Goal: Transaction & Acquisition: Purchase product/service

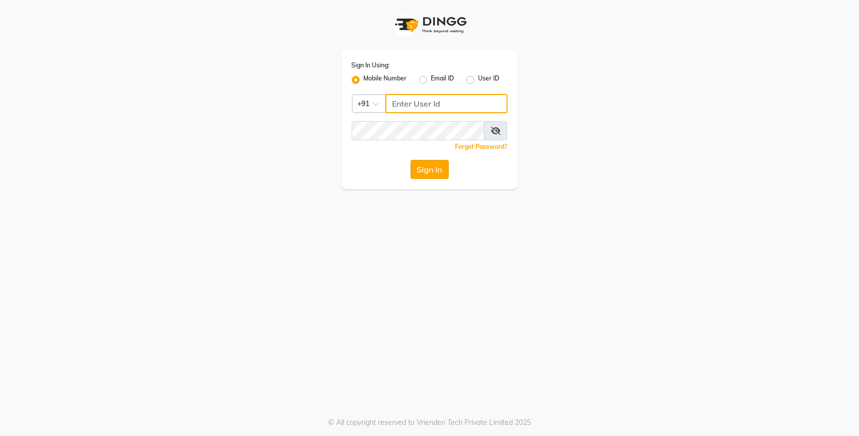
type input "9650565694"
click at [439, 172] on button "Sign In" at bounding box center [430, 169] width 38 height 19
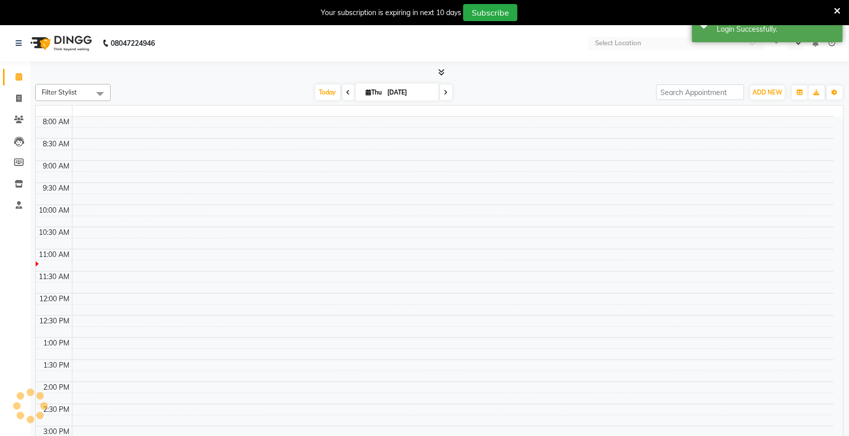
select select "en"
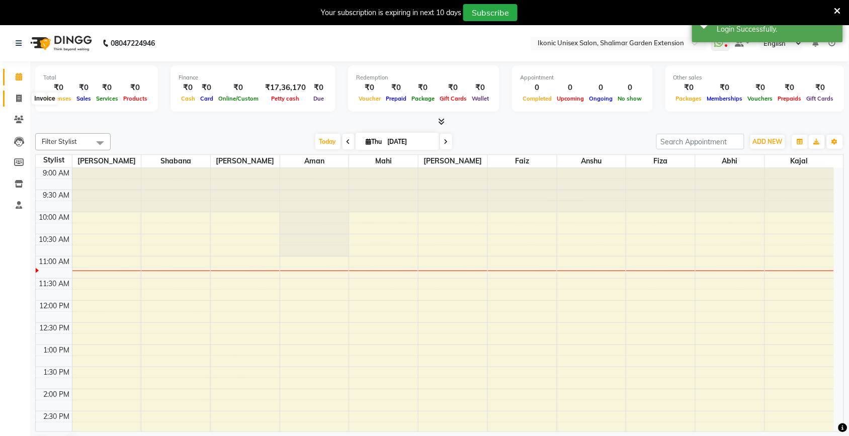
click at [16, 94] on span at bounding box center [19, 99] width 18 height 12
select select "service"
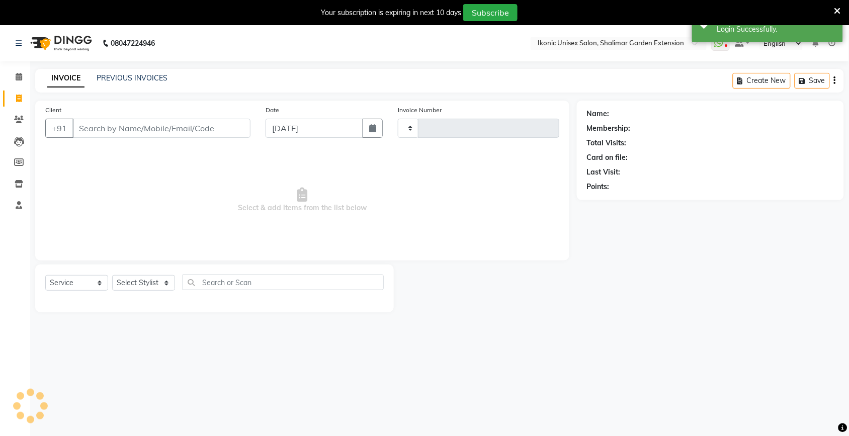
type input "4005"
select select "4931"
drag, startPoint x: 126, startPoint y: 72, endPoint x: 208, endPoint y: 101, distance: 86.9
click at [126, 73] on div "PREVIOUS INVOICES" at bounding box center [132, 78] width 71 height 11
click at [124, 73] on link "PREVIOUS INVOICES" at bounding box center [132, 77] width 71 height 9
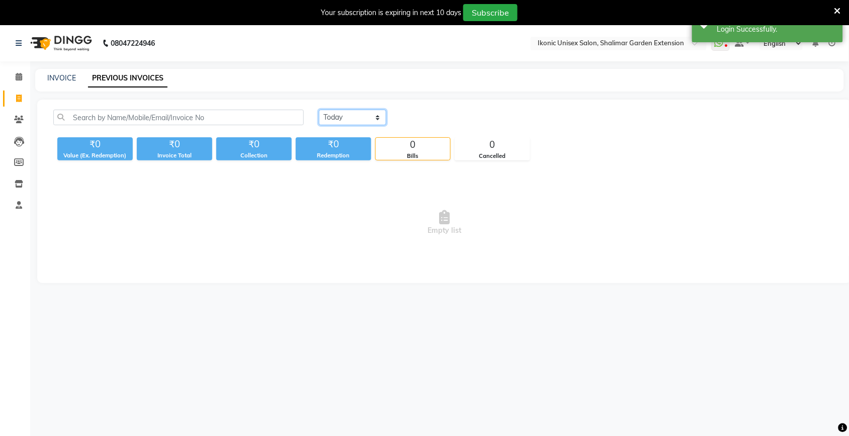
click at [359, 118] on select "[DATE] [DATE] Custom Range" at bounding box center [352, 118] width 67 height 16
click at [319, 110] on select "[DATE] [DATE] Custom Range" at bounding box center [352, 118] width 67 height 16
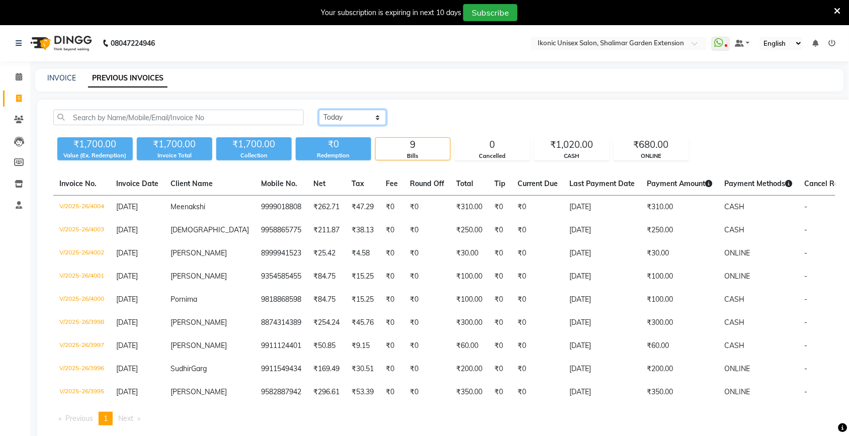
click at [356, 121] on select "[DATE] [DATE] Custom Range" at bounding box center [352, 118] width 67 height 16
select select "range"
click at [319, 110] on select "[DATE] [DATE] Custom Range" at bounding box center [352, 118] width 67 height 16
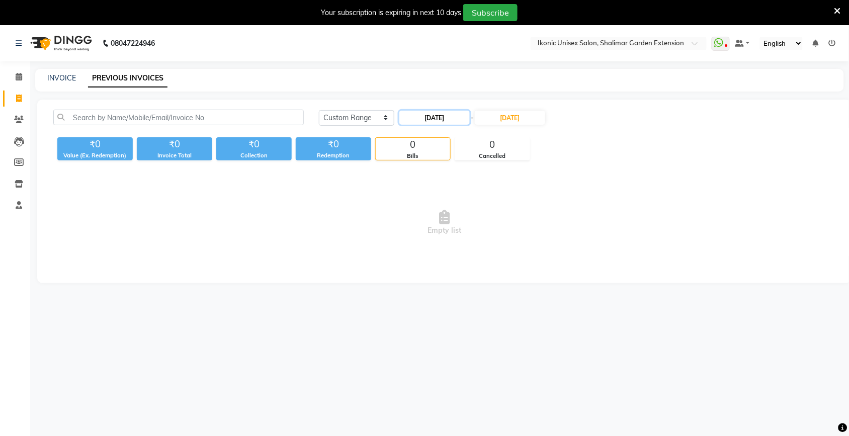
click at [435, 117] on input "[DATE]" at bounding box center [435, 118] width 70 height 14
select select "9"
select select "2025"
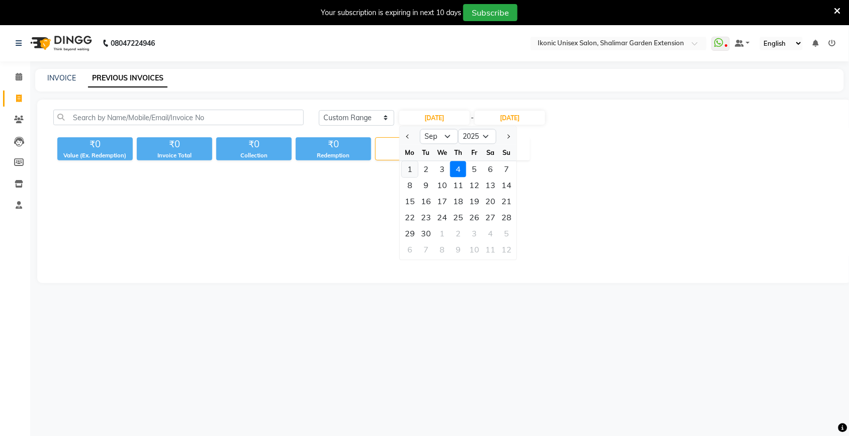
click at [411, 173] on div "1" at bounding box center [410, 170] width 16 height 16
type input "[DATE]"
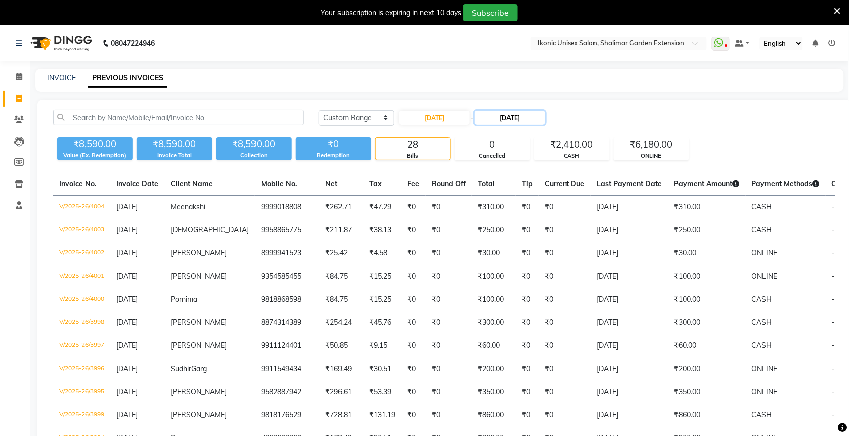
click at [511, 114] on input "[DATE]" at bounding box center [510, 118] width 70 height 14
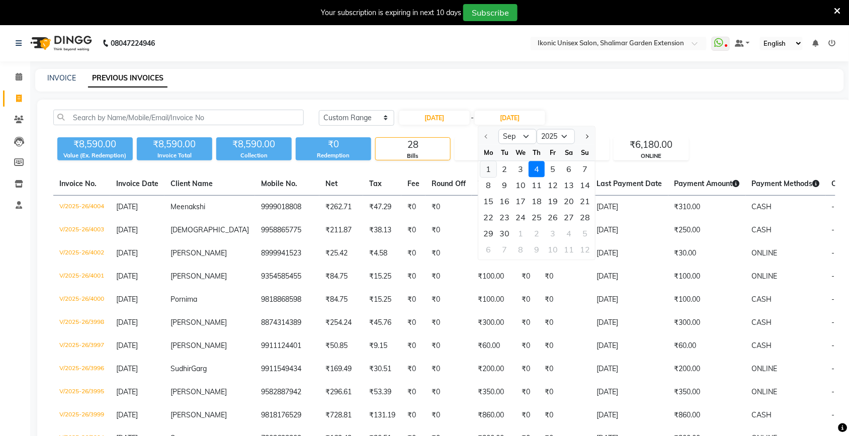
click at [493, 170] on div "1" at bounding box center [489, 170] width 16 height 16
type input "[DATE]"
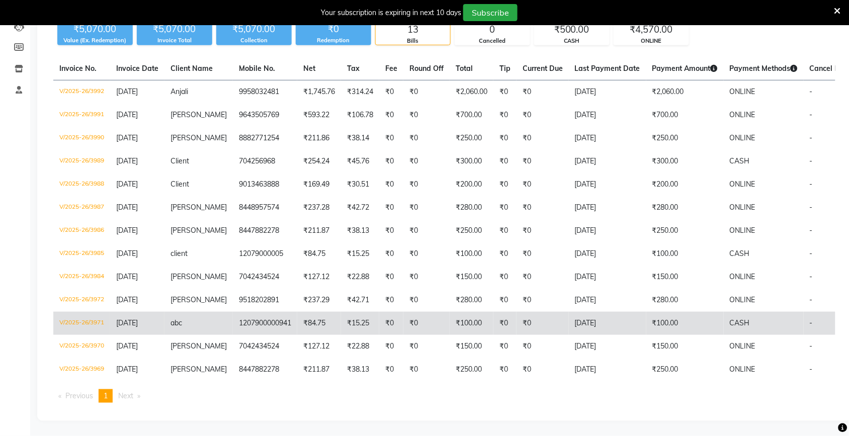
scroll to position [120, 0]
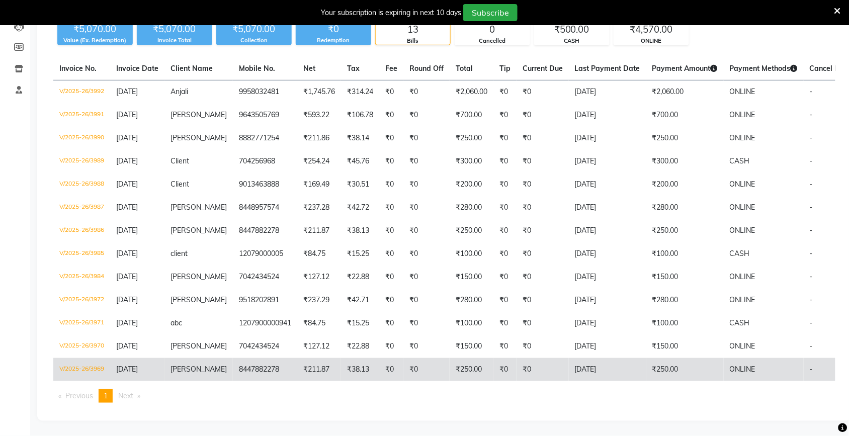
click at [650, 366] on td "₹250.00" at bounding box center [685, 369] width 77 height 23
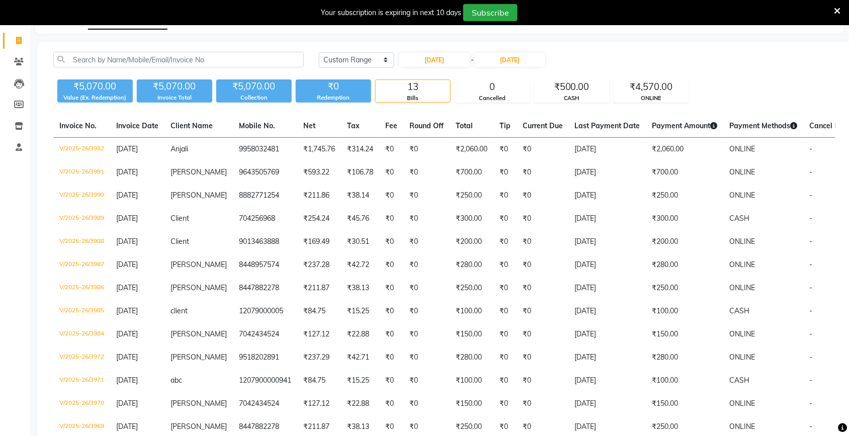
scroll to position [0, 0]
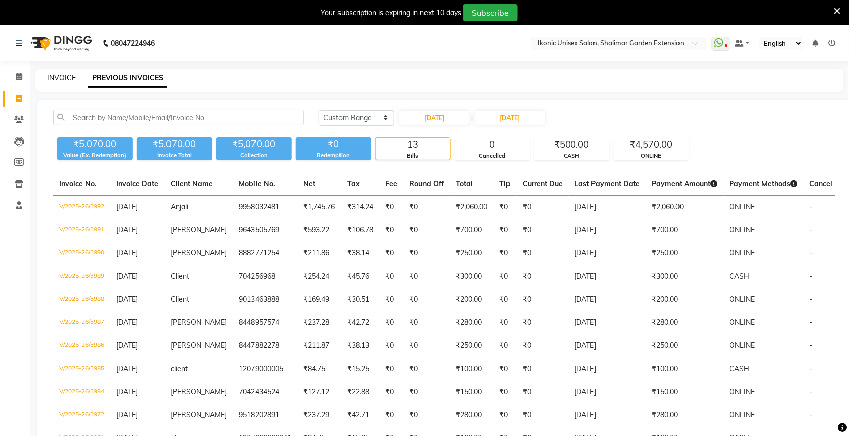
click at [67, 75] on link "INVOICE" at bounding box center [61, 77] width 29 height 9
select select "service"
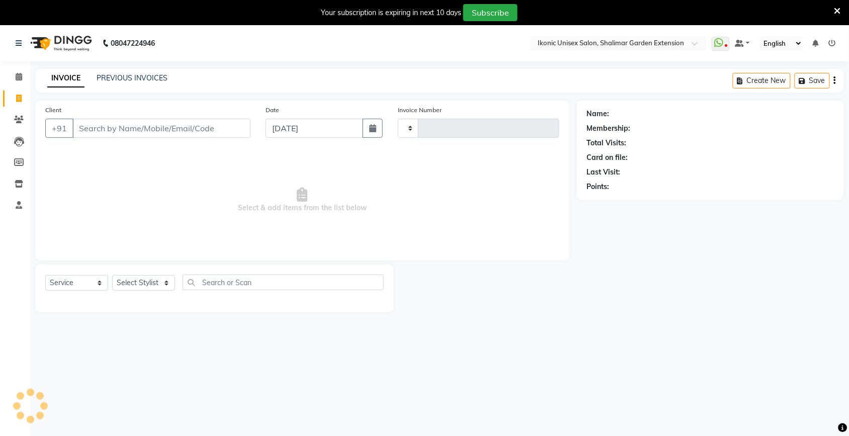
scroll to position [25, 0]
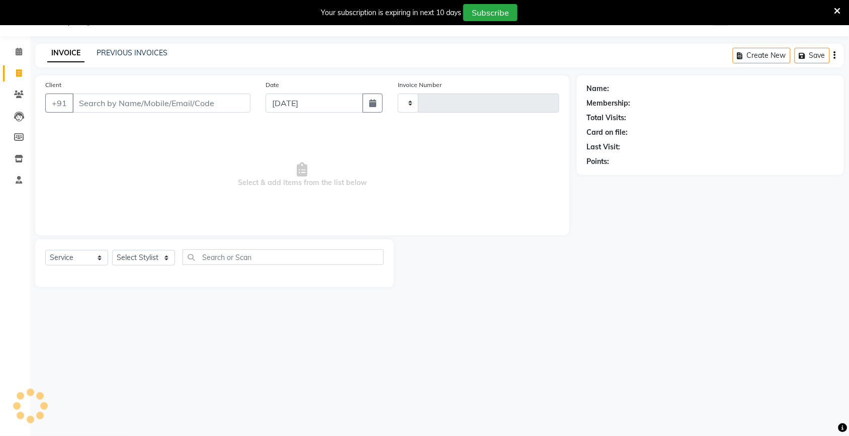
type input "4006"
select select "4931"
click at [116, 102] on input "Client" at bounding box center [161, 103] width 178 height 19
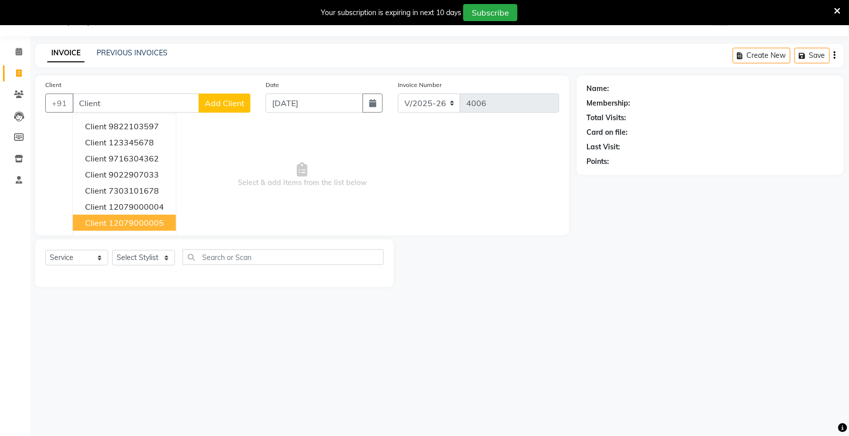
click at [160, 219] on ngb-highlight "12079000005" at bounding box center [136, 223] width 55 height 10
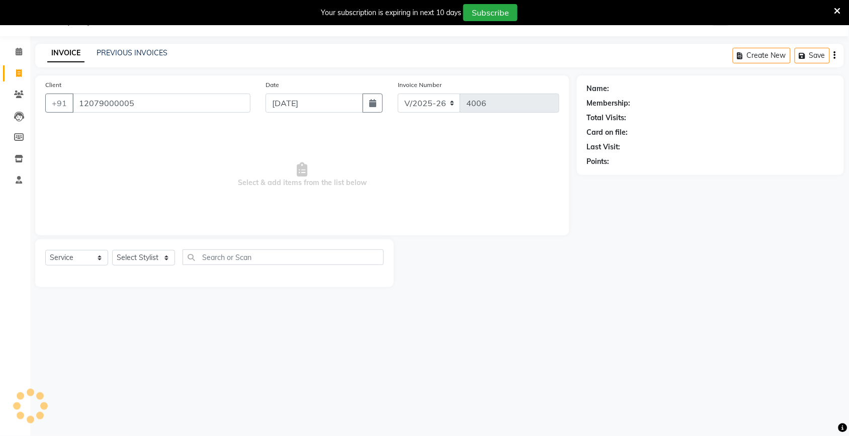
type input "12079000005"
click at [158, 262] on select "Select Stylist [PERSON_NAME] [PERSON_NAME] Fiza Kajal Mahi [PERSON_NAME] [PERSO…" at bounding box center [143, 258] width 63 height 16
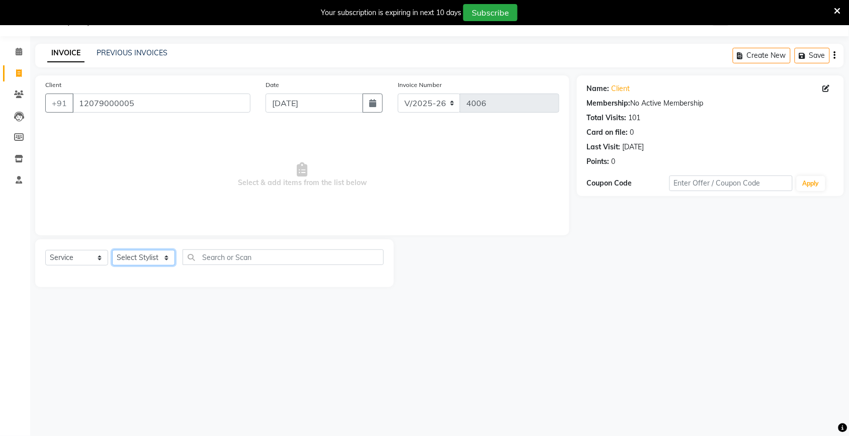
select select "42962"
click at [112, 250] on select "Select Stylist [PERSON_NAME] [PERSON_NAME] Fiza Kajal Mahi [PERSON_NAME] [PERSO…" at bounding box center [143, 258] width 63 height 16
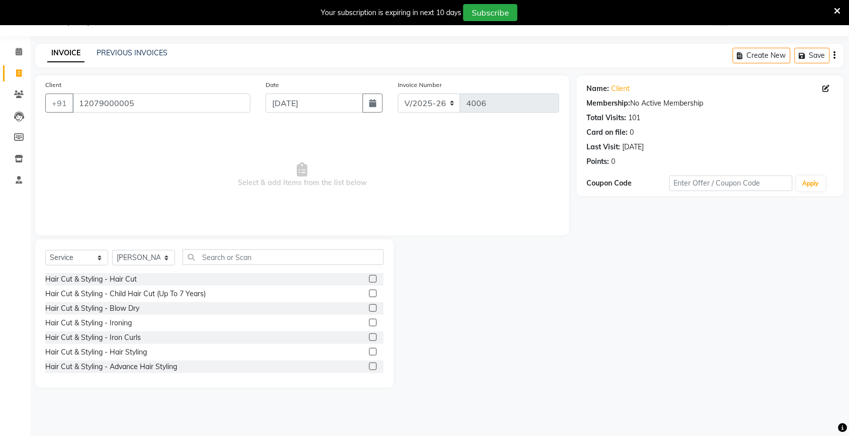
click at [194, 245] on div "Select Service Product Membership Package Voucher Prepaid Gift Card Select Styl…" at bounding box center [214, 313] width 359 height 148
click at [206, 260] on input "text" at bounding box center [283, 258] width 201 height 16
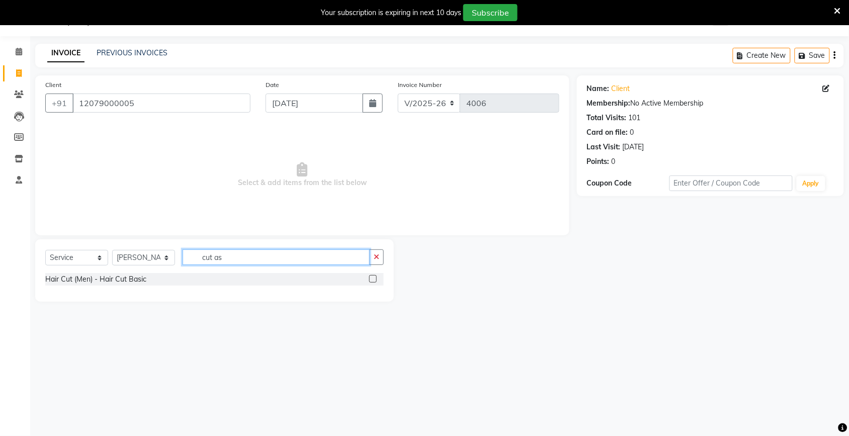
type input "cut as"
click at [370, 278] on label at bounding box center [373, 279] width 8 height 8
click at [370, 278] on input "checkbox" at bounding box center [372, 279] width 7 height 7
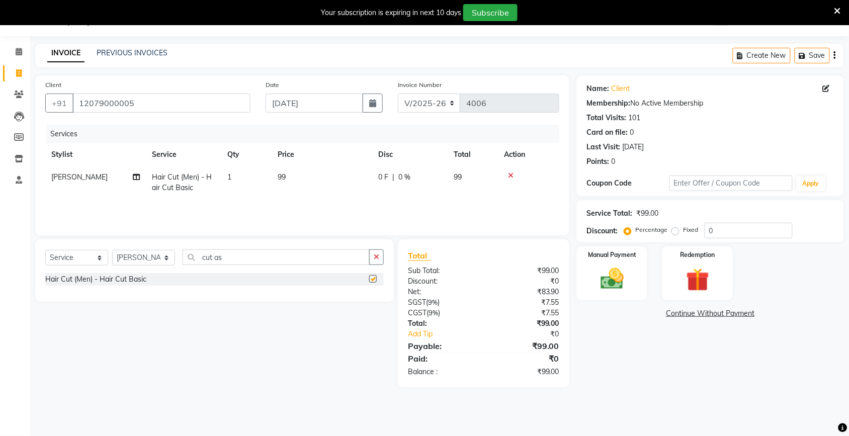
checkbox input "false"
drag, startPoint x: 325, startPoint y: 185, endPoint x: 336, endPoint y: 189, distance: 11.6
click at [327, 190] on td "99" at bounding box center [322, 182] width 101 height 33
select select "42962"
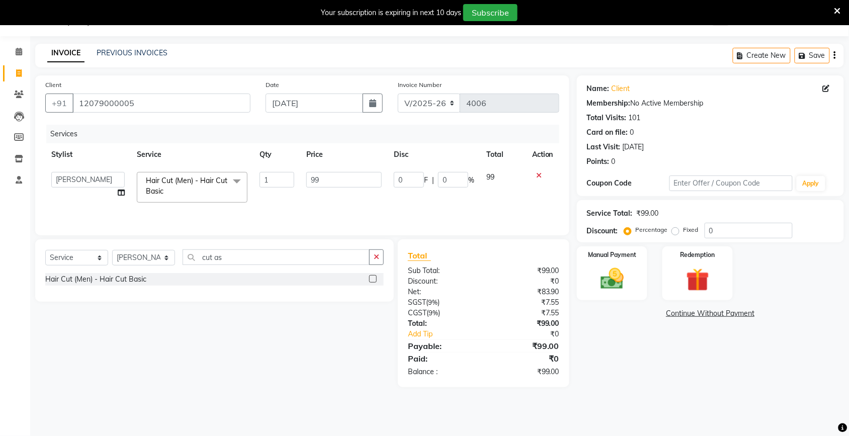
click at [338, 188] on td "99" at bounding box center [344, 187] width 88 height 43
click at [338, 185] on input "99" at bounding box center [343, 180] width 75 height 16
type input "9"
type input "100"
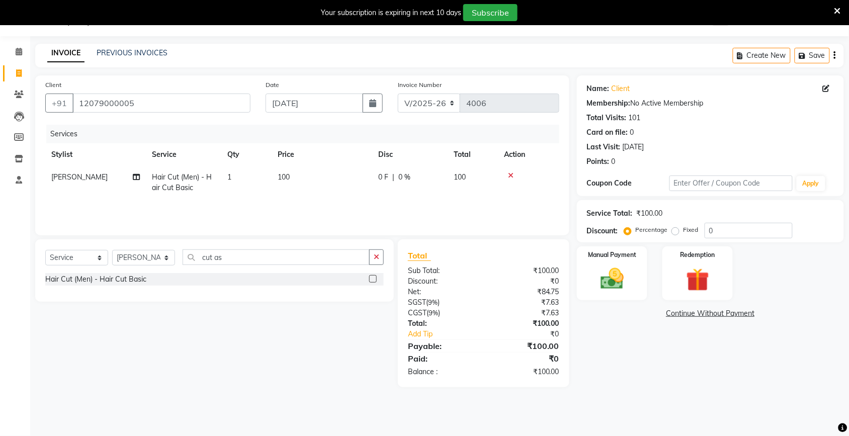
drag, startPoint x: 665, startPoint y: 343, endPoint x: 654, endPoint y: 338, distance: 12.0
click at [657, 341] on div "Name: Client Membership: No Active Membership Total Visits: 101 Card on file: 0…" at bounding box center [714, 231] width 275 height 312
click at [620, 276] on img at bounding box center [612, 279] width 39 height 28
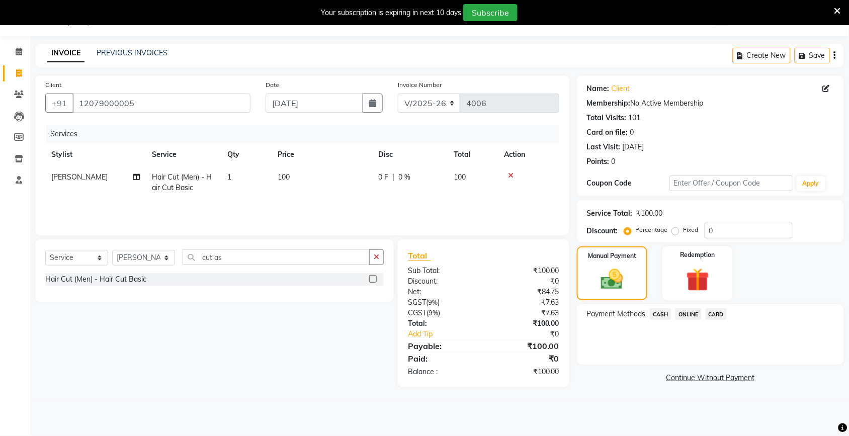
click at [658, 311] on span "CASH" at bounding box center [661, 314] width 22 height 12
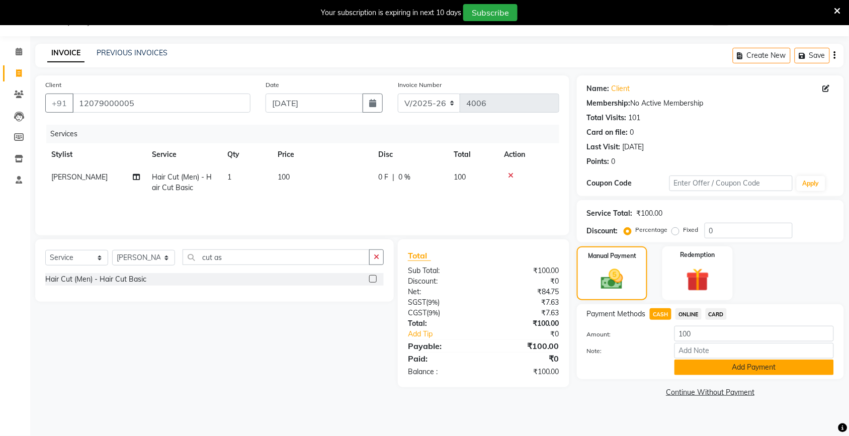
click at [680, 366] on button "Add Payment" at bounding box center [754, 368] width 159 height 16
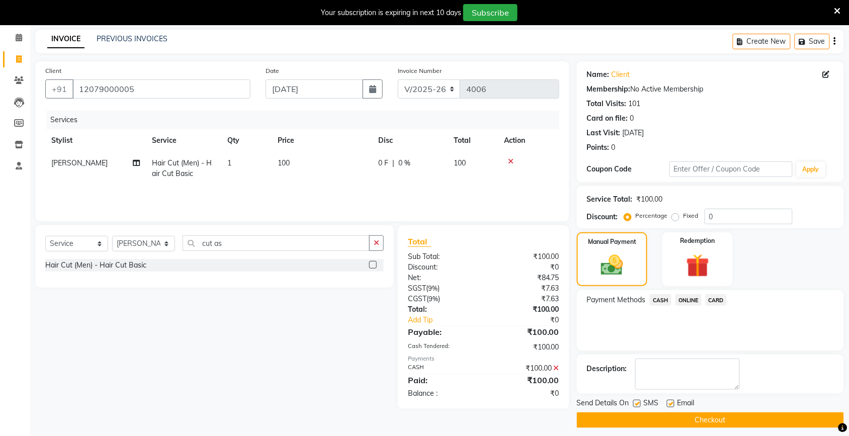
scroll to position [46, 0]
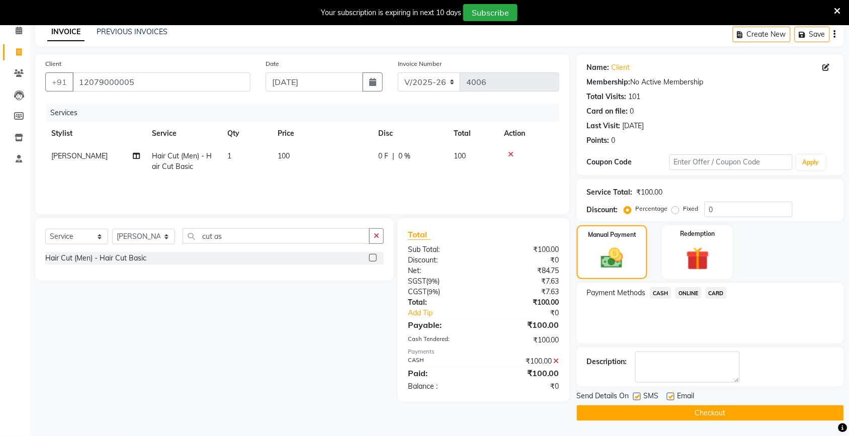
click at [681, 417] on button "Checkout" at bounding box center [710, 414] width 267 height 16
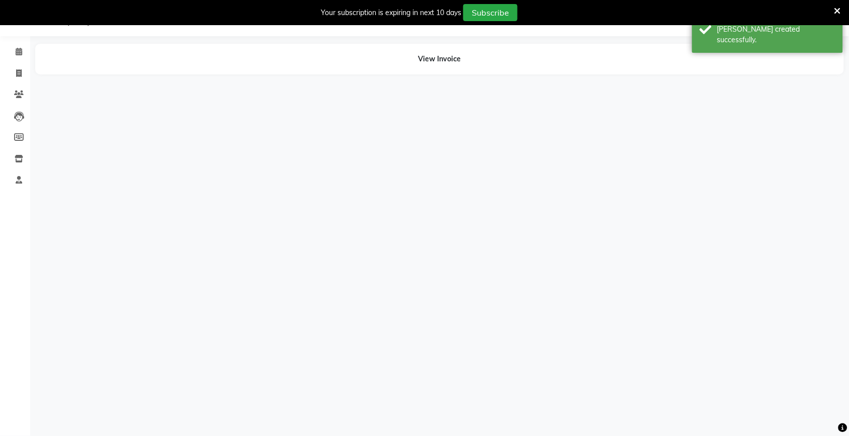
scroll to position [25, 0]
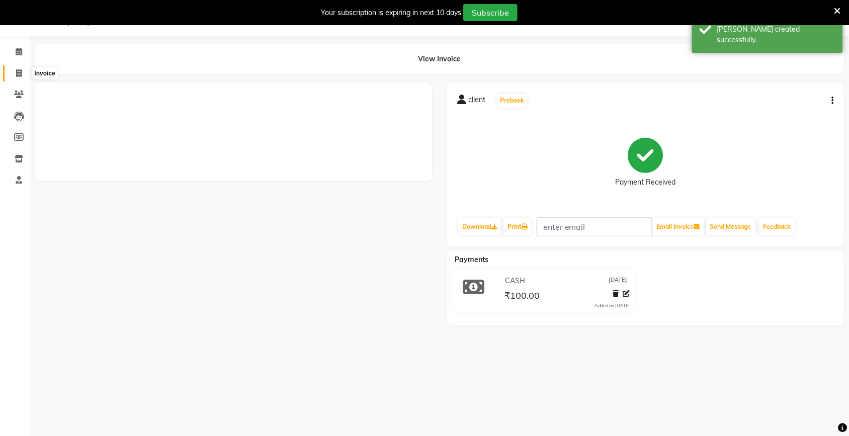
click at [16, 68] on span at bounding box center [19, 74] width 18 height 12
select select "service"
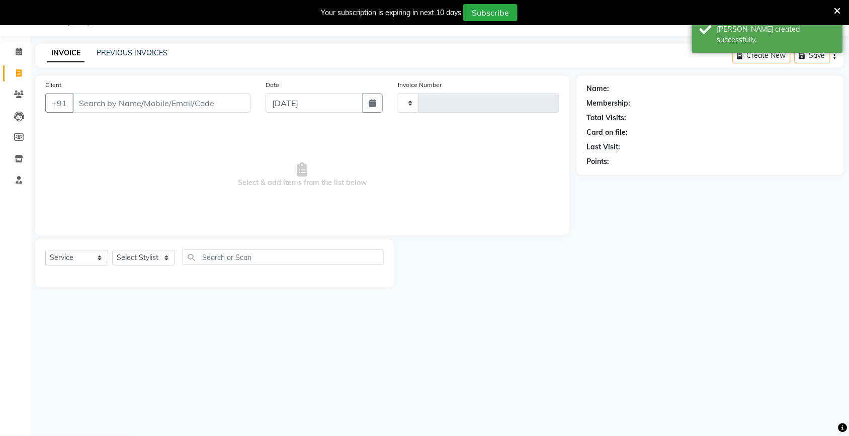
click at [89, 98] on input "Client" at bounding box center [161, 103] width 178 height 19
type input "4007"
select select "4931"
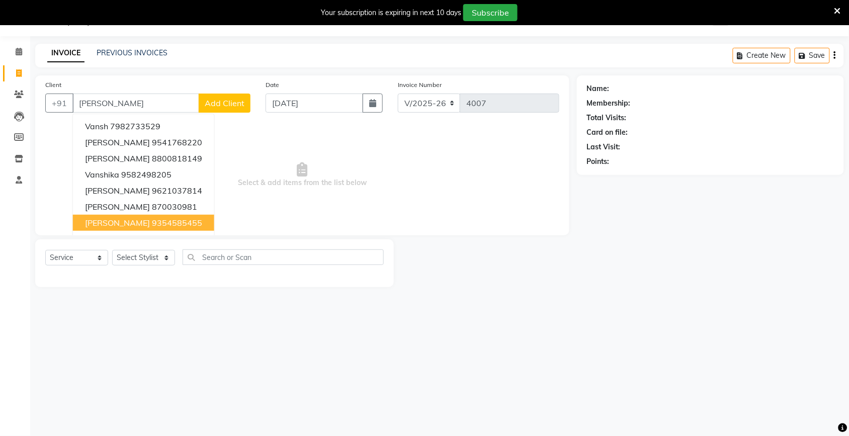
click at [165, 225] on button "vansh 9354585455" at bounding box center [143, 223] width 141 height 16
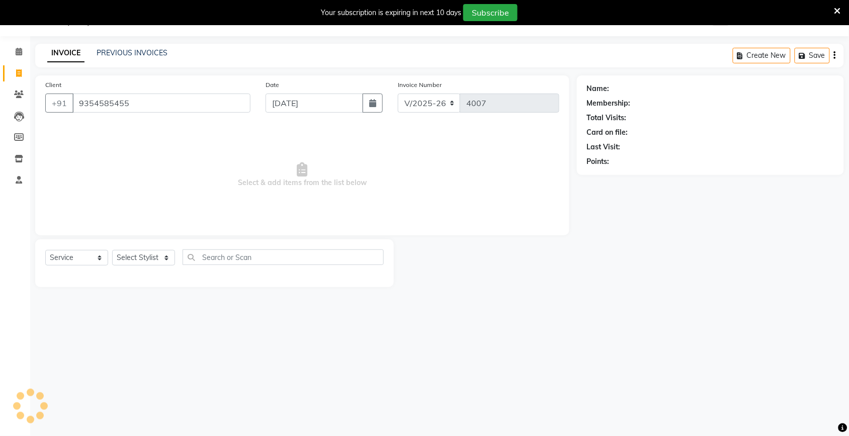
type input "9354585455"
click at [152, 263] on select "Select Stylist [PERSON_NAME] [PERSON_NAME] Fiza Kajal Mahi [PERSON_NAME] [PERSO…" at bounding box center [143, 258] width 63 height 16
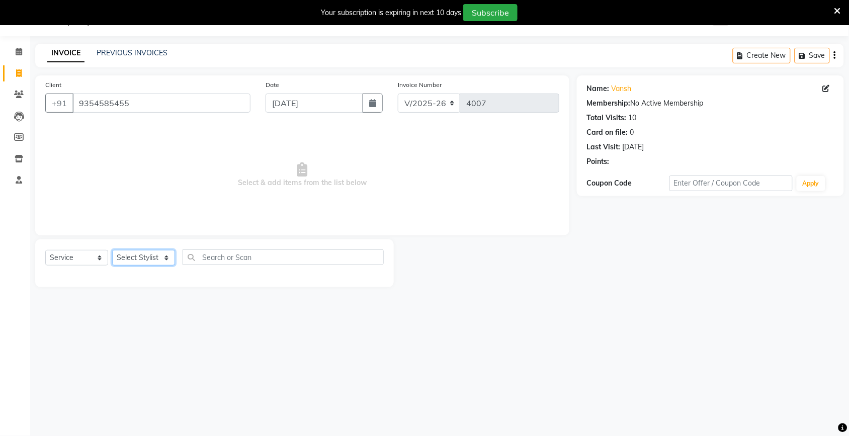
select select "30782"
click at [112, 250] on select "Select Stylist [PERSON_NAME] [PERSON_NAME] Fiza Kajal Mahi [PERSON_NAME] [PERSO…" at bounding box center [143, 258] width 63 height 16
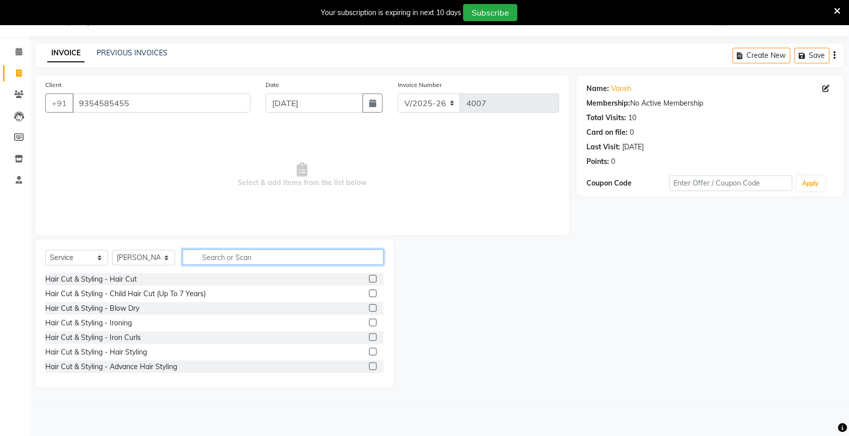
click at [204, 255] on input "text" at bounding box center [283, 258] width 201 height 16
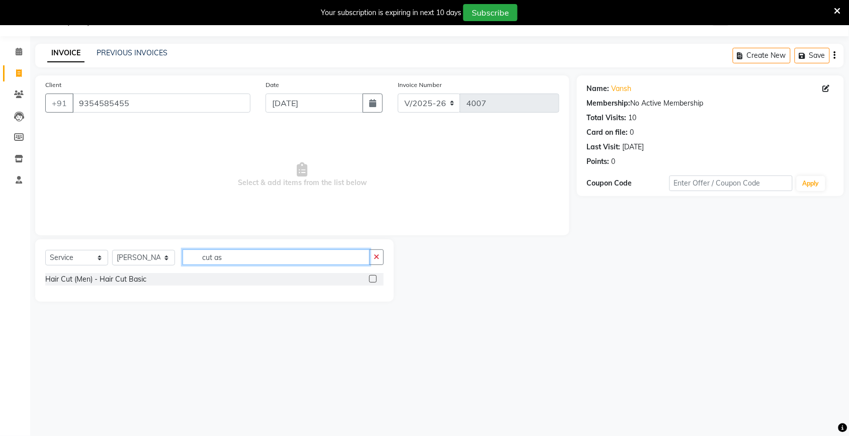
type input "cut as"
click at [375, 279] on label at bounding box center [373, 279] width 8 height 8
click at [375, 279] on input "checkbox" at bounding box center [372, 279] width 7 height 7
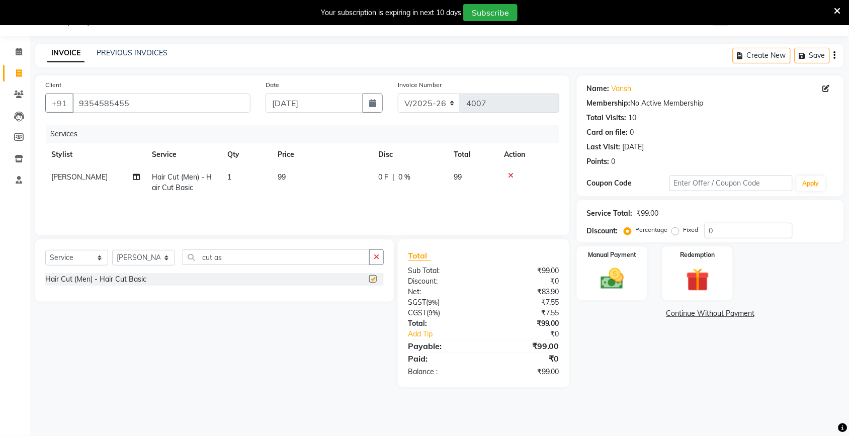
checkbox input "false"
drag, startPoint x: 306, startPoint y: 194, endPoint x: 315, endPoint y: 188, distance: 11.3
click at [307, 193] on td "99" at bounding box center [322, 182] width 101 height 33
select select "30782"
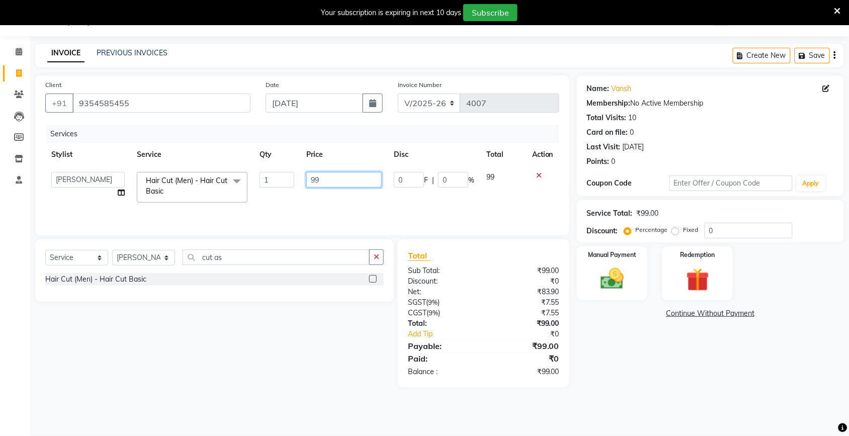
drag, startPoint x: 362, startPoint y: 172, endPoint x: 356, endPoint y: 174, distance: 6.5
click at [358, 174] on input "99" at bounding box center [343, 180] width 75 height 16
click at [351, 177] on input "99" at bounding box center [343, 180] width 75 height 16
type input "9"
type input "100"
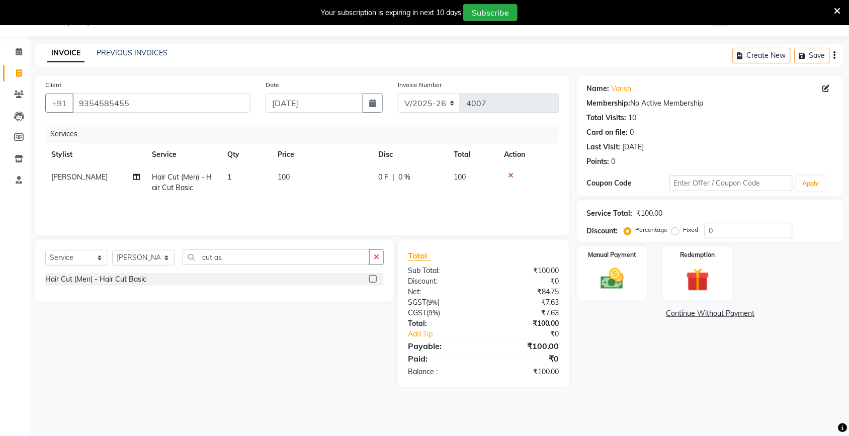
drag, startPoint x: 644, startPoint y: 358, endPoint x: 630, endPoint y: 315, distance: 45.0
click at [640, 356] on div "Name: Vansh Membership: No Active Membership Total Visits: 10 Card on file: 0 L…" at bounding box center [714, 231] width 275 height 312
click at [617, 269] on img at bounding box center [612, 279] width 39 height 28
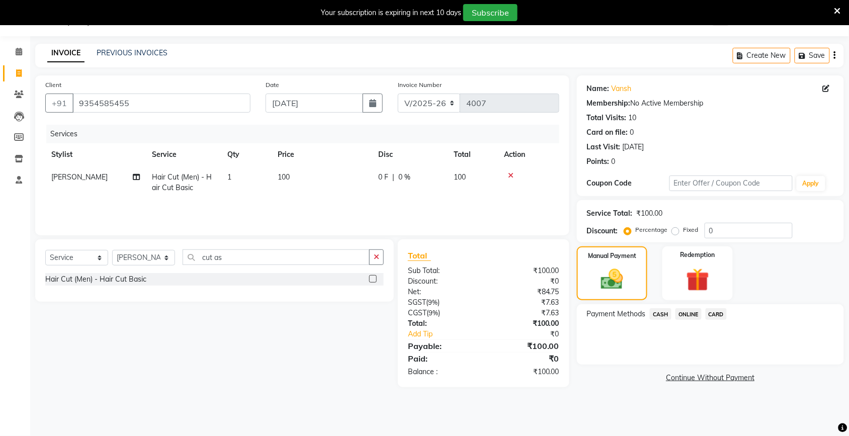
click at [662, 315] on span "CASH" at bounding box center [661, 314] width 22 height 12
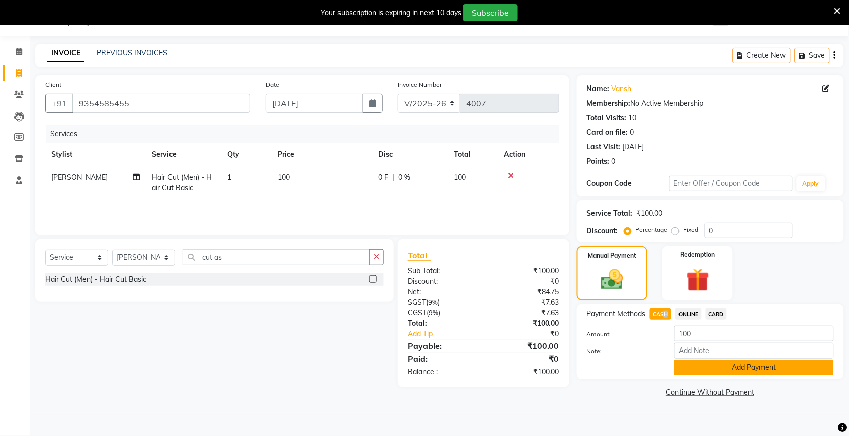
drag, startPoint x: 661, startPoint y: 315, endPoint x: 691, endPoint y: 366, distance: 58.7
click at [691, 366] on button "Add Payment" at bounding box center [754, 368] width 159 height 16
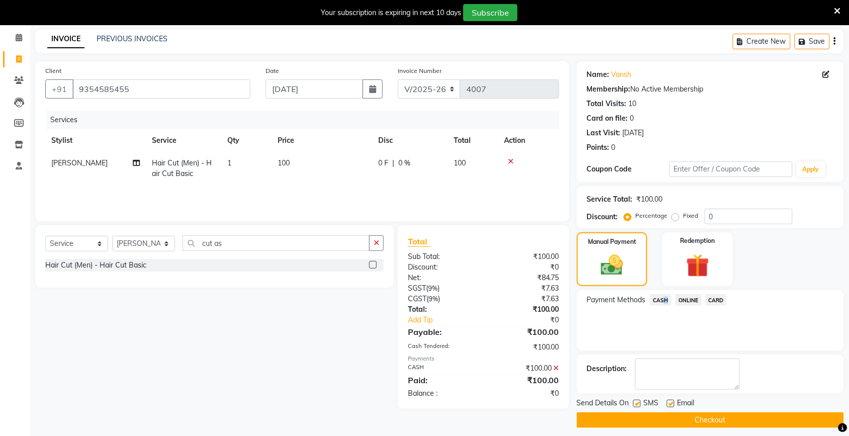
scroll to position [46, 0]
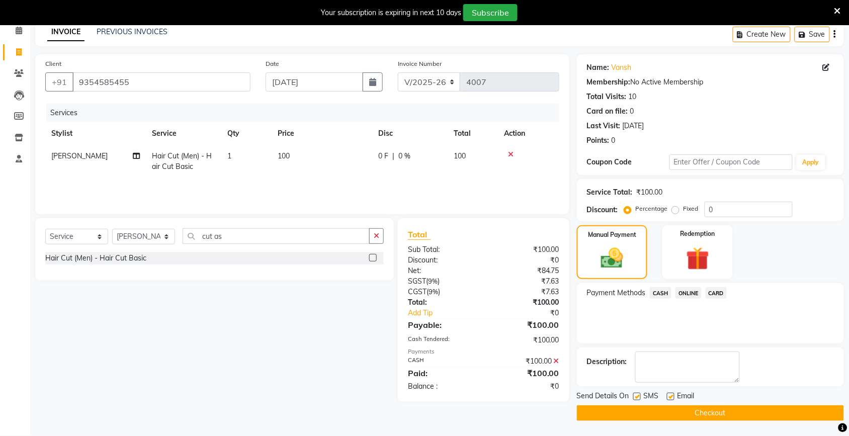
click at [688, 404] on div "Send Details On SMS Email Checkout" at bounding box center [710, 406] width 267 height 30
click at [686, 411] on button "Checkout" at bounding box center [710, 414] width 267 height 16
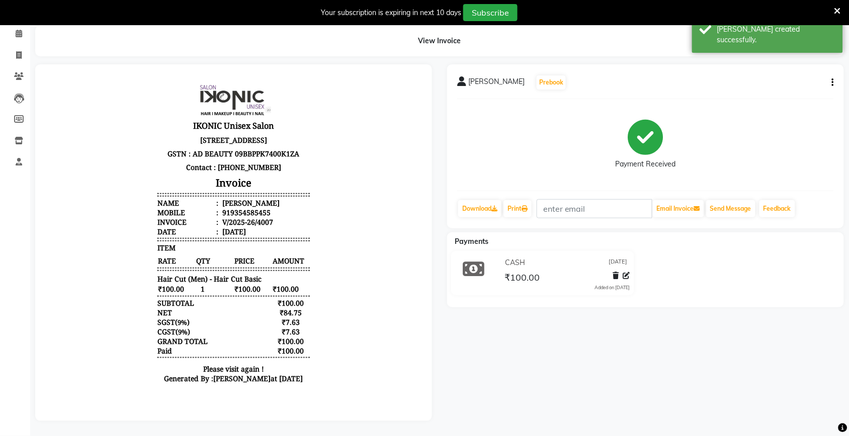
click at [834, 83] on icon "button" at bounding box center [833, 83] width 2 height 1
click at [784, 51] on div "Cancel Invoice" at bounding box center [783, 57] width 69 height 13
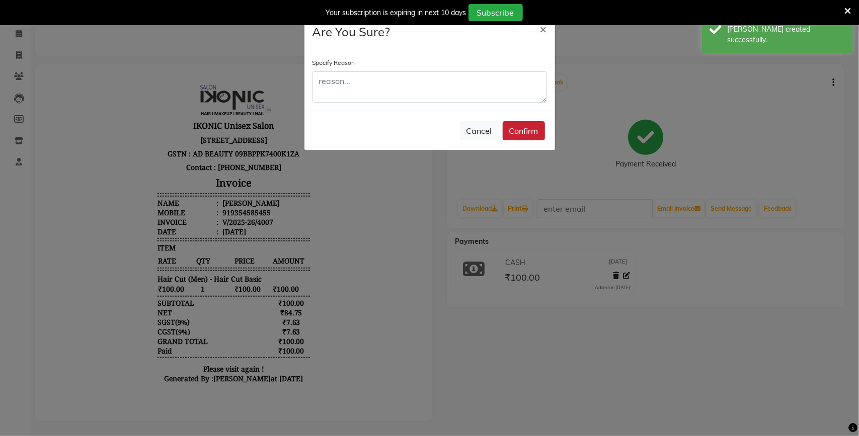
click at [516, 128] on button "Confirm" at bounding box center [524, 130] width 42 height 19
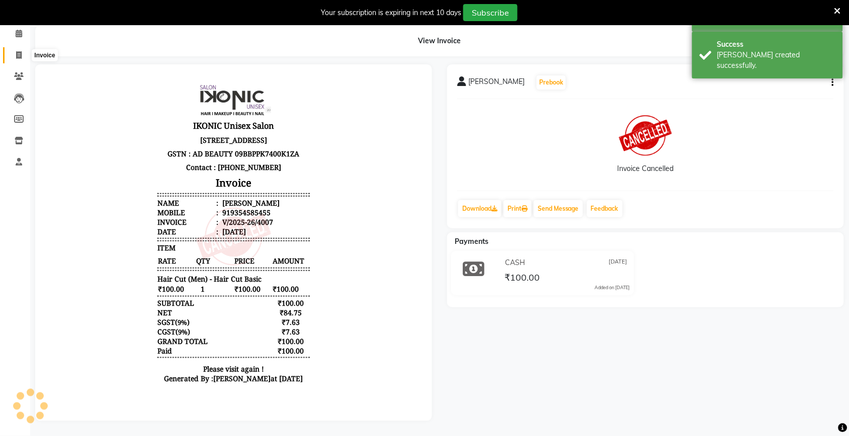
click at [14, 50] on span at bounding box center [19, 56] width 18 height 12
select select "service"
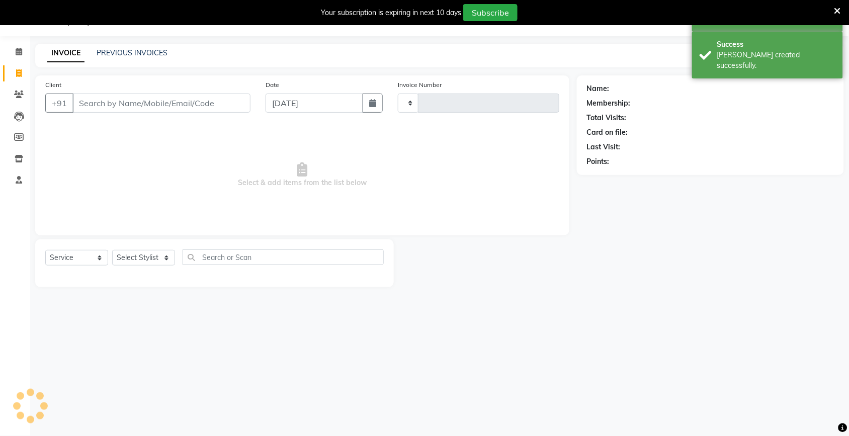
scroll to position [25, 0]
click at [92, 98] on input "Client" at bounding box center [161, 103] width 178 height 19
type input "4008"
select select "4931"
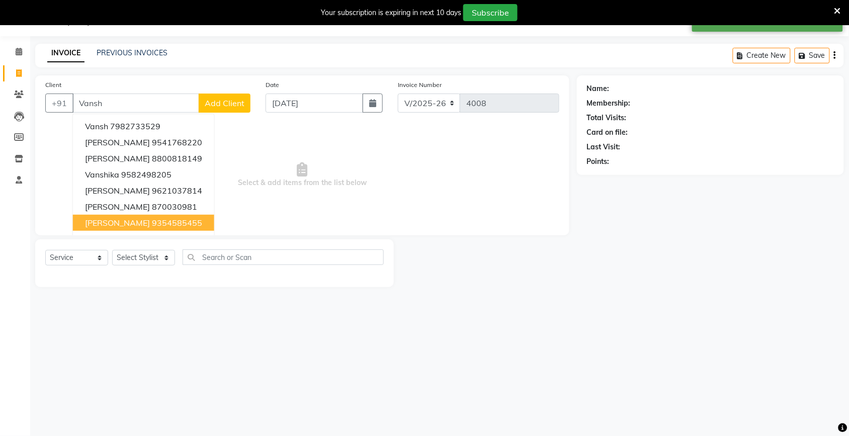
click at [152, 224] on ngb-highlight "9354585455" at bounding box center [177, 223] width 50 height 10
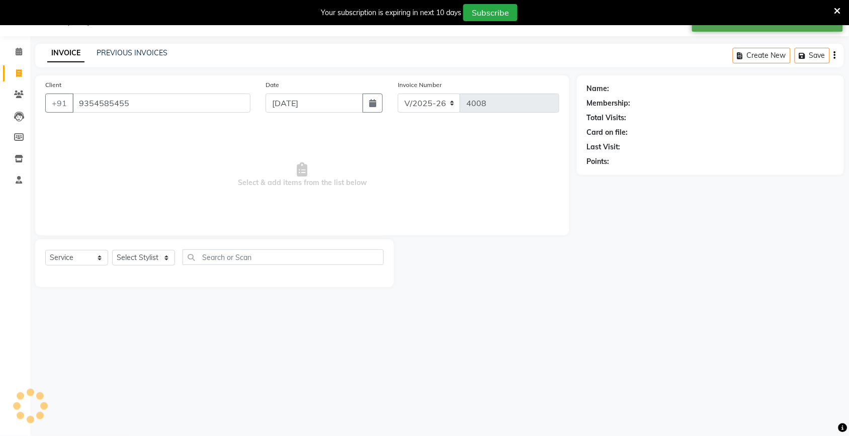
type input "9354585455"
click at [141, 256] on select "Select Stylist [PERSON_NAME] [PERSON_NAME] Fiza Kajal Mahi [PERSON_NAME] [PERSO…" at bounding box center [143, 258] width 63 height 16
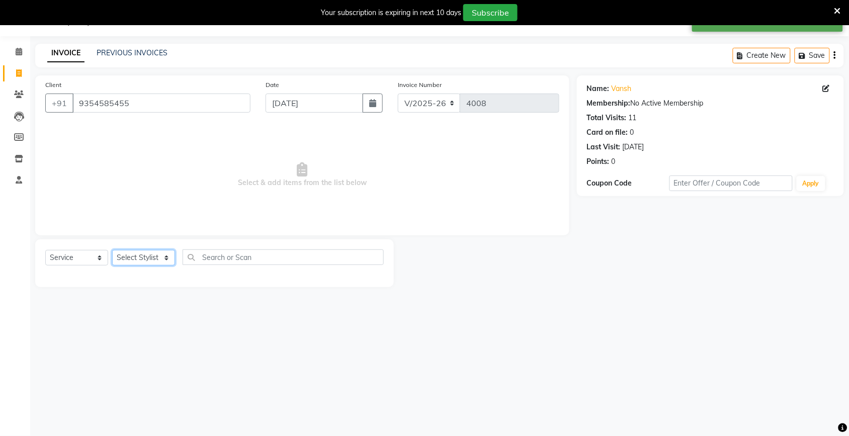
select select "30782"
click at [112, 250] on select "Select Stylist [PERSON_NAME] [PERSON_NAME] Fiza Kajal Mahi [PERSON_NAME] [PERSO…" at bounding box center [143, 258] width 63 height 16
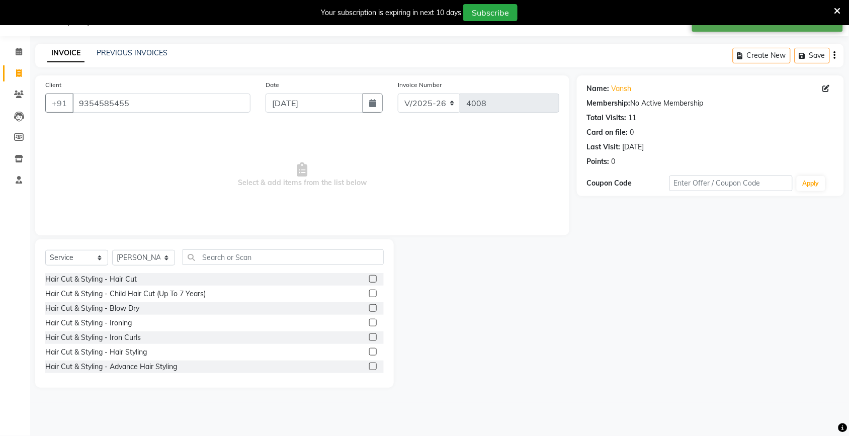
drag, startPoint x: 267, startPoint y: 270, endPoint x: 258, endPoint y: 265, distance: 10.4
click at [266, 270] on div "Select Service Product Membership Package Voucher Prepaid Gift Card Select Styl…" at bounding box center [214, 262] width 339 height 24
click at [254, 258] on input "text" at bounding box center [283, 258] width 201 height 16
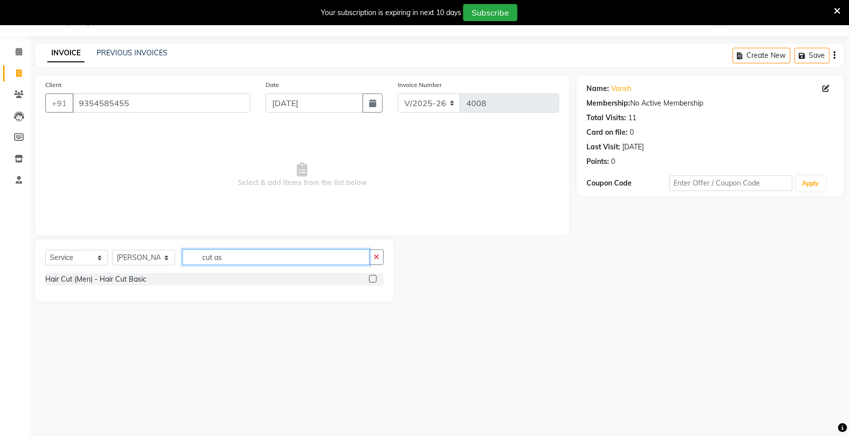
type input "cut as"
click at [376, 280] on label at bounding box center [373, 279] width 8 height 8
click at [376, 280] on input "checkbox" at bounding box center [372, 279] width 7 height 7
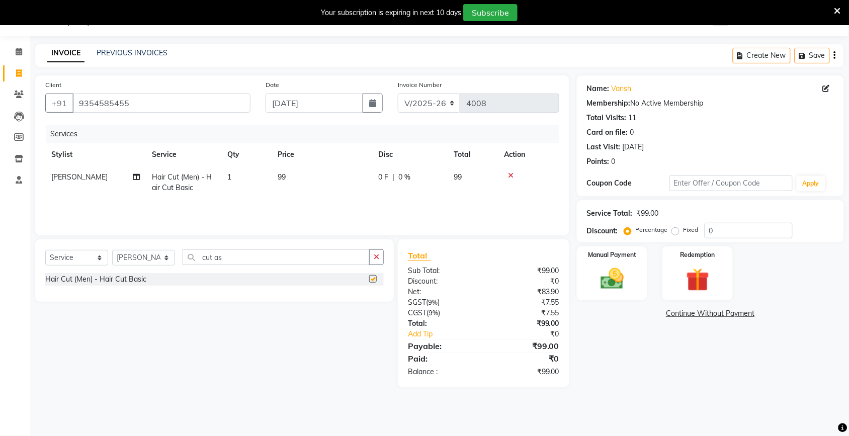
checkbox input "false"
drag, startPoint x: 255, startPoint y: 208, endPoint x: 263, endPoint y: 197, distance: 13.0
click at [263, 197] on div "Services Stylist Service Qty Price Disc Total Action Salman Hair Cut (Men) - Ha…" at bounding box center [302, 175] width 514 height 101
drag, startPoint x: 263, startPoint y: 197, endPoint x: 316, endPoint y: 174, distance: 58.3
click at [316, 174] on td "99" at bounding box center [322, 182] width 101 height 33
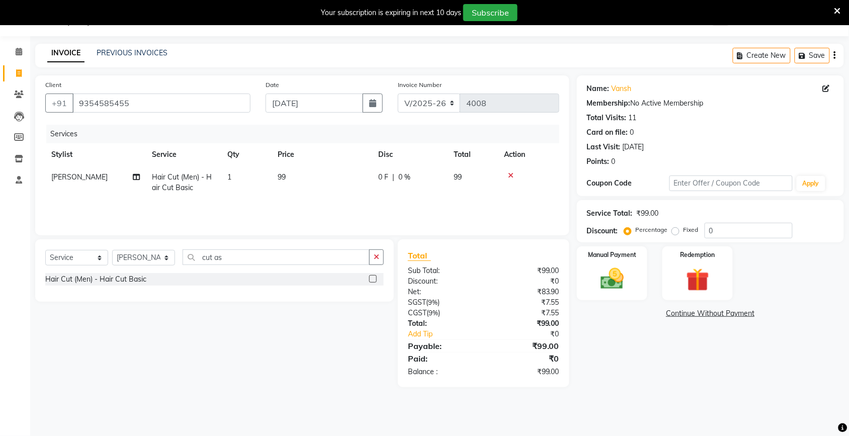
select select "30782"
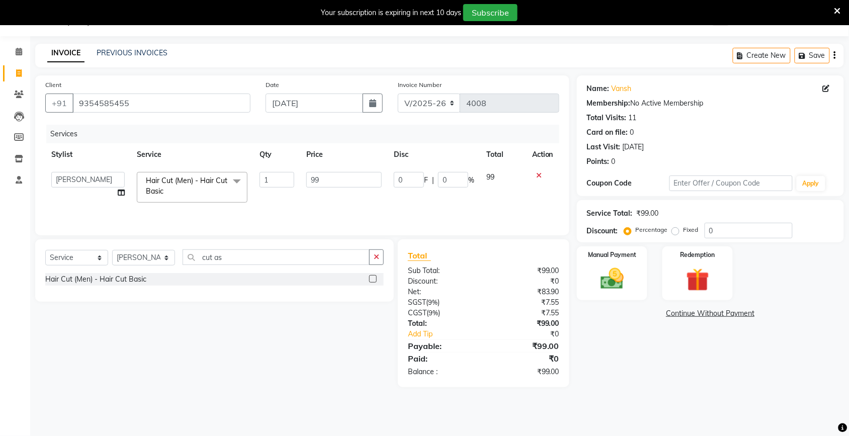
click at [331, 172] on input "99" at bounding box center [343, 180] width 75 height 16
type input "9"
type input "100"
click at [731, 386] on div "Name: Vansh Membership: No Active Membership Total Visits: 11 Card on file: 0 L…" at bounding box center [714, 231] width 275 height 312
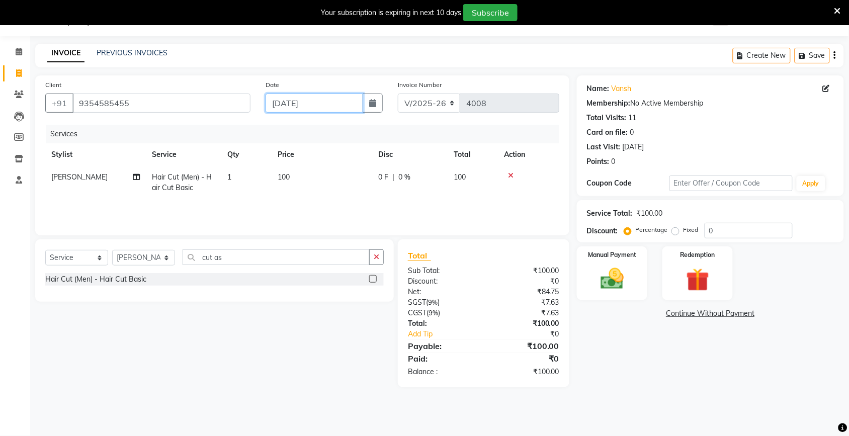
click at [310, 109] on input "[DATE]" at bounding box center [315, 103] width 98 height 19
select select "9"
select select "2025"
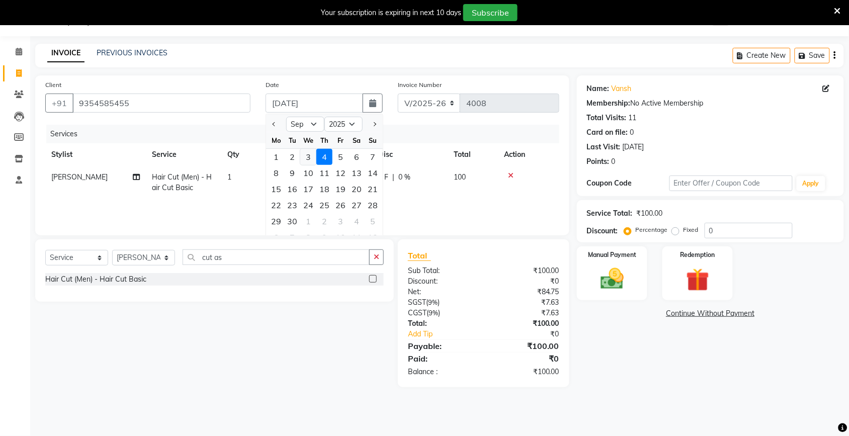
click at [310, 157] on div "3" at bounding box center [308, 157] width 16 height 16
type input "[DATE]"
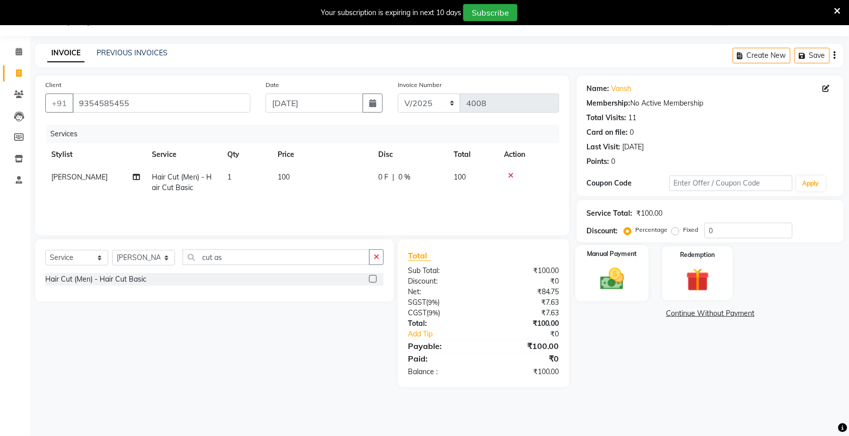
click at [642, 294] on div "Manual Payment" at bounding box center [612, 274] width 73 height 56
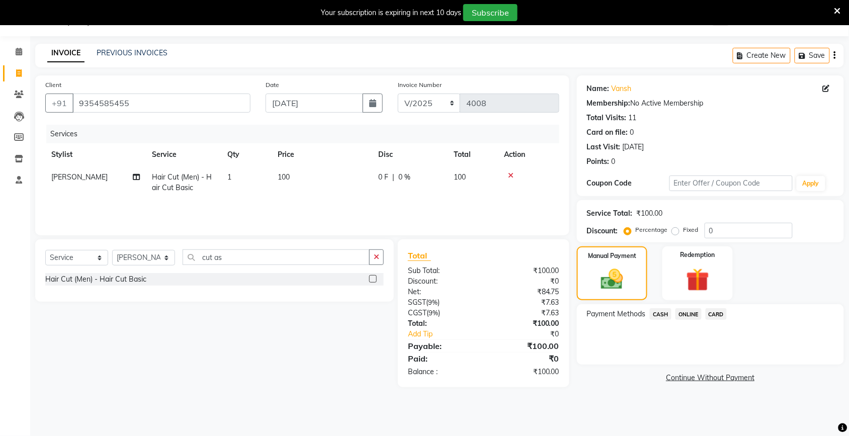
click at [660, 311] on span "CASH" at bounding box center [661, 314] width 22 height 12
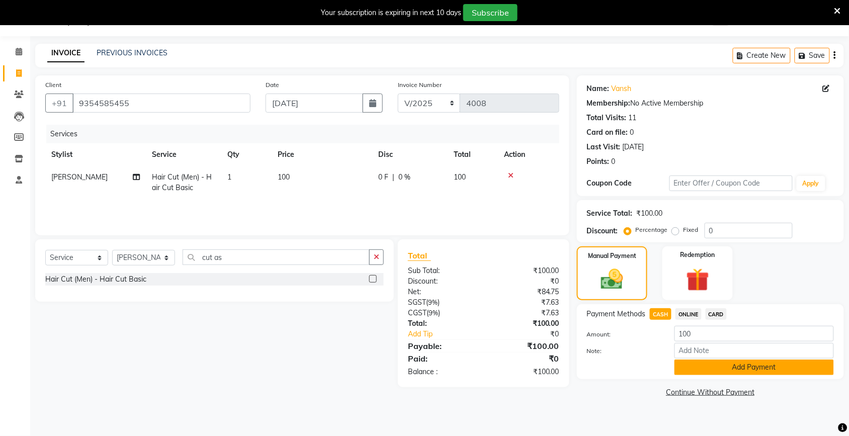
click at [681, 360] on button "Add Payment" at bounding box center [754, 368] width 159 height 16
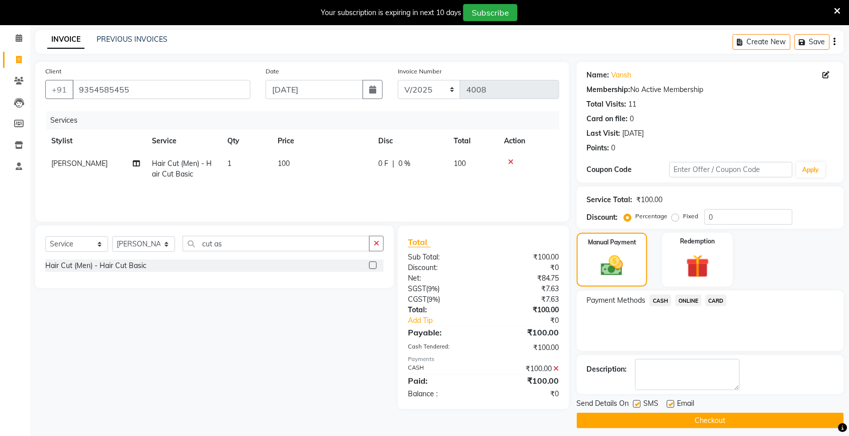
scroll to position [46, 0]
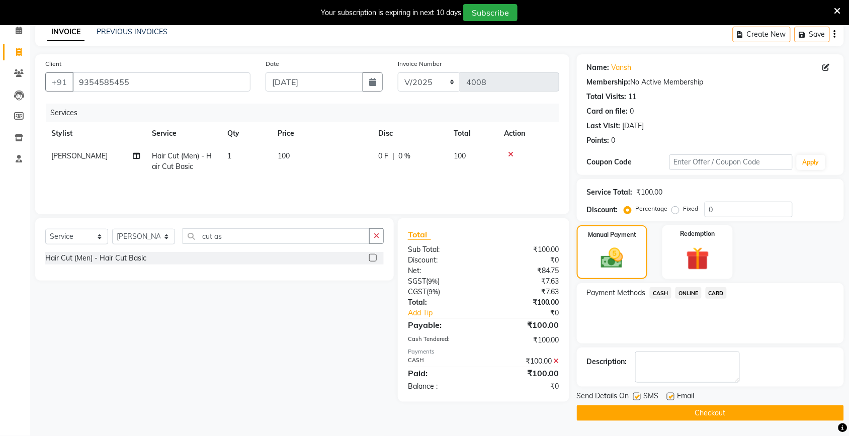
click at [687, 291] on span "ONLINE" at bounding box center [689, 293] width 26 height 12
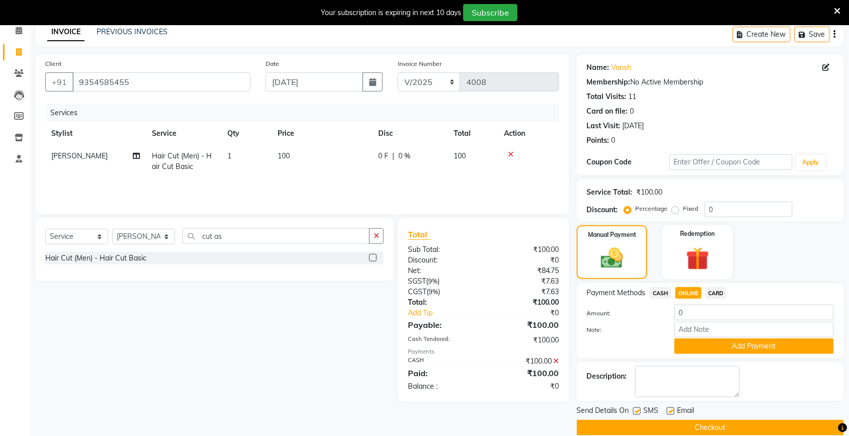
click at [556, 358] on icon at bounding box center [557, 361] width 6 height 7
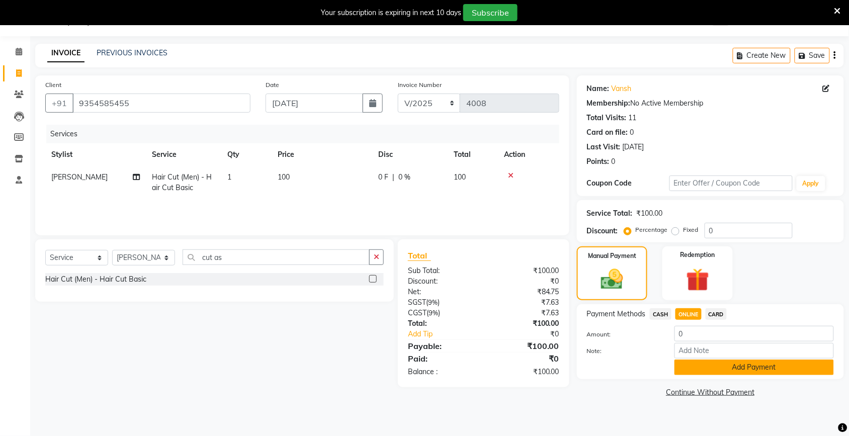
click at [714, 370] on button "Add Payment" at bounding box center [754, 368] width 159 height 16
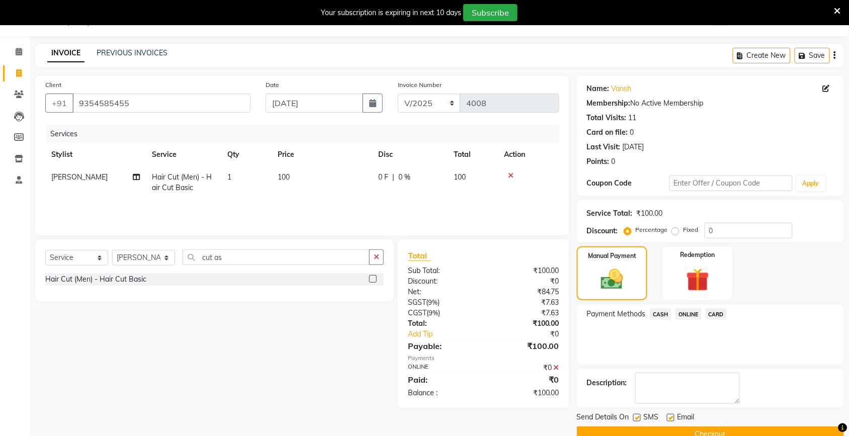
click at [660, 312] on span "CASH" at bounding box center [661, 314] width 22 height 12
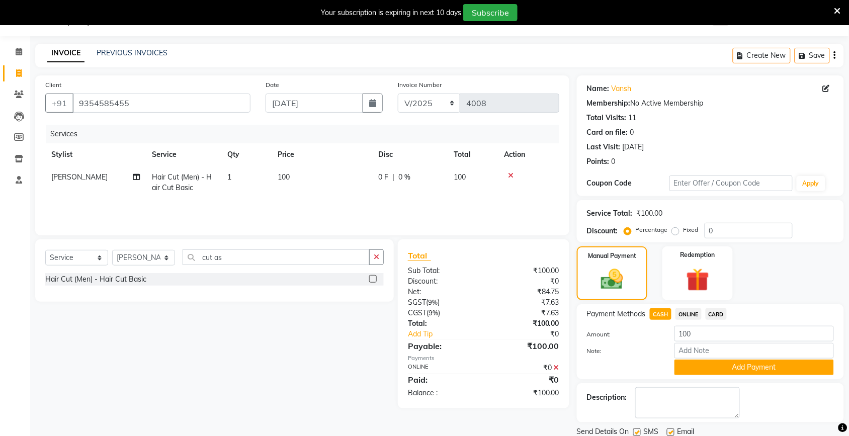
click at [555, 366] on icon at bounding box center [557, 367] width 6 height 7
click at [690, 317] on span "ONLINE" at bounding box center [689, 314] width 26 height 12
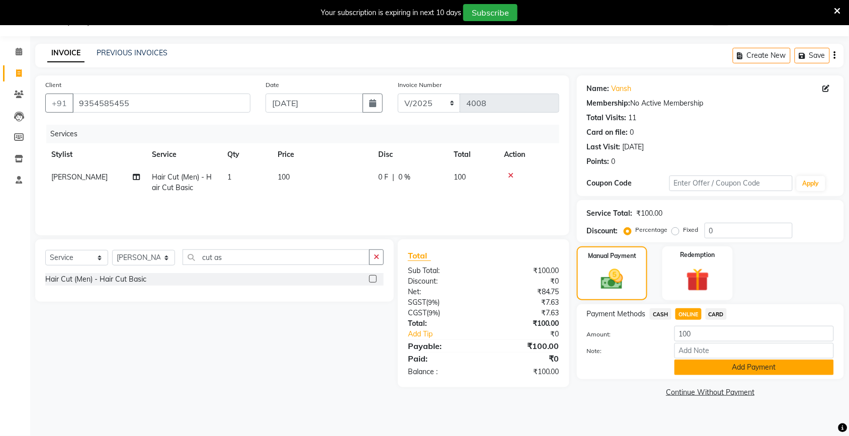
click at [689, 366] on button "Add Payment" at bounding box center [754, 368] width 159 height 16
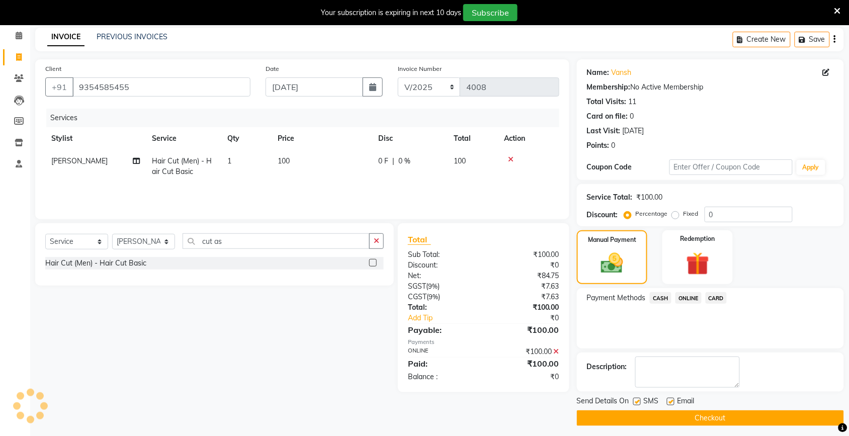
scroll to position [46, 0]
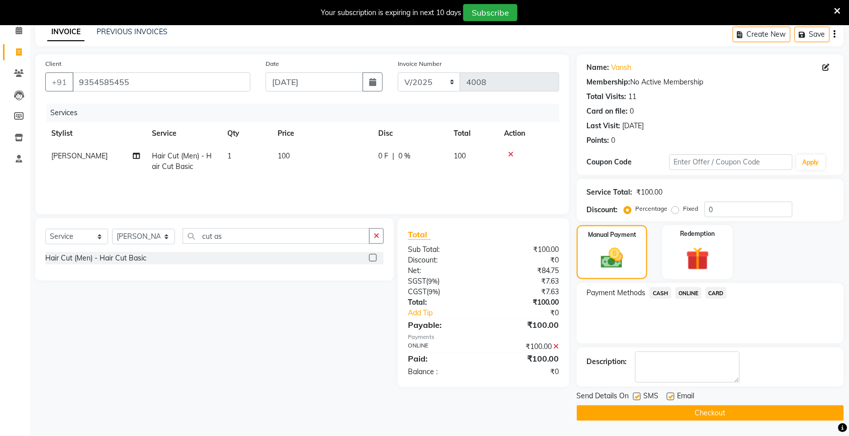
click at [685, 408] on button "Checkout" at bounding box center [710, 414] width 267 height 16
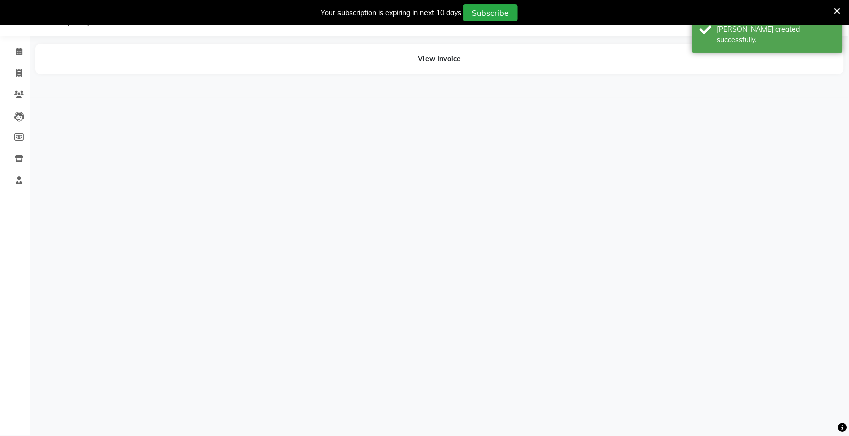
scroll to position [25, 0]
click at [18, 76] on icon at bounding box center [19, 73] width 6 height 8
select select "service"
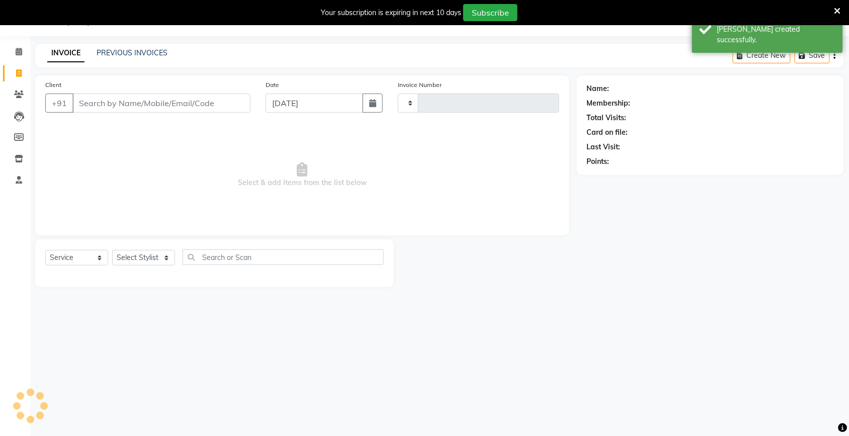
click at [90, 106] on input "Client" at bounding box center [161, 103] width 178 height 19
type input "4009"
select select "4931"
type input "v"
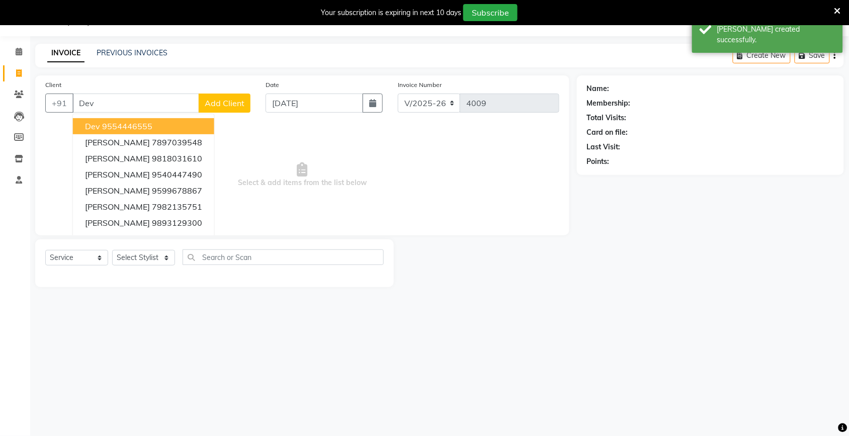
click at [126, 127] on ngb-highlight "9554446555" at bounding box center [127, 126] width 50 height 10
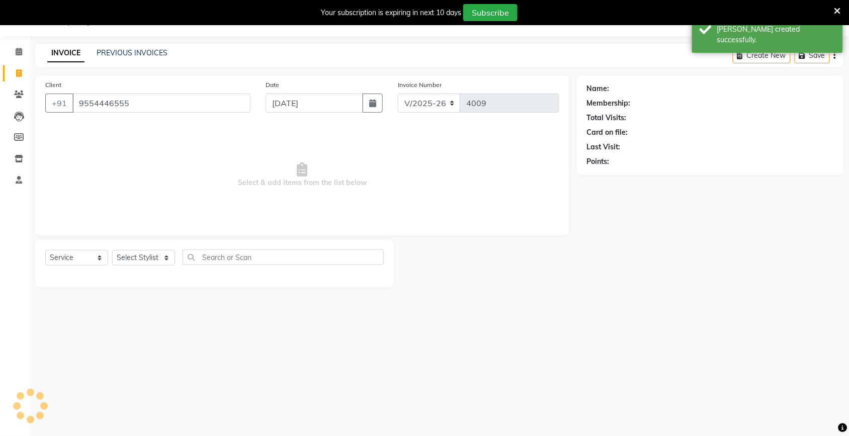
type input "9554446555"
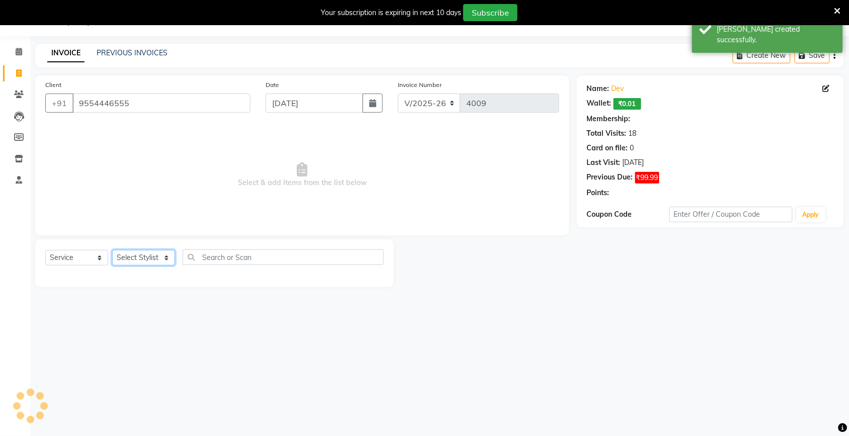
click at [124, 252] on select "Select Stylist [PERSON_NAME] [PERSON_NAME] Fiza Kajal Mahi [PERSON_NAME] [PERSO…" at bounding box center [143, 258] width 63 height 16
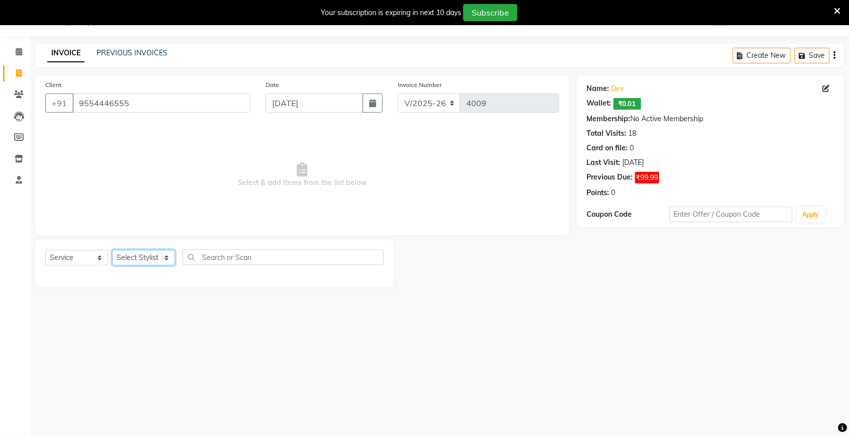
select select "30782"
click at [112, 250] on select "Select Stylist [PERSON_NAME] [PERSON_NAME] Fiza Kajal Mahi [PERSON_NAME] [PERSO…" at bounding box center [143, 258] width 63 height 16
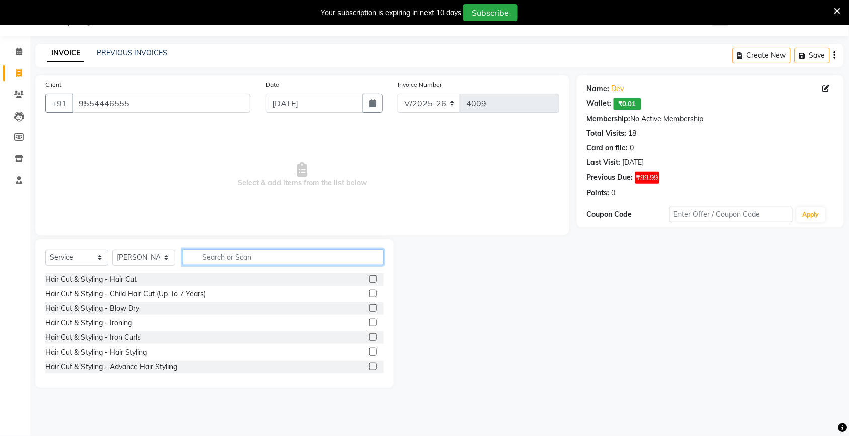
click at [221, 264] on input "text" at bounding box center [283, 258] width 201 height 16
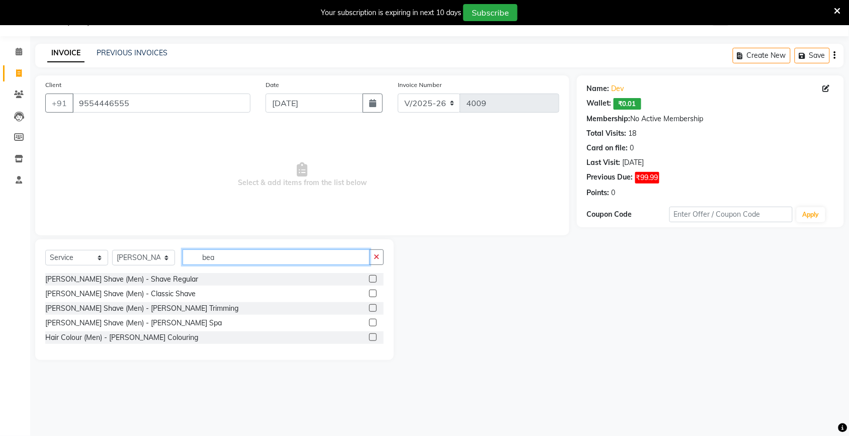
type input "bea"
drag, startPoint x: 372, startPoint y: 308, endPoint x: 317, endPoint y: 253, distance: 77.6
click at [371, 306] on label at bounding box center [373, 308] width 8 height 8
click at [371, 306] on input "checkbox" at bounding box center [372, 308] width 7 height 7
checkbox input "true"
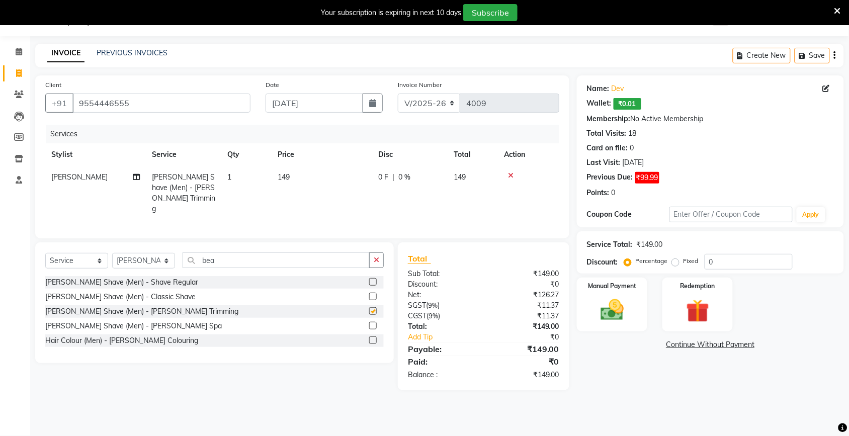
click at [307, 190] on td "149" at bounding box center [322, 193] width 101 height 54
select select "30782"
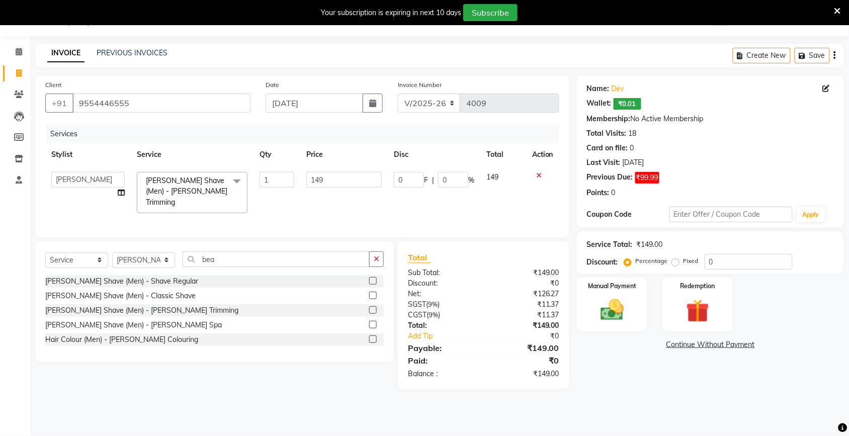
checkbox input "false"
drag, startPoint x: 331, startPoint y: 188, endPoint x: 337, endPoint y: 185, distance: 7.0
click at [331, 188] on td "149" at bounding box center [344, 192] width 88 height 53
click at [339, 180] on input "149" at bounding box center [343, 180] width 75 height 16
type input "150"
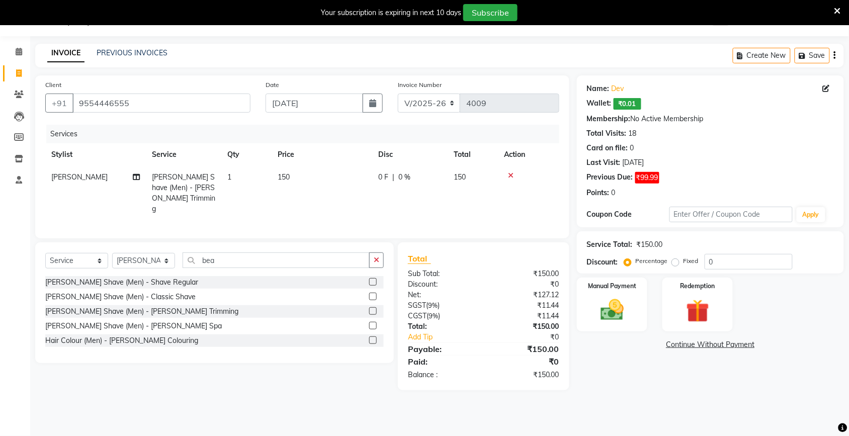
drag, startPoint x: 704, startPoint y: 404, endPoint x: 516, endPoint y: 273, distance: 229.2
click at [701, 404] on div "08047224946 Select Location × Ikonic Unisex Salon, Shalimar Garden Extension Wh…" at bounding box center [424, 218] width 849 height 436
click at [331, 102] on input "[DATE]" at bounding box center [315, 103] width 98 height 19
select select "9"
select select "2025"
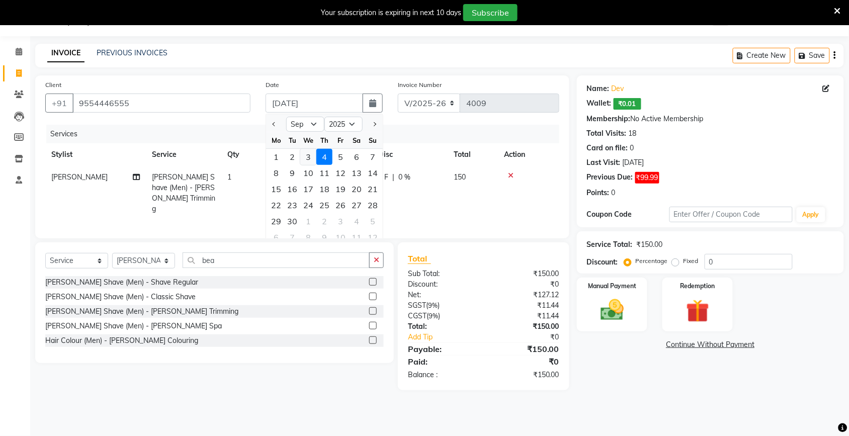
click at [312, 156] on div "3" at bounding box center [308, 157] width 16 height 16
type input "[DATE]"
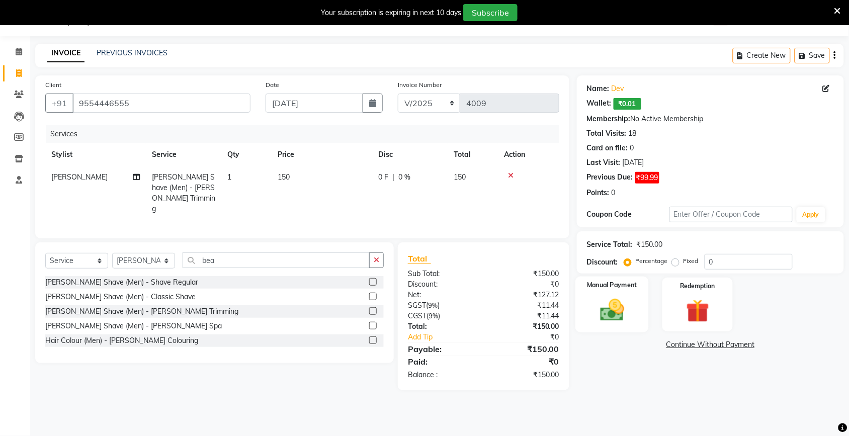
click at [630, 312] on img at bounding box center [612, 310] width 39 height 28
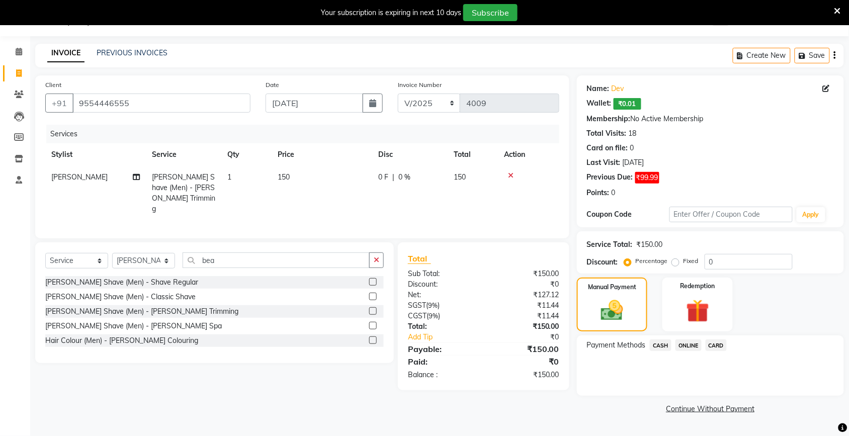
click at [692, 347] on span "ONLINE" at bounding box center [689, 346] width 26 height 12
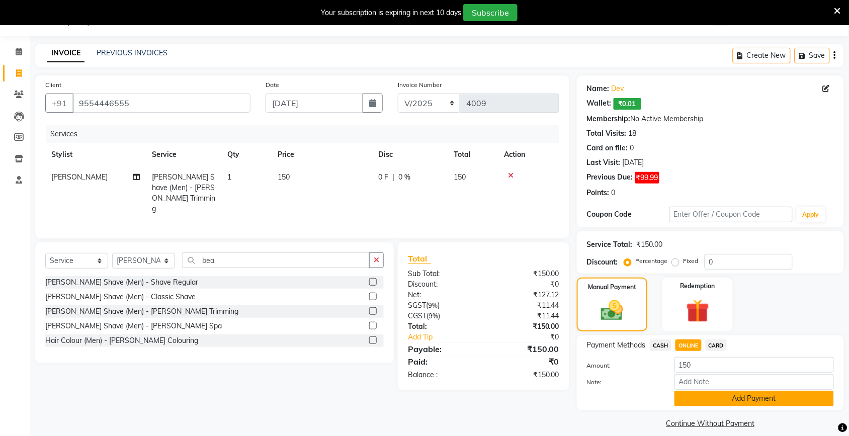
click at [695, 402] on button "Add Payment" at bounding box center [754, 399] width 159 height 16
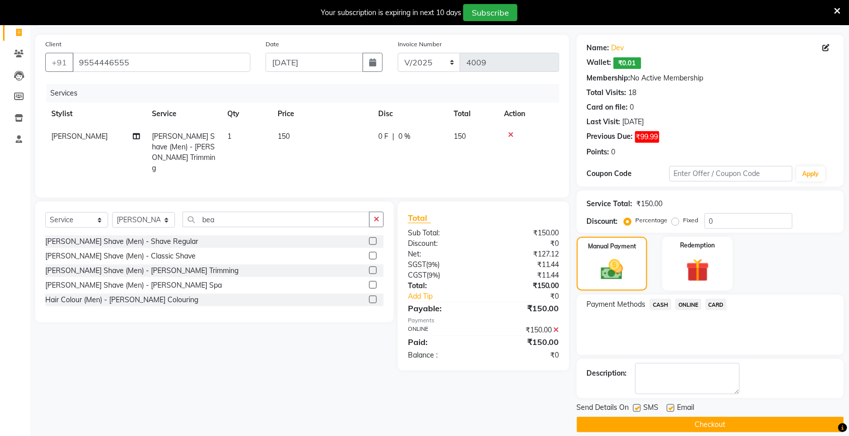
scroll to position [78, 0]
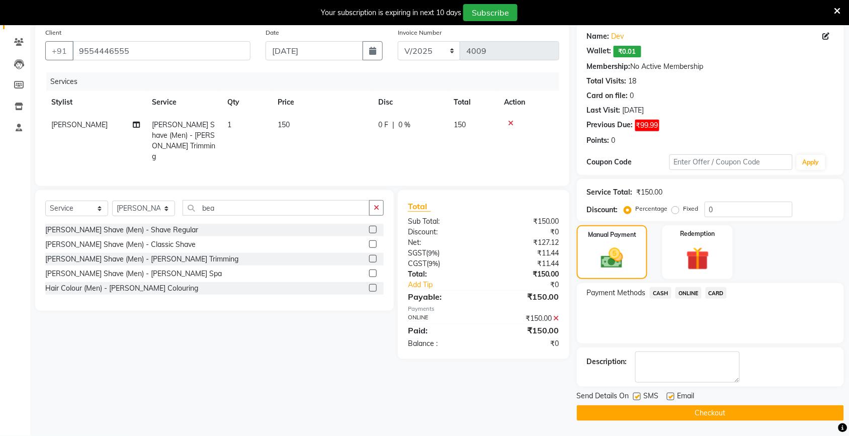
click at [706, 413] on button "Checkout" at bounding box center [710, 414] width 267 height 16
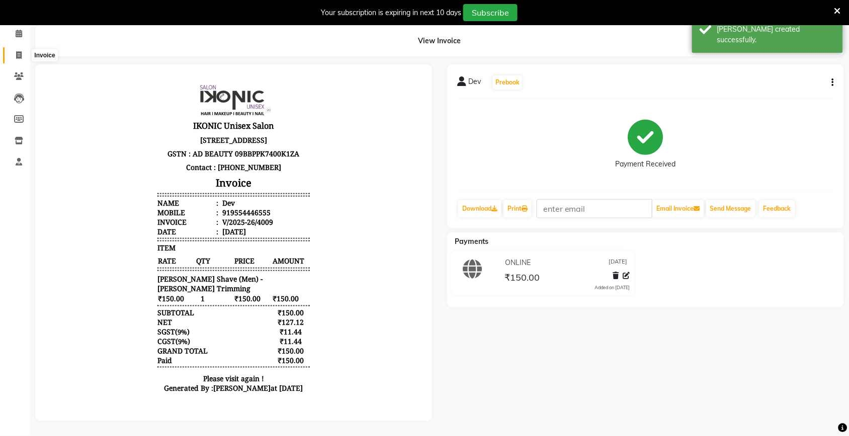
click at [18, 51] on icon at bounding box center [19, 55] width 6 height 8
select select "service"
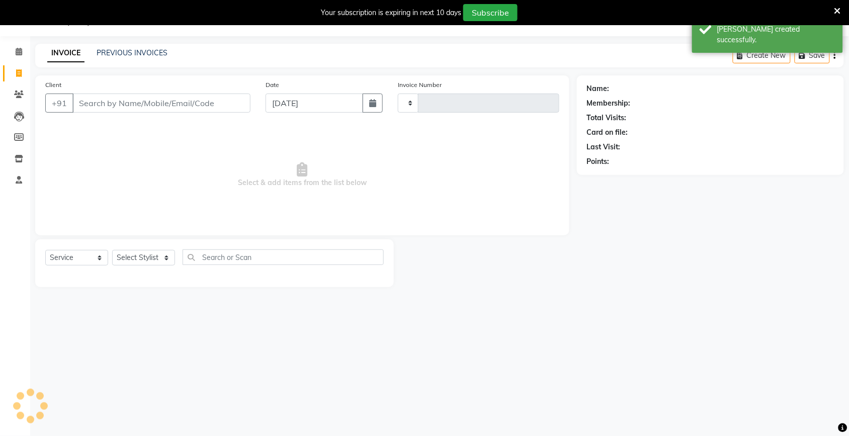
scroll to position [25, 0]
click at [112, 102] on input "Client" at bounding box center [161, 103] width 178 height 19
type input "4010"
select select "4931"
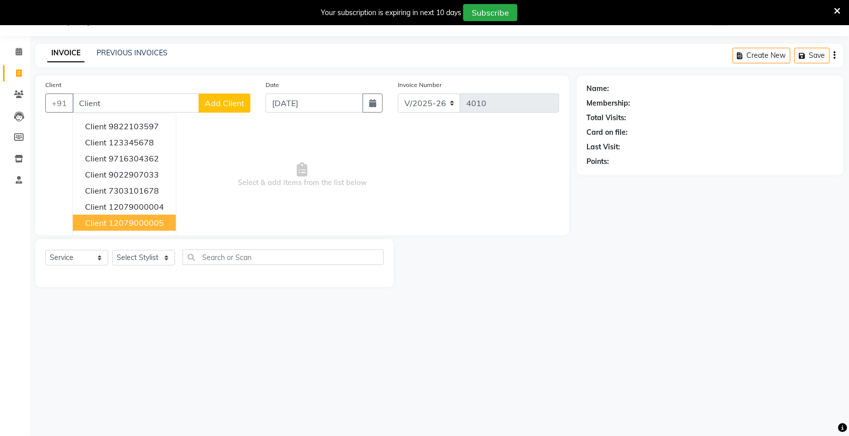
click at [146, 222] on ngb-highlight "12079000005" at bounding box center [136, 223] width 55 height 10
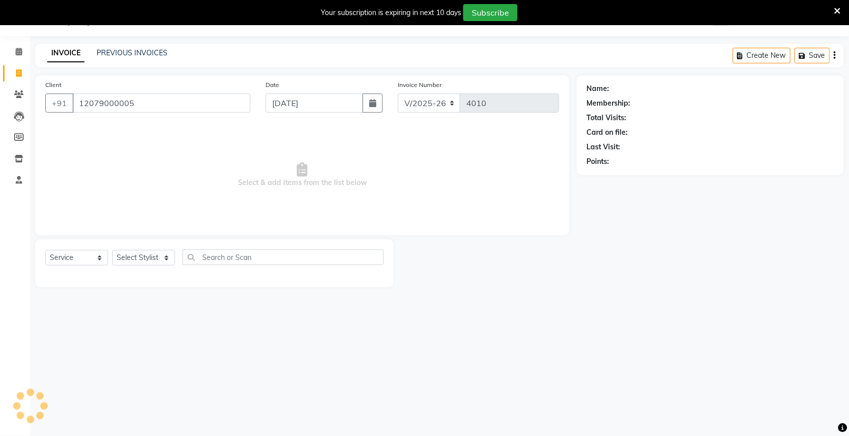
type input "12079000005"
click at [323, 106] on input "[DATE]" at bounding box center [315, 103] width 98 height 19
select select "9"
select select "2025"
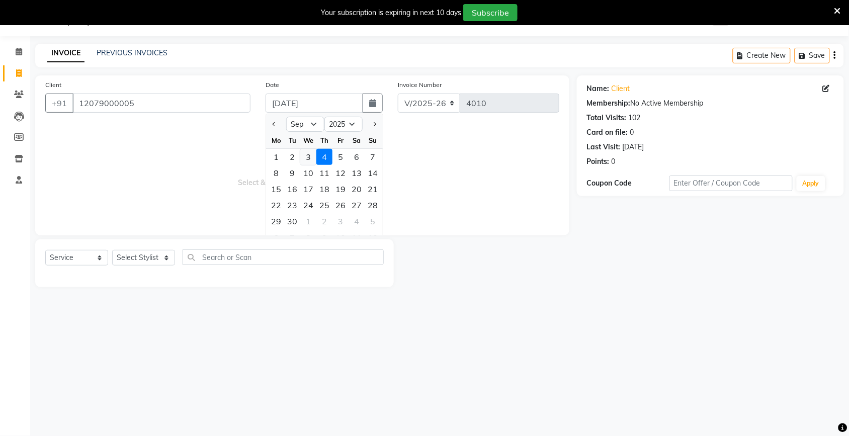
click at [308, 160] on div "3" at bounding box center [308, 157] width 16 height 16
type input "[DATE]"
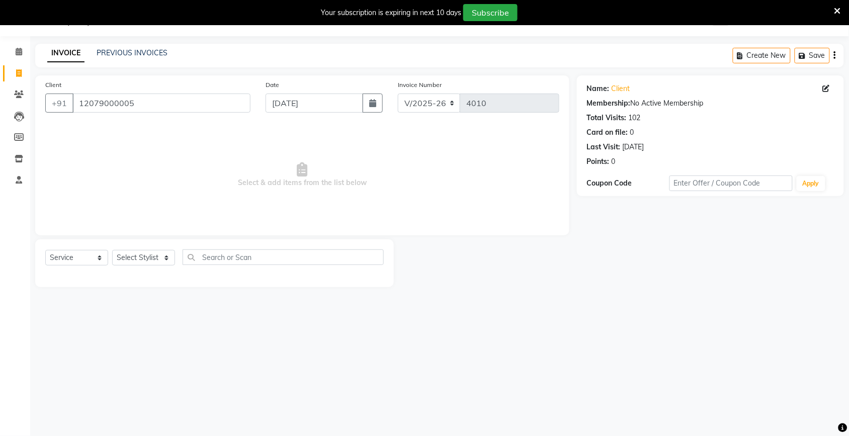
click at [221, 204] on span "Select & add items from the list below" at bounding box center [302, 175] width 514 height 101
click at [152, 255] on select "Select Stylist [PERSON_NAME] [PERSON_NAME] Fiza Kajal Mahi [PERSON_NAME] [PERSO…" at bounding box center [143, 258] width 63 height 16
select select "82054"
click at [112, 250] on select "Select Stylist [PERSON_NAME] [PERSON_NAME] Fiza Kajal Mahi [PERSON_NAME] [PERSO…" at bounding box center [143, 258] width 63 height 16
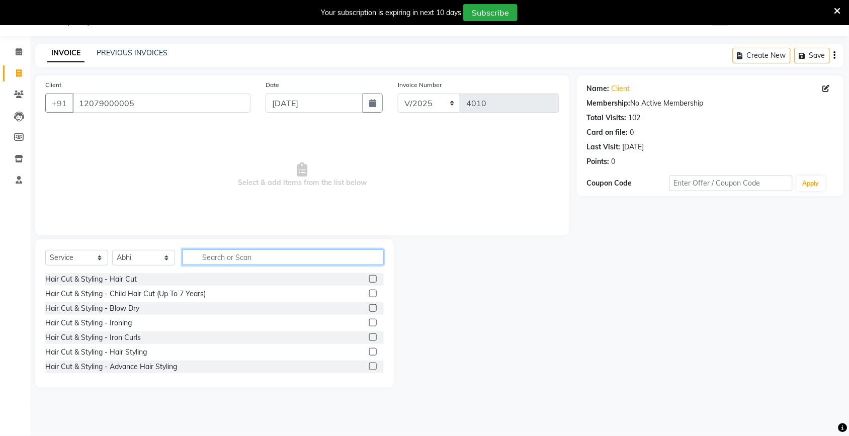
click at [211, 263] on input "text" at bounding box center [283, 258] width 201 height 16
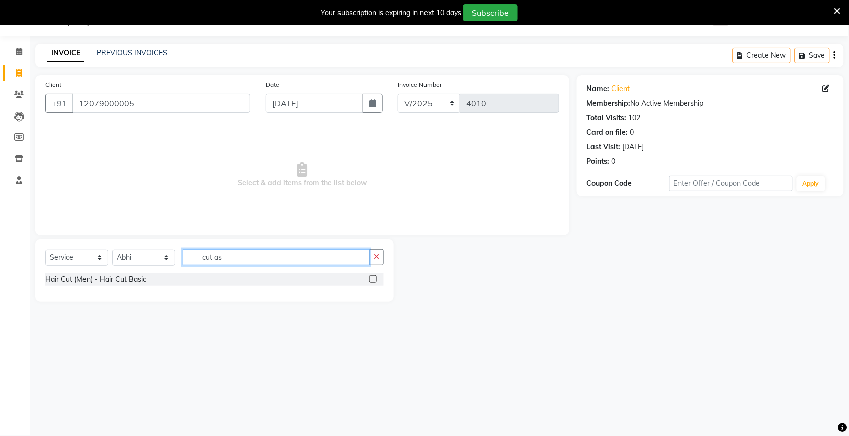
type input "cut as"
click at [373, 279] on label at bounding box center [373, 279] width 8 height 8
click at [373, 279] on input "checkbox" at bounding box center [372, 279] width 7 height 7
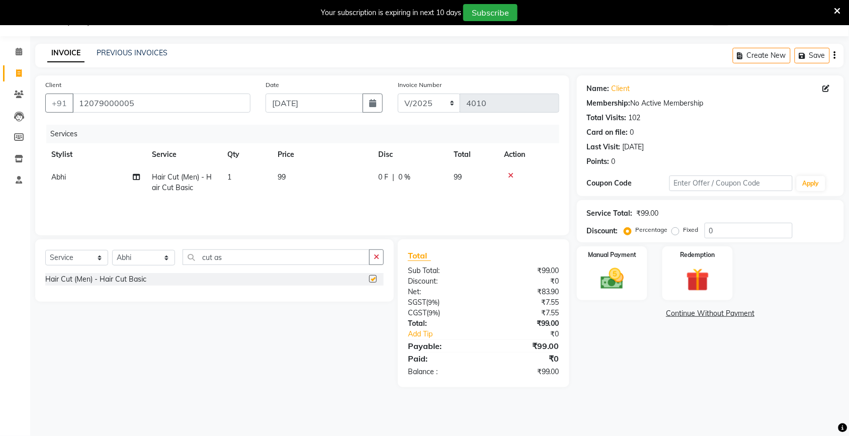
click at [346, 198] on td "99" at bounding box center [322, 182] width 101 height 33
checkbox input "false"
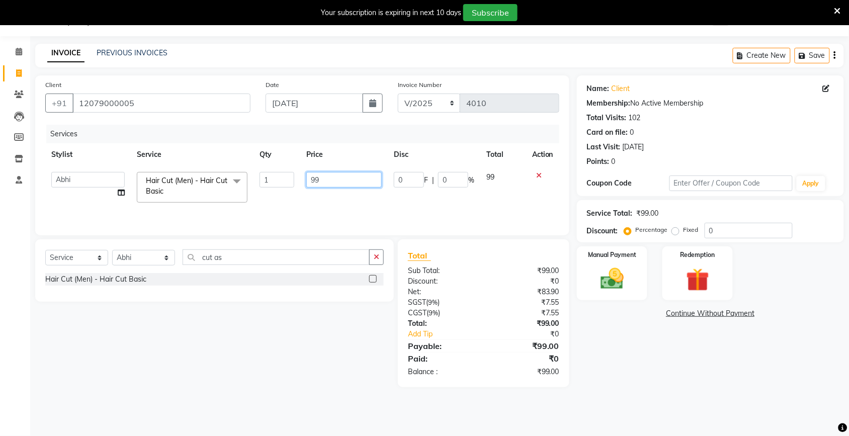
click at [346, 182] on input "99" at bounding box center [343, 180] width 75 height 16
type input "9"
type input "100"
drag, startPoint x: 628, startPoint y: 350, endPoint x: 620, endPoint y: 337, distance: 15.4
click at [625, 348] on div "Name: Client Membership: No Active Membership Total Visits: 102 Card on file: 0…" at bounding box center [714, 231] width 275 height 312
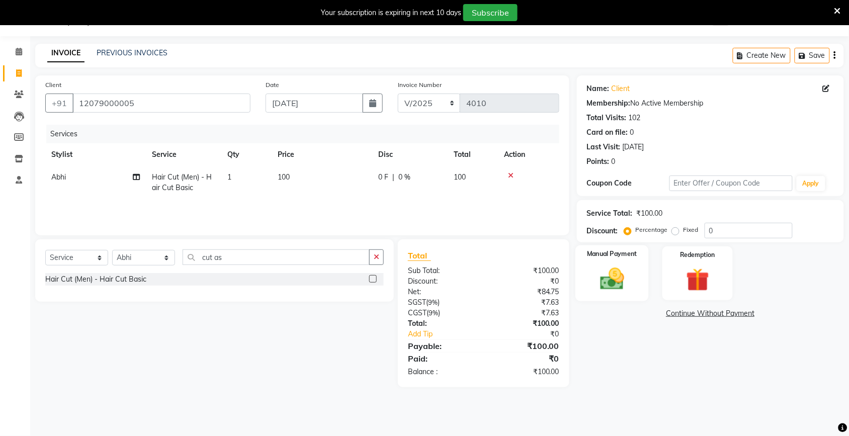
click at [607, 287] on img at bounding box center [612, 279] width 39 height 28
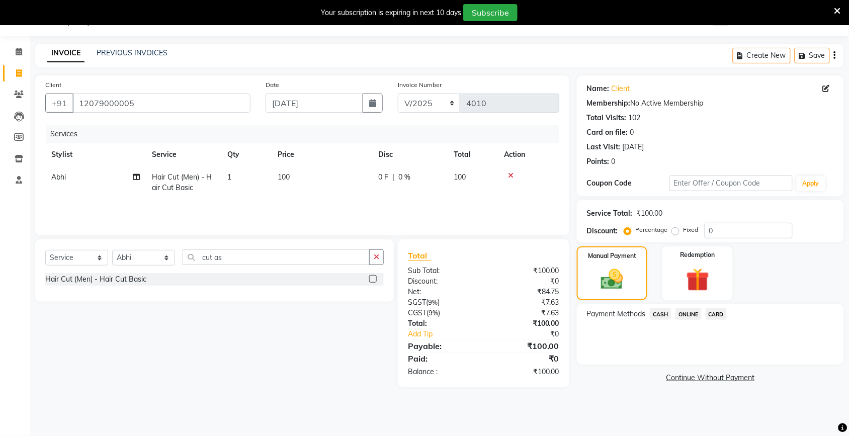
click at [655, 315] on span "CASH" at bounding box center [661, 314] width 22 height 12
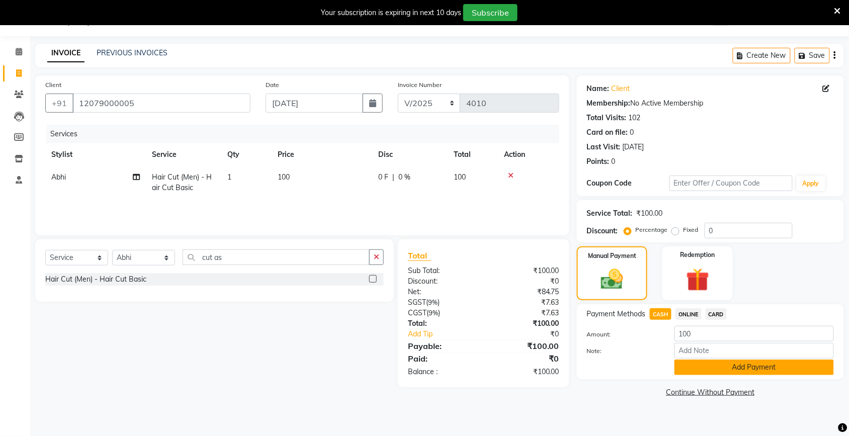
click at [684, 369] on button "Add Payment" at bounding box center [754, 368] width 159 height 16
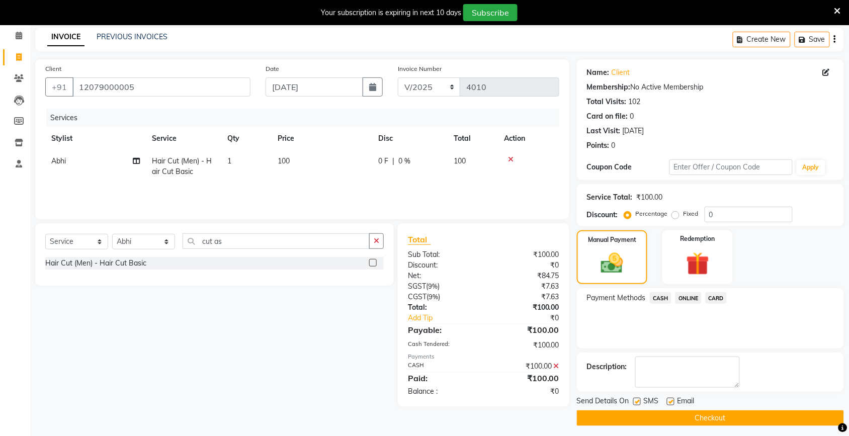
scroll to position [46, 0]
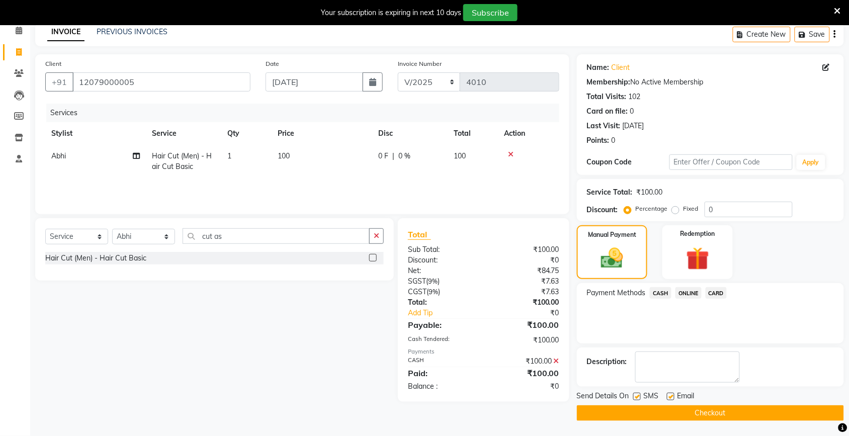
click at [686, 410] on button "Checkout" at bounding box center [710, 414] width 267 height 16
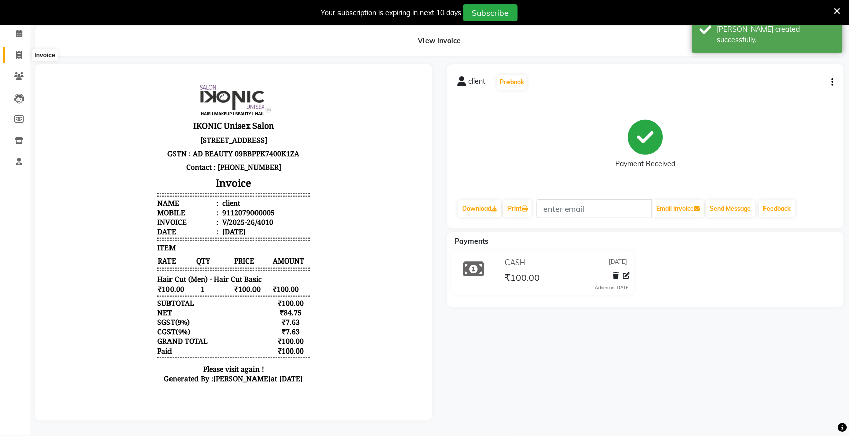
click at [18, 51] on icon at bounding box center [19, 55] width 6 height 8
select select "service"
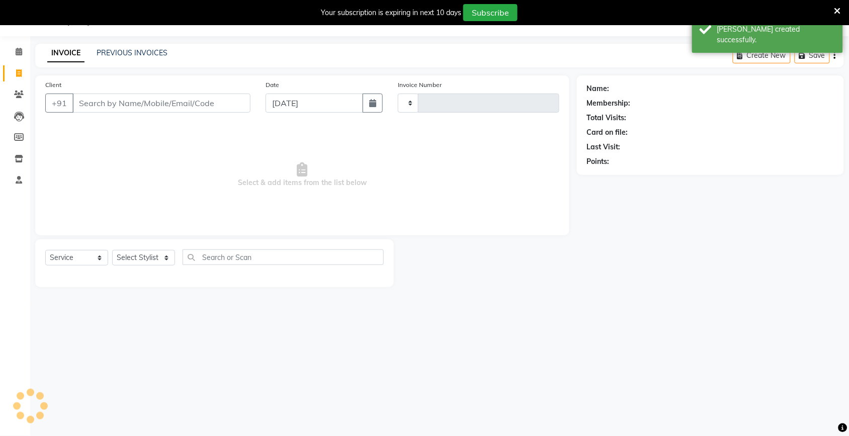
scroll to position [25, 0]
type input "4011"
select select "4931"
click at [94, 106] on input "Client" at bounding box center [161, 103] width 178 height 19
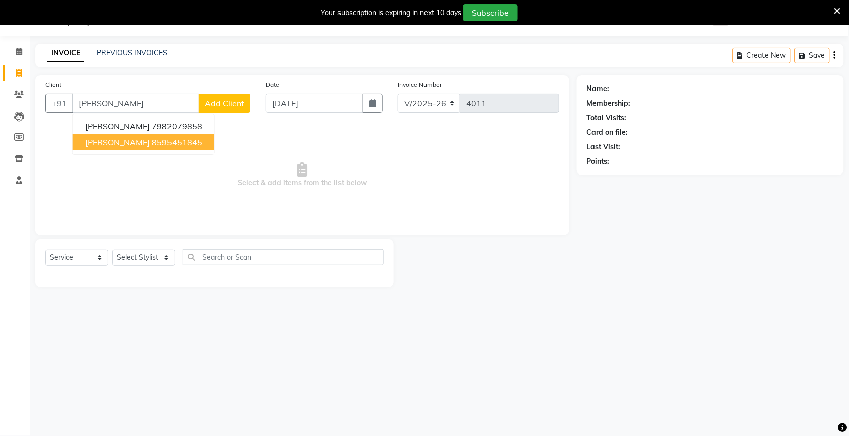
drag, startPoint x: 144, startPoint y: 137, endPoint x: 221, endPoint y: 132, distance: 77.1
click at [239, 156] on span "Select & add items from the list below" at bounding box center [302, 175] width 514 height 101
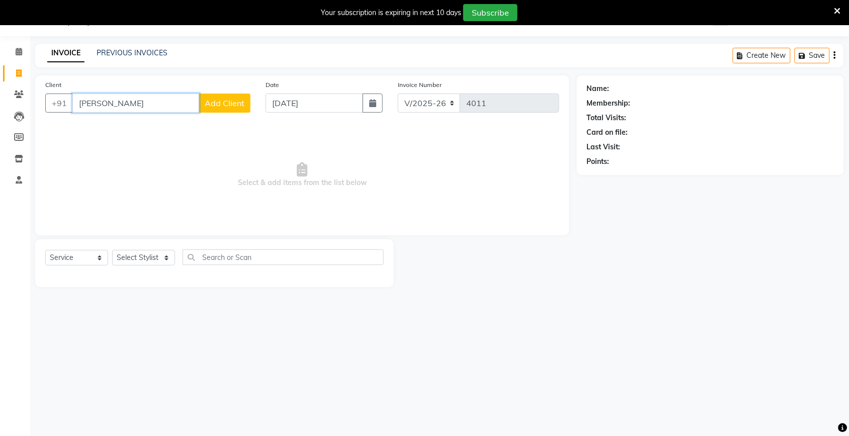
click at [175, 103] on input "Trisha" at bounding box center [135, 103] width 127 height 19
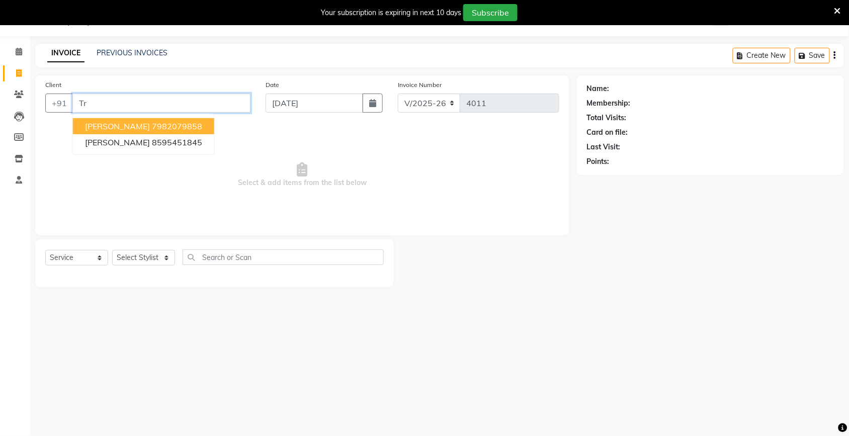
type input "T"
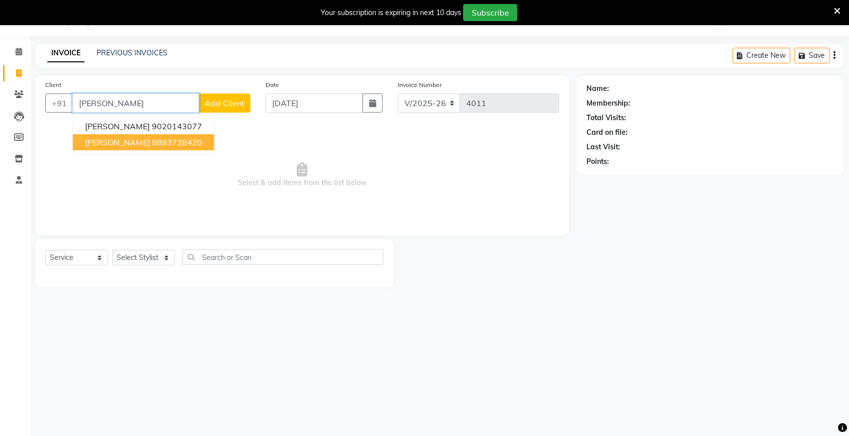
click at [152, 143] on ngb-highlight "8893728420" at bounding box center [177, 142] width 50 height 10
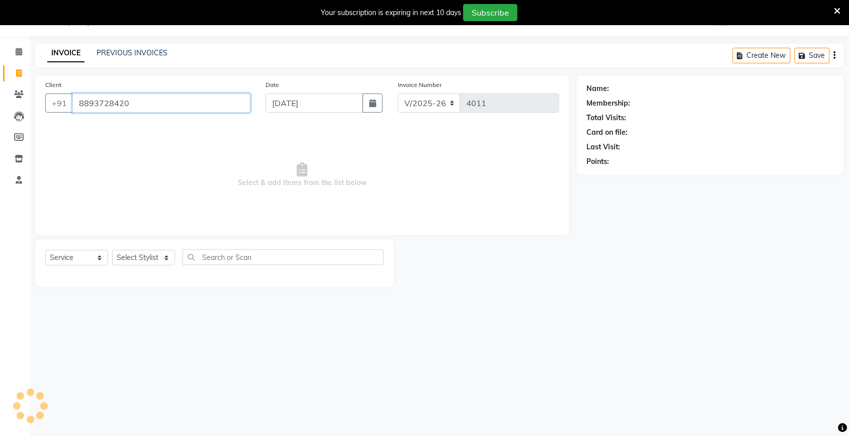
type input "8893728420"
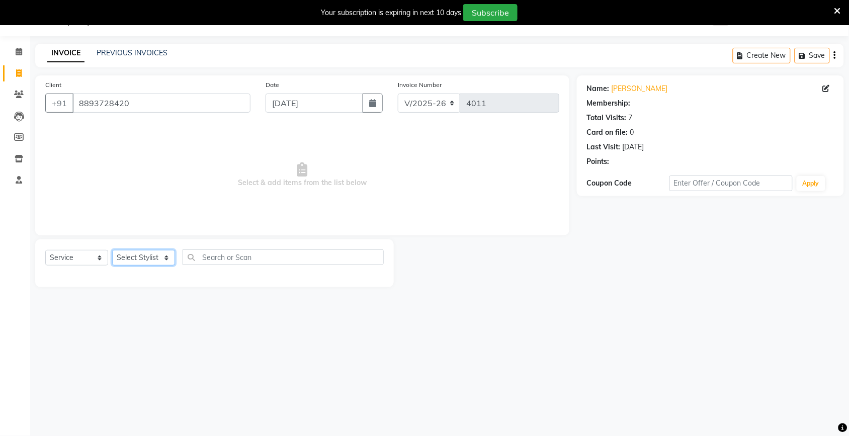
click at [137, 257] on select "Select Stylist [PERSON_NAME] [PERSON_NAME] Fiza Kajal Mahi [PERSON_NAME] [PERSO…" at bounding box center [143, 258] width 63 height 16
select select "30786"
click at [112, 250] on select "Select Stylist [PERSON_NAME] [PERSON_NAME] Fiza Kajal Mahi [PERSON_NAME] [PERSO…" at bounding box center [143, 258] width 63 height 16
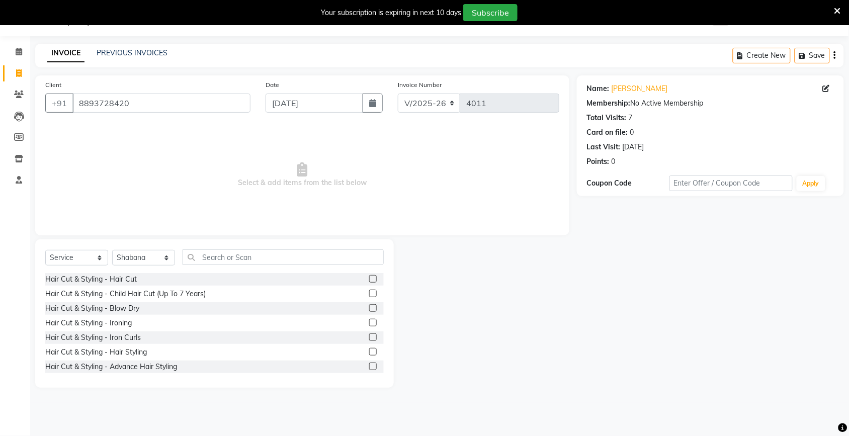
click at [223, 243] on div "Select Service Product Membership Package Voucher Prepaid Gift Card Select Styl…" at bounding box center [214, 313] width 359 height 148
drag, startPoint x: 223, startPoint y: 243, endPoint x: 220, endPoint y: 251, distance: 8.6
click at [220, 251] on input "text" at bounding box center [283, 258] width 201 height 16
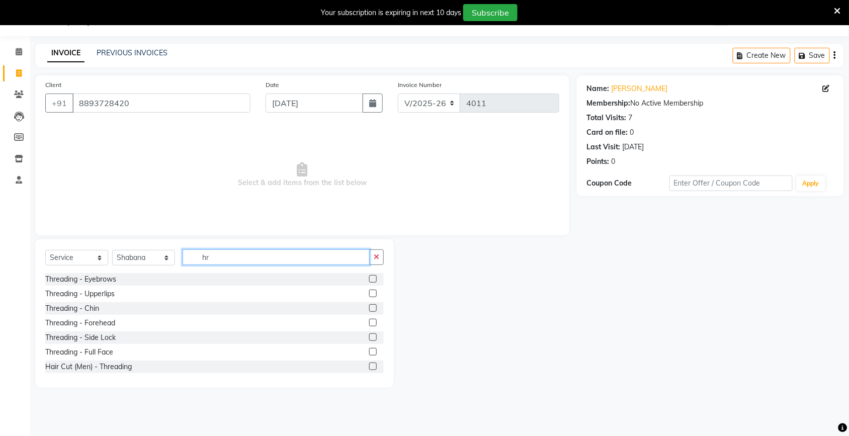
type input "hr"
drag, startPoint x: 363, startPoint y: 280, endPoint x: 353, endPoint y: 269, distance: 14.6
click at [369, 281] on label at bounding box center [373, 279] width 8 height 8
click at [369, 281] on input "checkbox" at bounding box center [372, 279] width 7 height 7
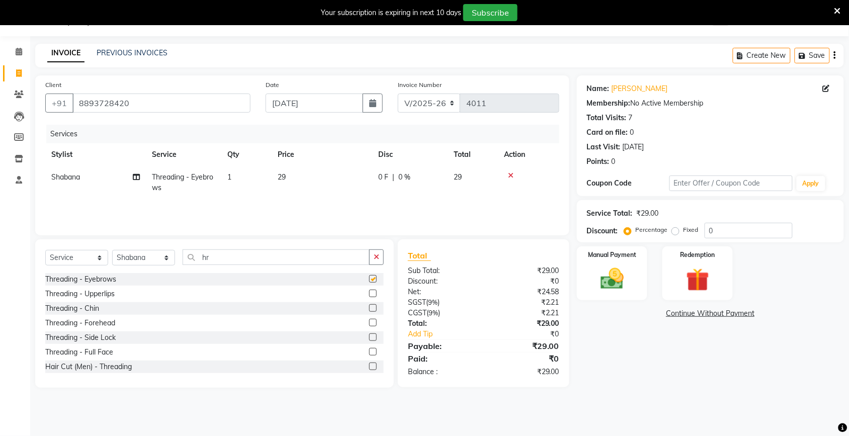
click at [338, 189] on td "29" at bounding box center [322, 182] width 101 height 33
checkbox input "false"
select select "30786"
click at [346, 180] on input "29" at bounding box center [343, 180] width 75 height 16
type input "2"
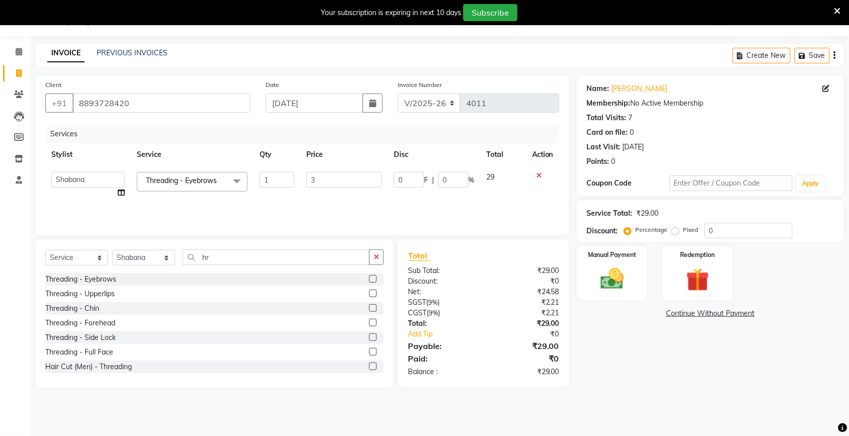
type input "30"
drag, startPoint x: 672, startPoint y: 375, endPoint x: 661, endPoint y: 363, distance: 16.4
click at [669, 373] on div "Name: Tressa Elvin Membership: No Active Membership Total Visits: 7 Card on fil…" at bounding box center [714, 231] width 275 height 312
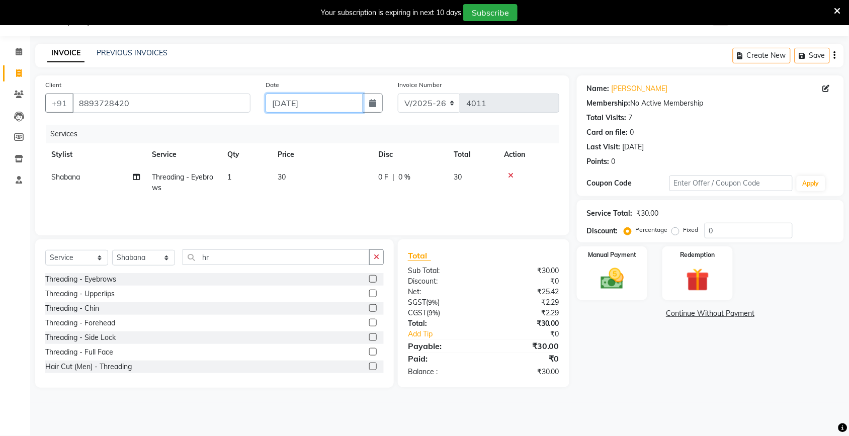
click at [311, 99] on input "[DATE]" at bounding box center [315, 103] width 98 height 19
select select "9"
select select "2025"
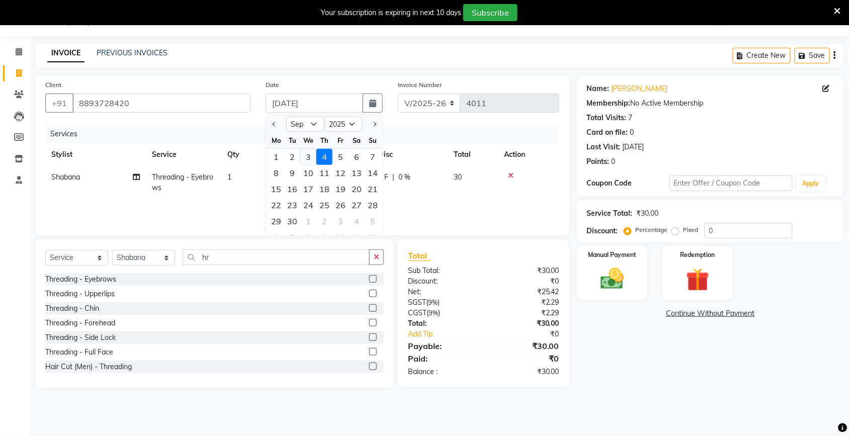
click at [310, 158] on div "3" at bounding box center [308, 157] width 16 height 16
type input "[DATE]"
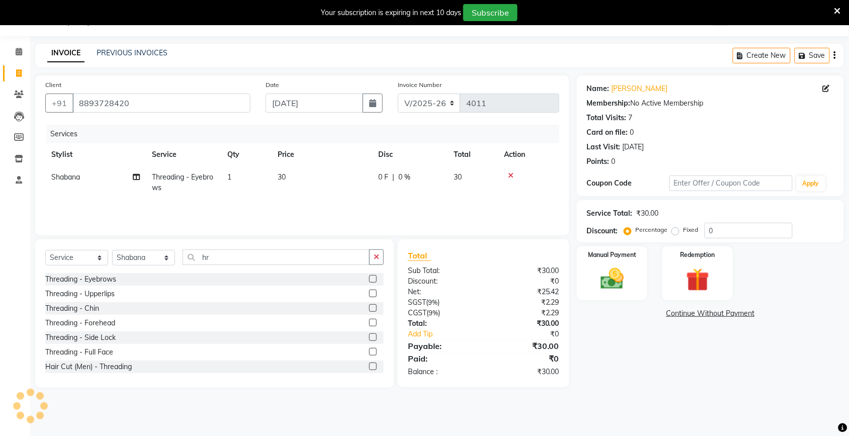
drag, startPoint x: 709, startPoint y: 376, endPoint x: 645, endPoint y: 331, distance: 79.0
click at [694, 375] on div "Name: Tressa Elvin Membership: No Active Membership Total Visits: 7 Card on fil…" at bounding box center [714, 231] width 275 height 312
click at [622, 272] on img at bounding box center [612, 279] width 39 height 28
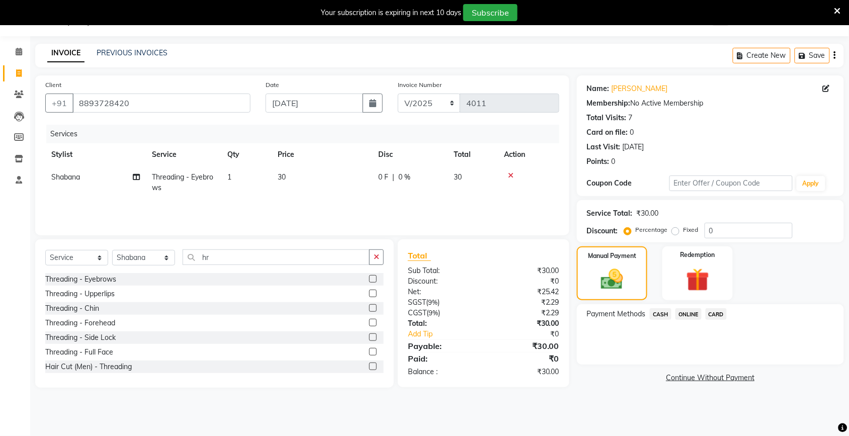
click at [688, 310] on span "ONLINE" at bounding box center [689, 314] width 26 height 12
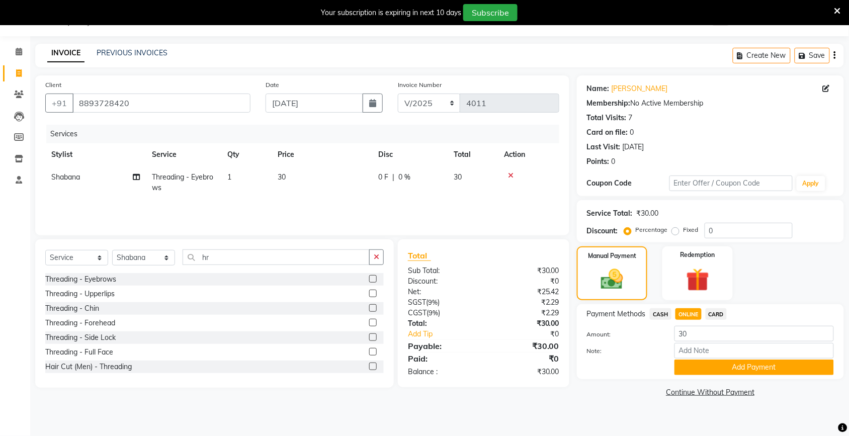
click at [707, 358] on div "Amount: 30 Note: Add Payment" at bounding box center [710, 350] width 247 height 49
click at [705, 369] on button "Add Payment" at bounding box center [754, 368] width 159 height 16
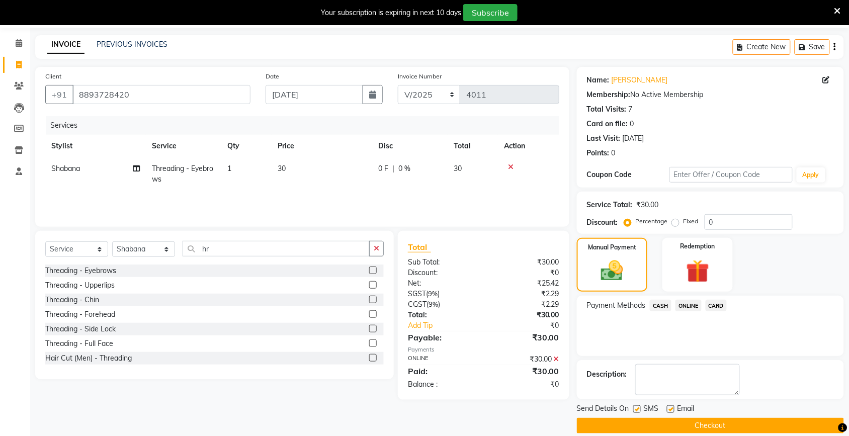
scroll to position [46, 0]
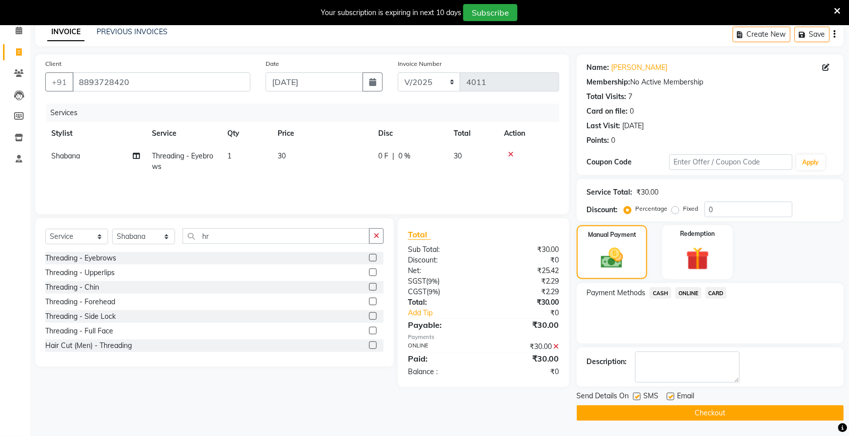
click at [707, 411] on button "Checkout" at bounding box center [710, 414] width 267 height 16
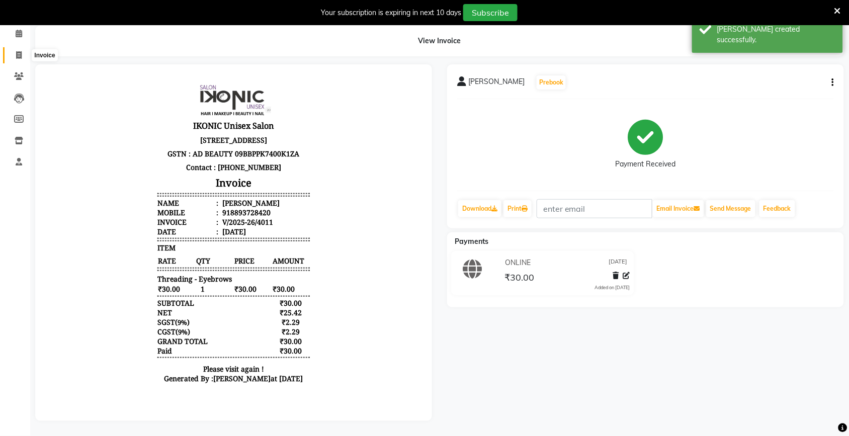
click at [16, 52] on span at bounding box center [19, 56] width 18 height 12
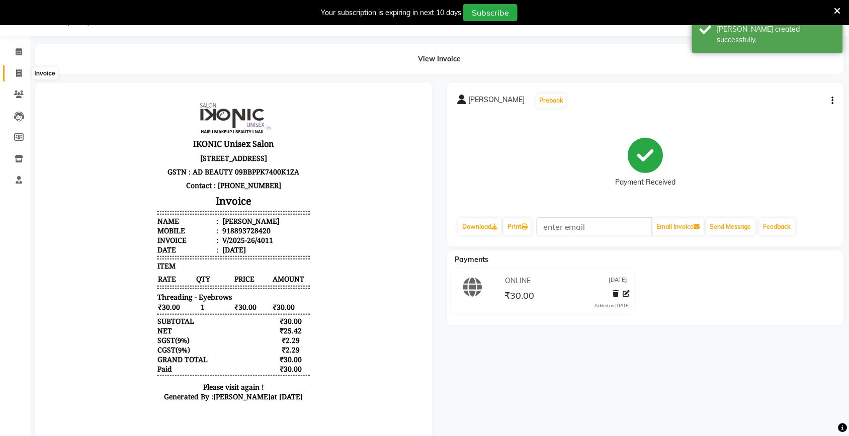
select select "service"
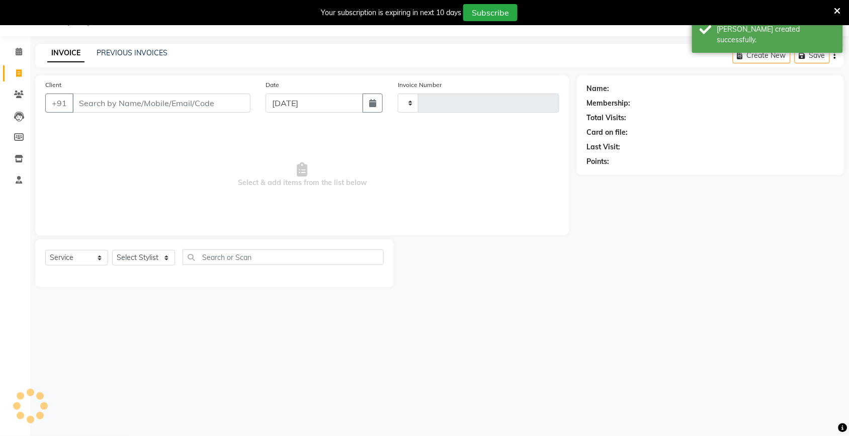
click at [95, 109] on input "Client" at bounding box center [161, 103] width 178 height 19
select select "4931"
type input "4012"
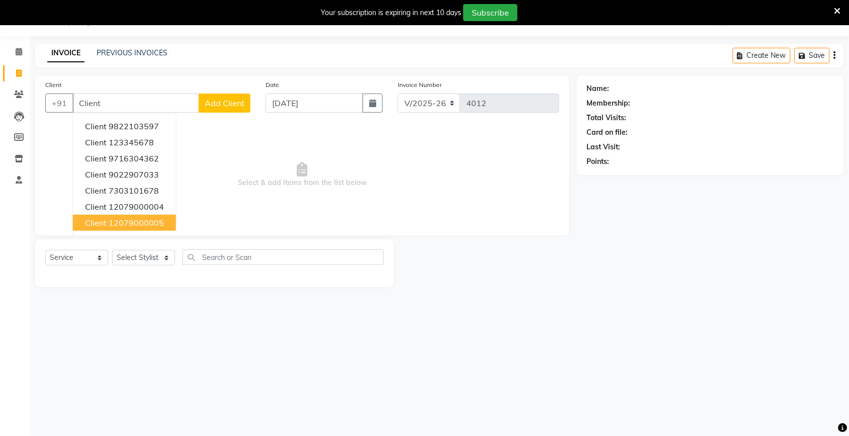
drag, startPoint x: 127, startPoint y: 221, endPoint x: 131, endPoint y: 208, distance: 14.0
click at [127, 220] on ngb-highlight "12079000005" at bounding box center [136, 223] width 55 height 10
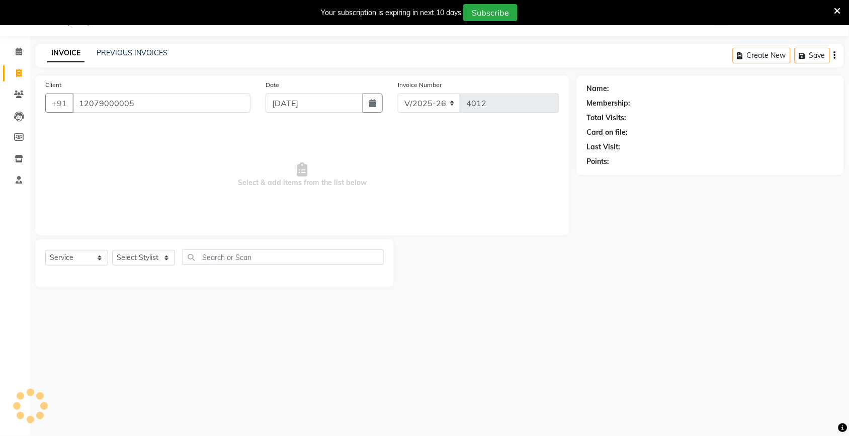
type input "12079000005"
click at [290, 96] on input "[DATE]" at bounding box center [315, 103] width 98 height 19
select select "9"
select select "2025"
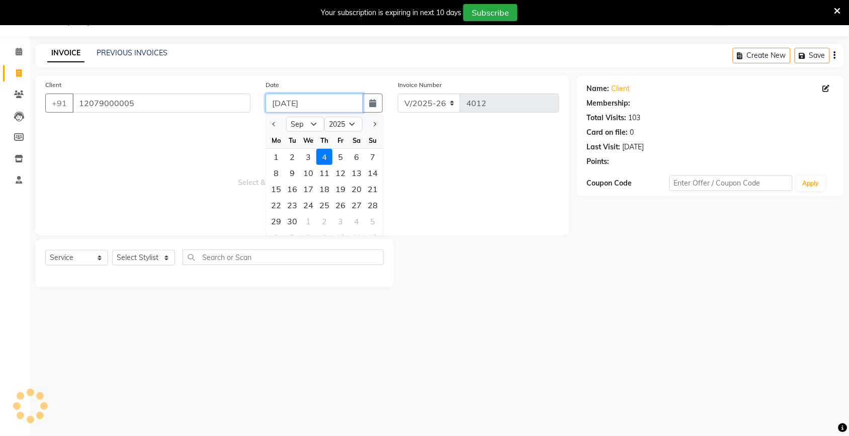
click at [290, 105] on input "[DATE]" at bounding box center [315, 103] width 98 height 19
click at [308, 152] on div "3" at bounding box center [308, 157] width 16 height 16
type input "[DATE]"
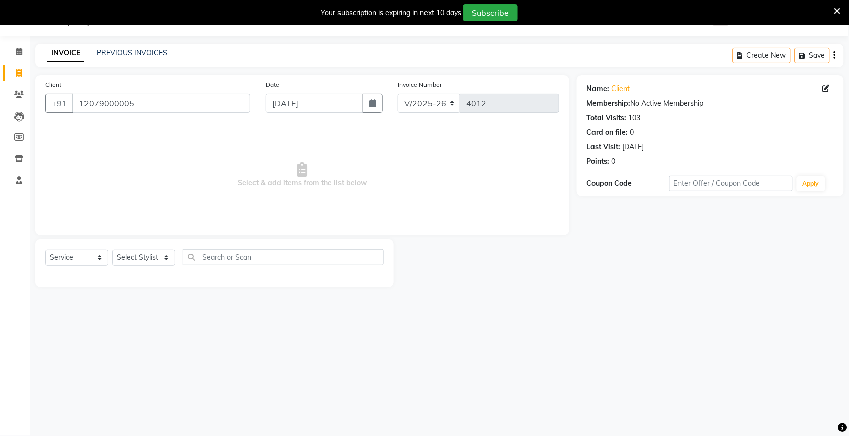
drag, startPoint x: 228, startPoint y: 155, endPoint x: 146, endPoint y: 279, distance: 148.9
click at [224, 157] on span "Select & add items from the list below" at bounding box center [302, 175] width 514 height 101
click at [144, 257] on select "Select Stylist [PERSON_NAME] [PERSON_NAME] Fiza Kajal Mahi [PERSON_NAME] [PERSO…" at bounding box center [143, 258] width 63 height 16
select select "42962"
click at [112, 250] on select "Select Stylist [PERSON_NAME] [PERSON_NAME] Fiza Kajal Mahi [PERSON_NAME] [PERSO…" at bounding box center [143, 258] width 63 height 16
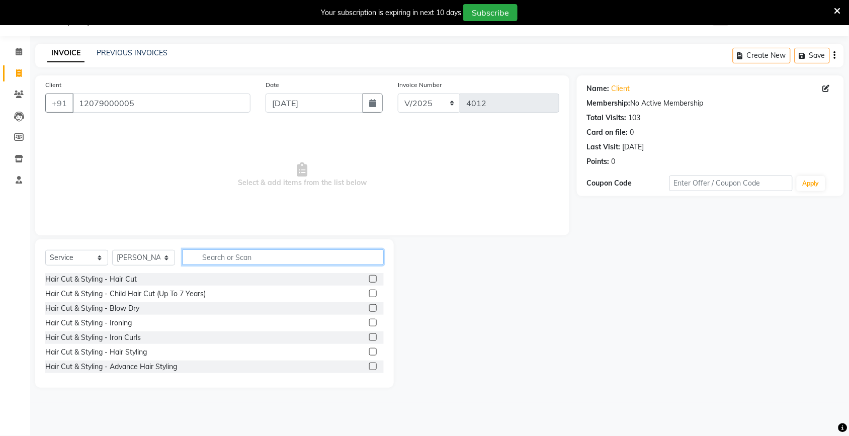
click at [211, 262] on input "text" at bounding box center [283, 258] width 201 height 16
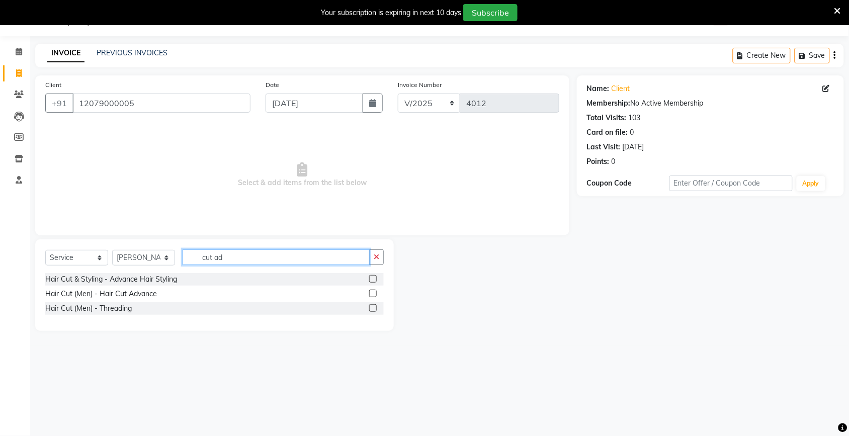
type input "cut ad"
click at [373, 293] on label at bounding box center [373, 294] width 8 height 8
click at [373, 293] on input "checkbox" at bounding box center [372, 294] width 7 height 7
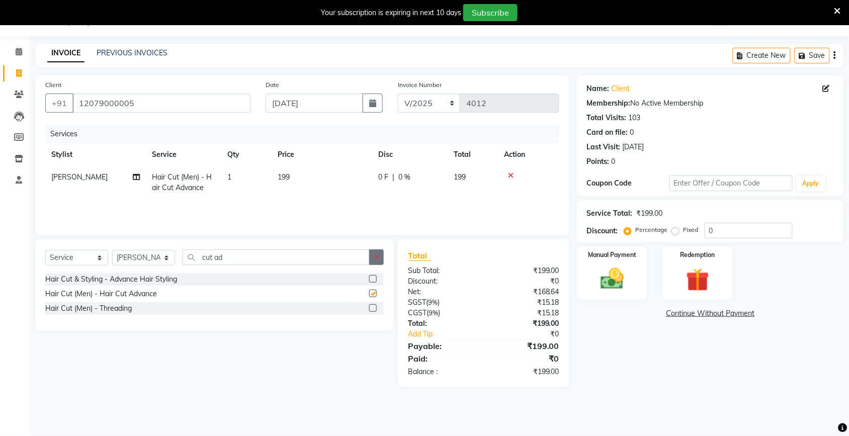
drag, startPoint x: 383, startPoint y: 248, endPoint x: 381, endPoint y: 257, distance: 9.8
click at [382, 248] on div "Select Service Product Membership Package Voucher Prepaid Gift Card Select Styl…" at bounding box center [214, 285] width 359 height 92
checkbox input "false"
click at [381, 258] on button "button" at bounding box center [376, 258] width 15 height 16
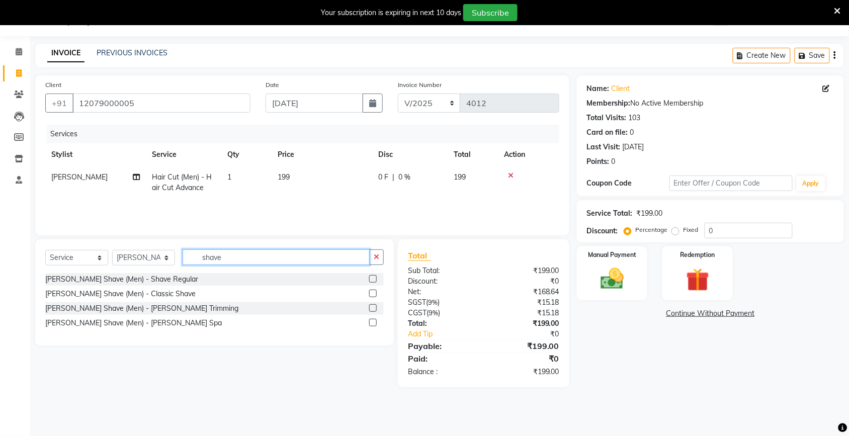
type input "shave"
click at [373, 277] on label at bounding box center [373, 279] width 8 height 8
click at [373, 277] on input "checkbox" at bounding box center [372, 279] width 7 height 7
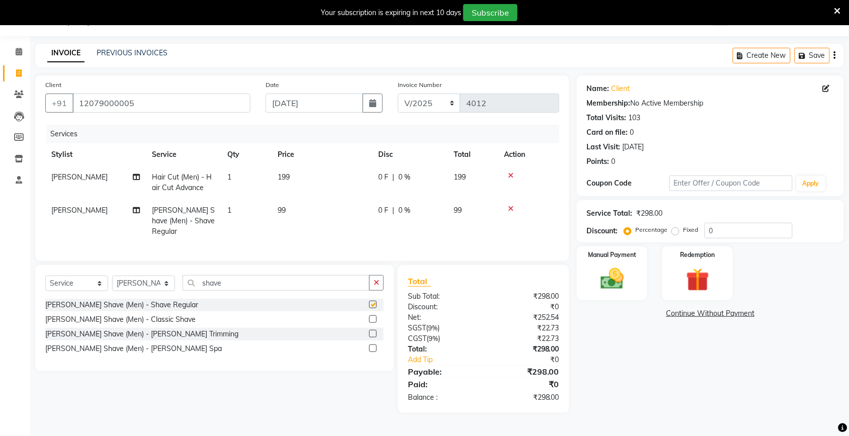
click at [343, 224] on td "99" at bounding box center [322, 221] width 101 height 44
checkbox input "false"
select select "42962"
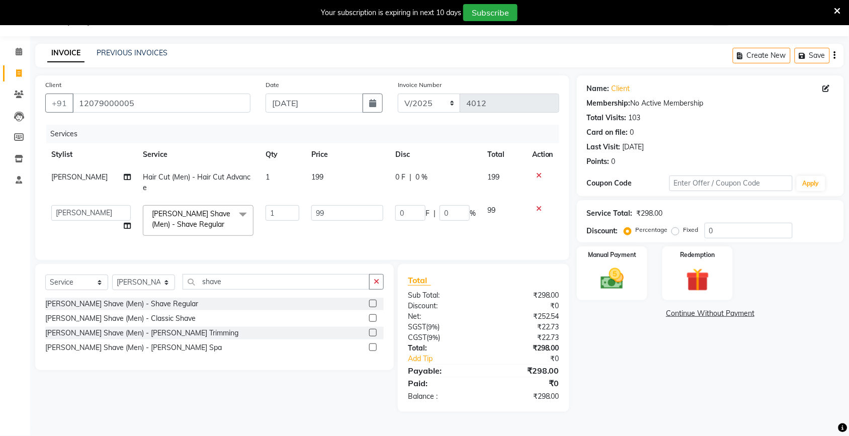
click at [340, 210] on input "99" at bounding box center [347, 213] width 72 height 16
type input "9"
type input "100"
click at [334, 177] on td "199" at bounding box center [347, 182] width 84 height 33
select select "42962"
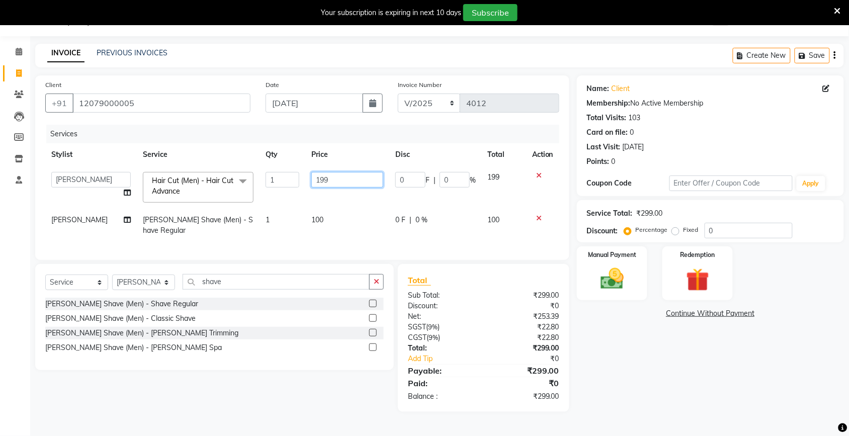
click at [334, 180] on input "199" at bounding box center [347, 180] width 72 height 16
type input "1"
type input "200"
drag, startPoint x: 735, startPoint y: 359, endPoint x: 686, endPoint y: 348, distance: 50.5
click at [732, 359] on div "Name: Client Membership: No Active Membership Total Visits: 103 Card on file: 0…" at bounding box center [714, 243] width 275 height 337
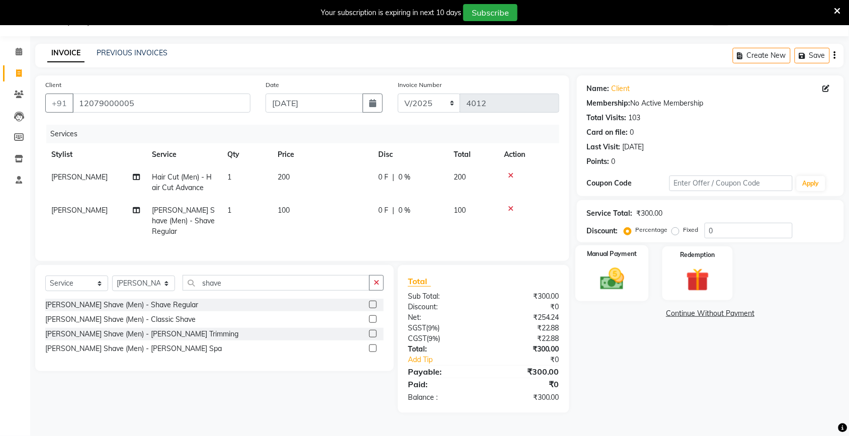
click at [639, 295] on div "Manual Payment" at bounding box center [612, 274] width 73 height 56
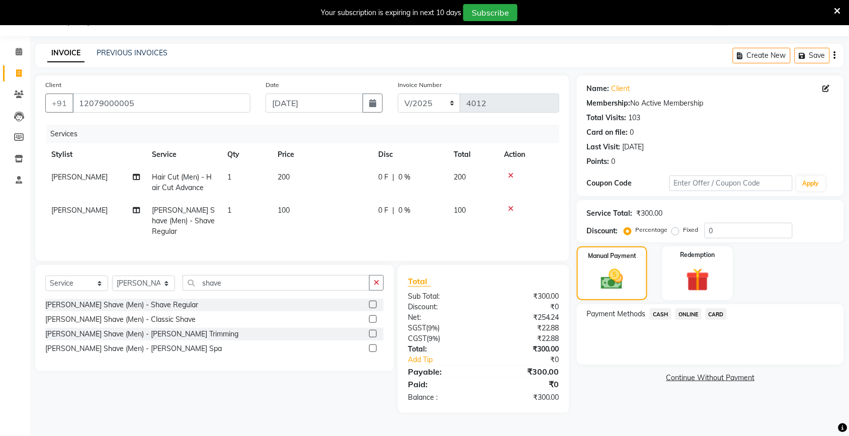
click at [661, 316] on span "CASH" at bounding box center [661, 314] width 22 height 12
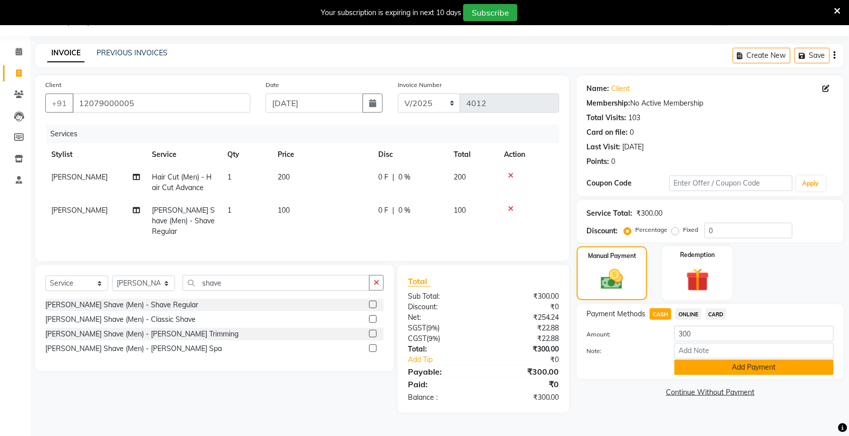
click at [692, 361] on button "Add Payment" at bounding box center [754, 368] width 159 height 16
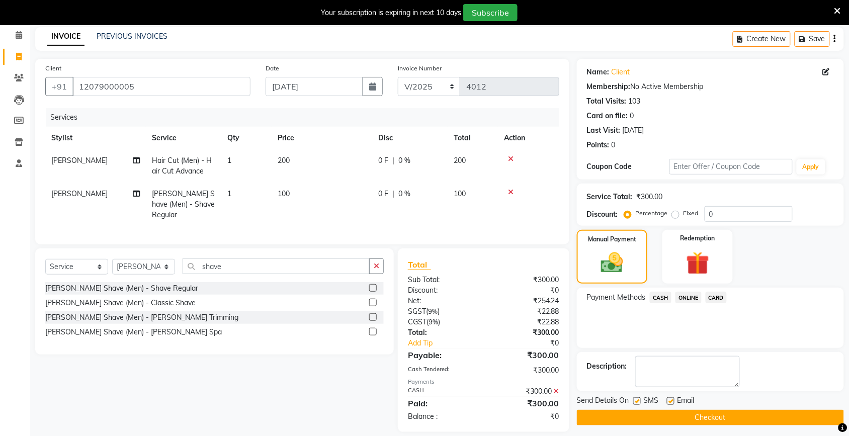
scroll to position [51, 0]
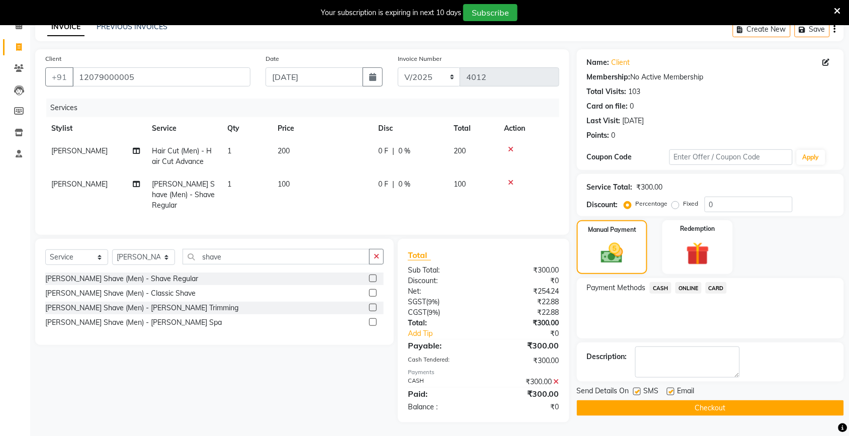
click at [680, 410] on button "Checkout" at bounding box center [710, 409] width 267 height 16
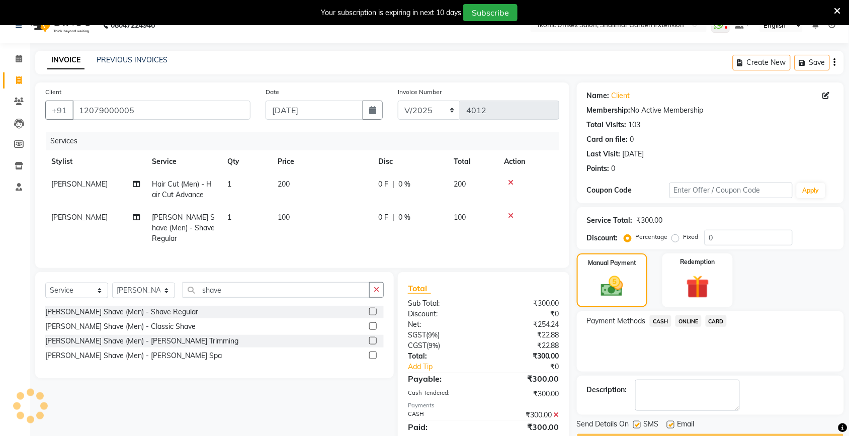
scroll to position [0, 0]
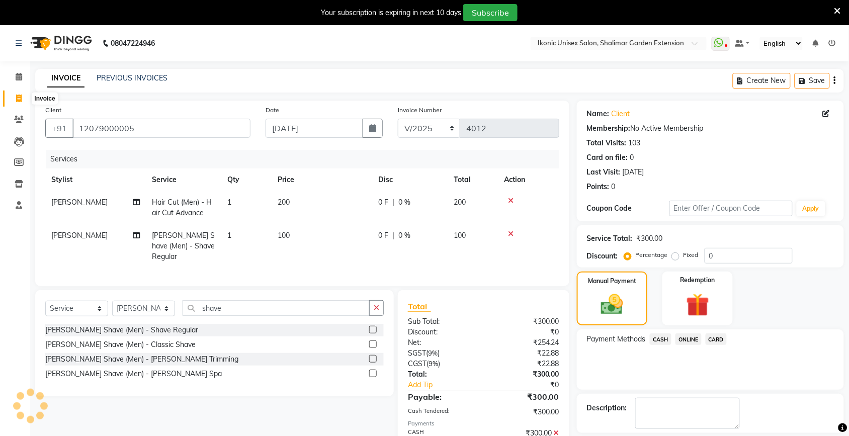
click at [20, 97] on icon at bounding box center [19, 99] width 6 height 8
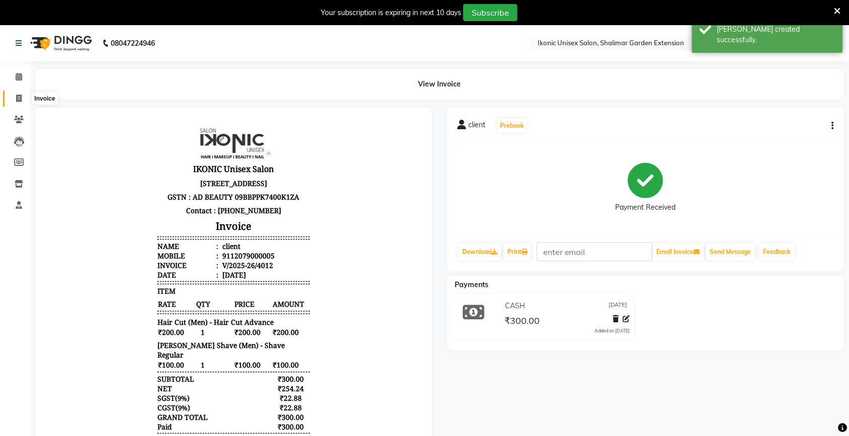
click at [17, 99] on icon at bounding box center [19, 99] width 6 height 8
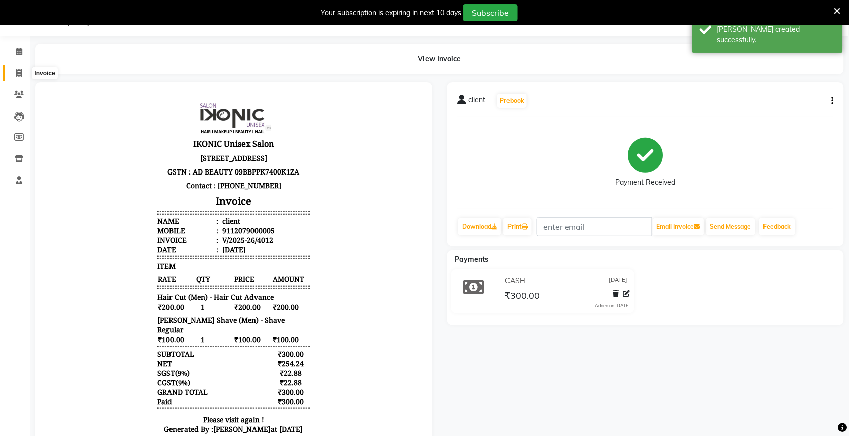
select select "service"
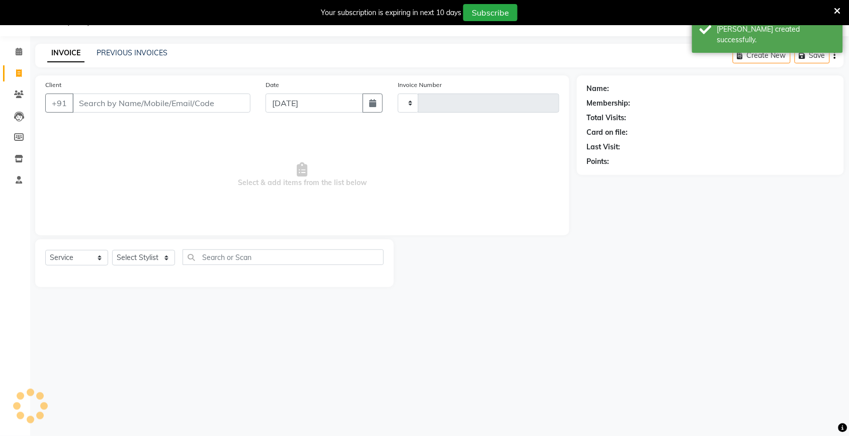
type input "4013"
select select "4931"
click at [105, 103] on input "Client" at bounding box center [161, 103] width 178 height 19
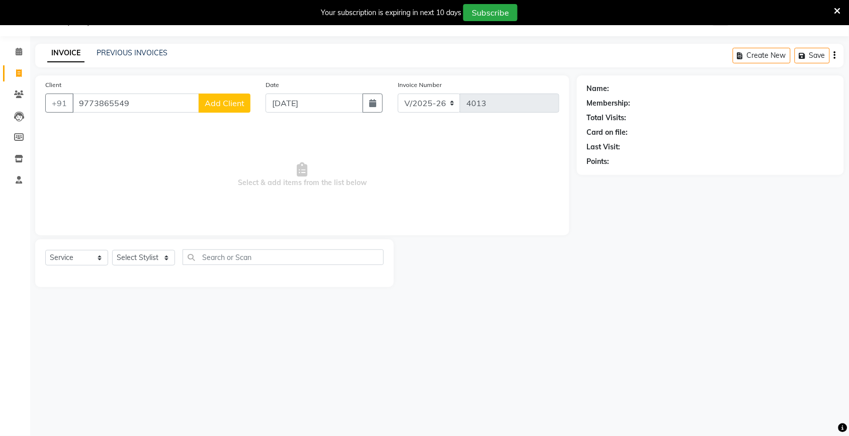
type input "9773865549"
click at [231, 105] on span "Add Client" at bounding box center [225, 103] width 40 height 10
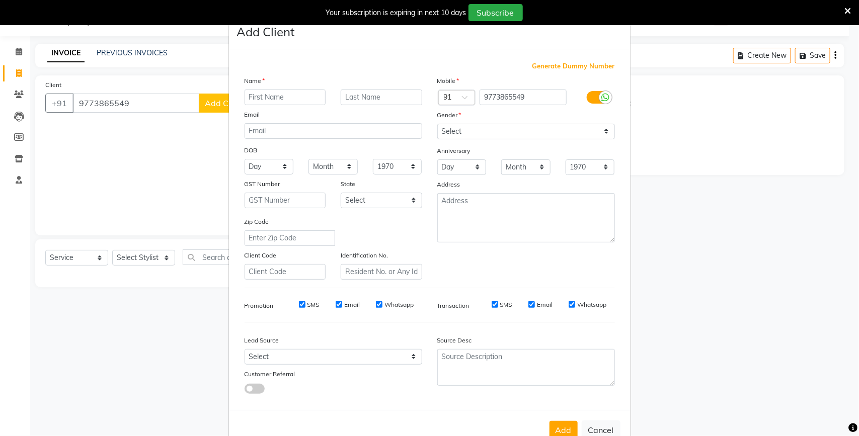
click at [257, 91] on input "text" at bounding box center [286, 98] width 82 height 16
type input "Ayushi"
click at [447, 132] on select "Select Male Female Other Prefer Not To Say" at bounding box center [526, 132] width 178 height 16
click at [437, 124] on select "Select Male Female Other Prefer Not To Say" at bounding box center [526, 132] width 178 height 16
click at [486, 128] on select "Select Male Female Other Prefer Not To Say" at bounding box center [526, 132] width 178 height 16
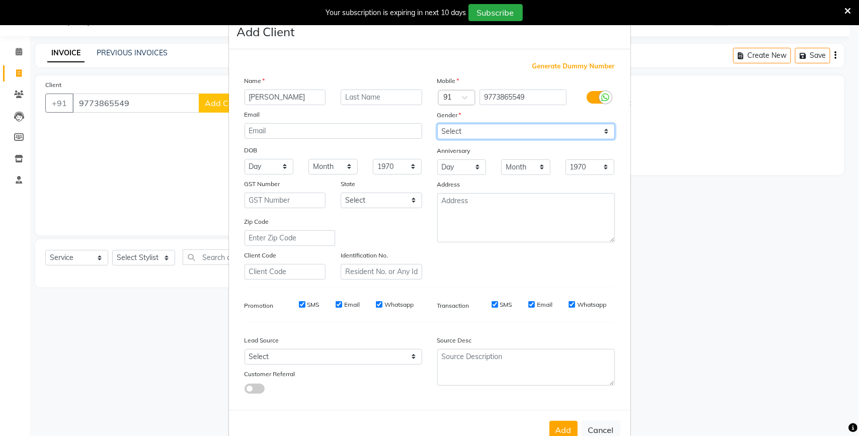
select select "female"
click at [437, 124] on select "Select Male Female Other Prefer Not To Say" at bounding box center [526, 132] width 178 height 16
click at [562, 421] on button "Add" at bounding box center [563, 430] width 28 height 18
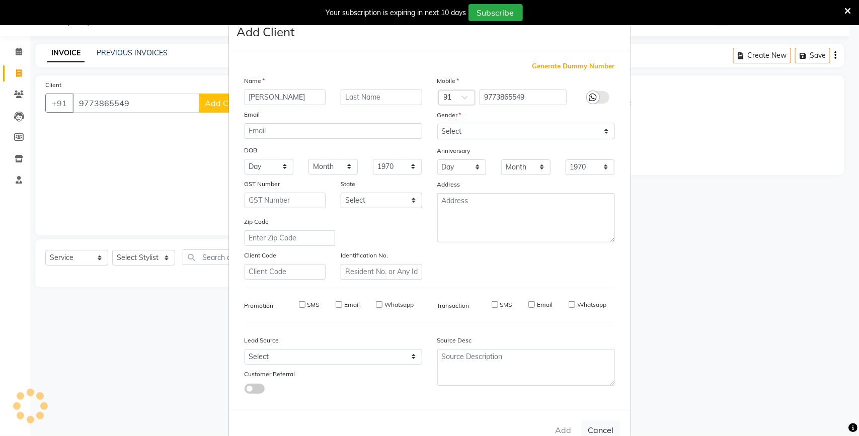
select select
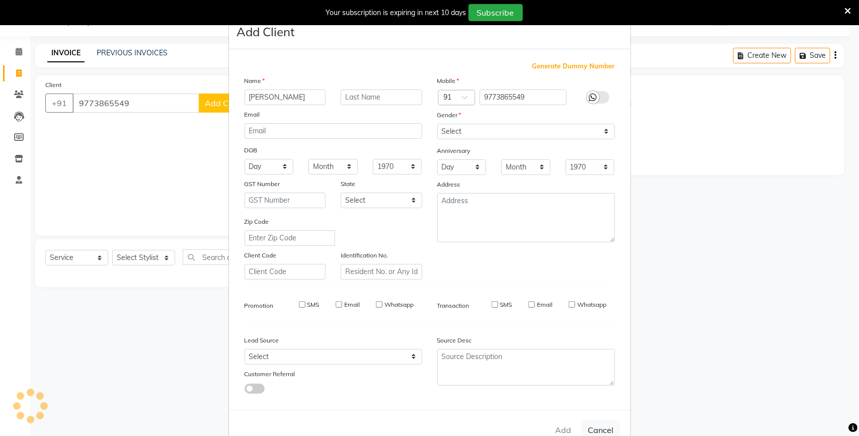
select select
checkbox input "false"
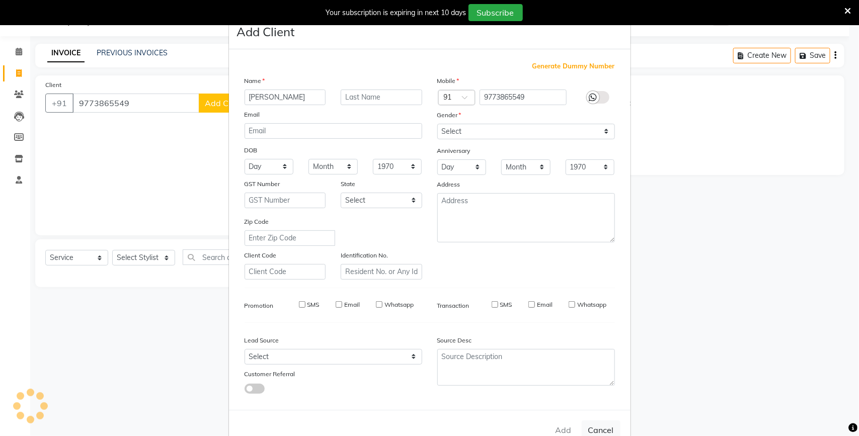
checkbox input "false"
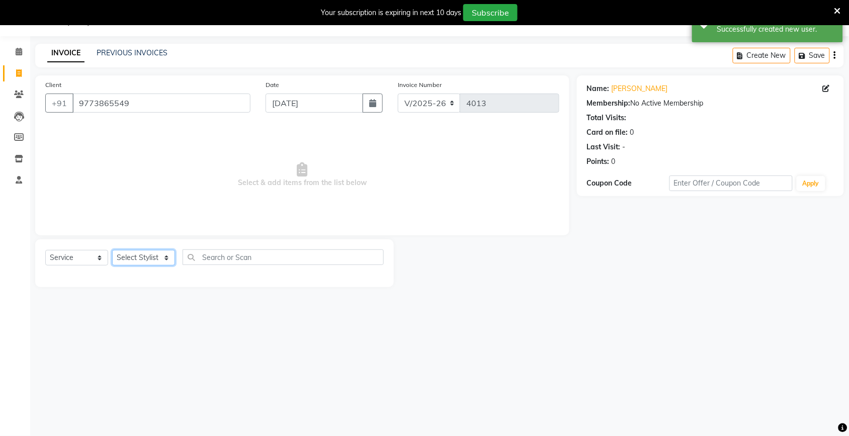
click at [150, 261] on select "Select Stylist [PERSON_NAME] [PERSON_NAME] Fiza Kajal Mahi [PERSON_NAME] [PERSO…" at bounding box center [143, 258] width 63 height 16
select select "60208"
click at [112, 250] on select "Select Stylist [PERSON_NAME] [PERSON_NAME] Fiza Kajal Mahi [PERSON_NAME] [PERSO…" at bounding box center [143, 258] width 63 height 16
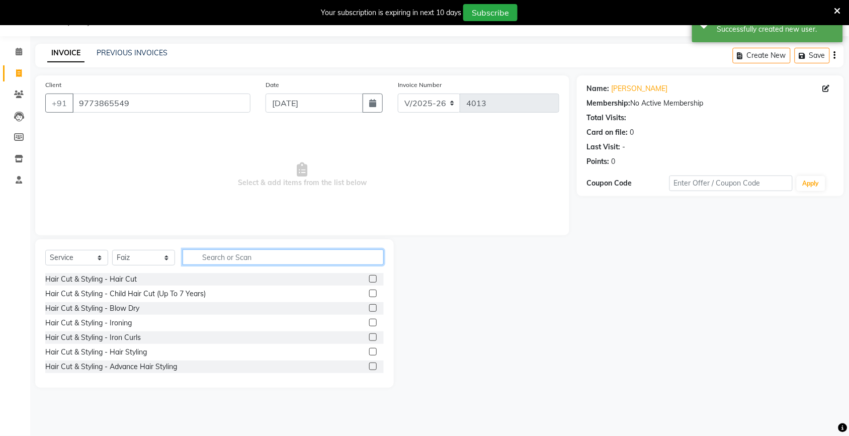
click at [235, 258] on input "text" at bounding box center [283, 258] width 201 height 16
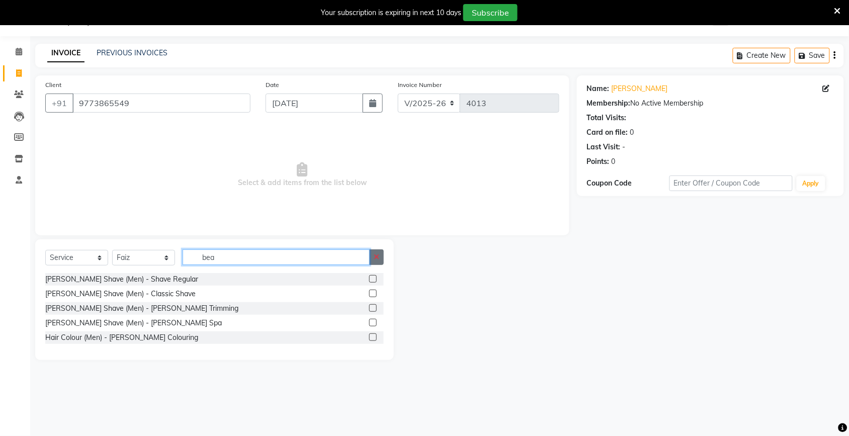
type input "bea"
click at [378, 255] on icon "button" at bounding box center [377, 257] width 6 height 7
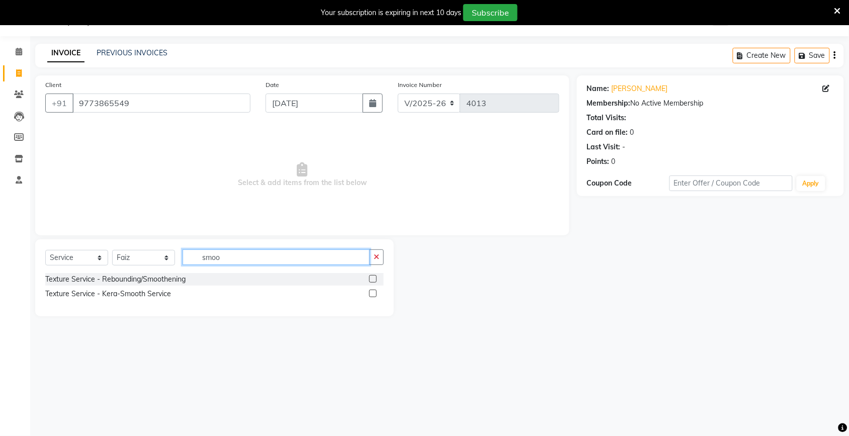
type input "smoo"
click at [371, 279] on label at bounding box center [373, 279] width 8 height 8
click at [371, 279] on input "checkbox" at bounding box center [372, 279] width 7 height 7
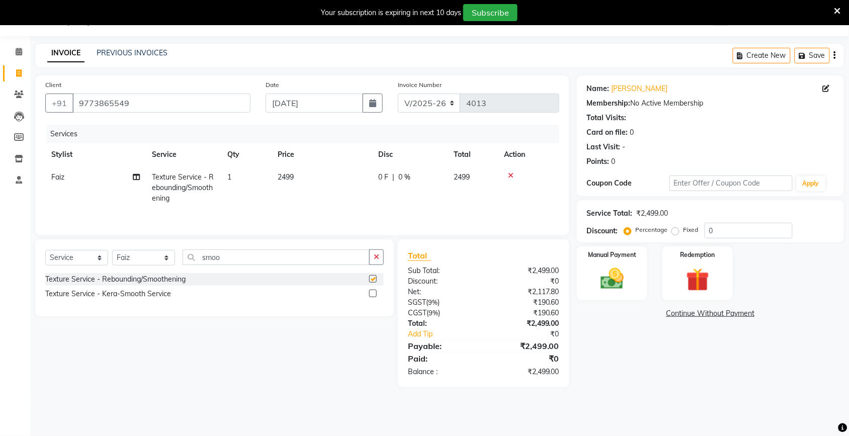
checkbox input "false"
click at [335, 195] on td "2499" at bounding box center [322, 188] width 101 height 44
select select "60208"
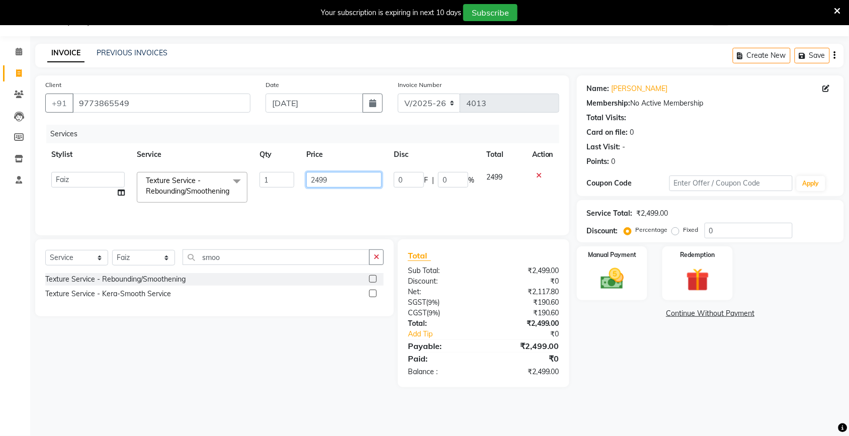
click at [344, 186] on input "2499" at bounding box center [343, 180] width 75 height 16
type input "2"
type input "3300"
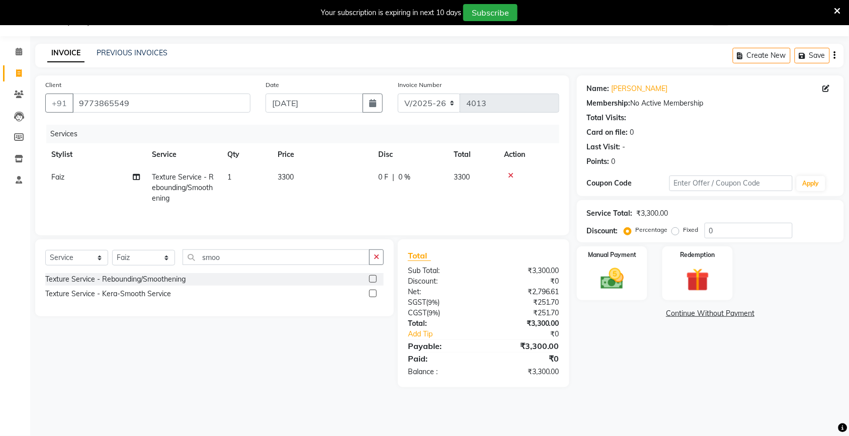
drag, startPoint x: 657, startPoint y: 407, endPoint x: 638, endPoint y: 363, distance: 47.1
click at [656, 405] on div "08047224946 Select Location × Ikonic Unisex Salon, Shalimar Garden Extension Wh…" at bounding box center [424, 218] width 849 height 436
click at [615, 280] on img at bounding box center [612, 279] width 39 height 28
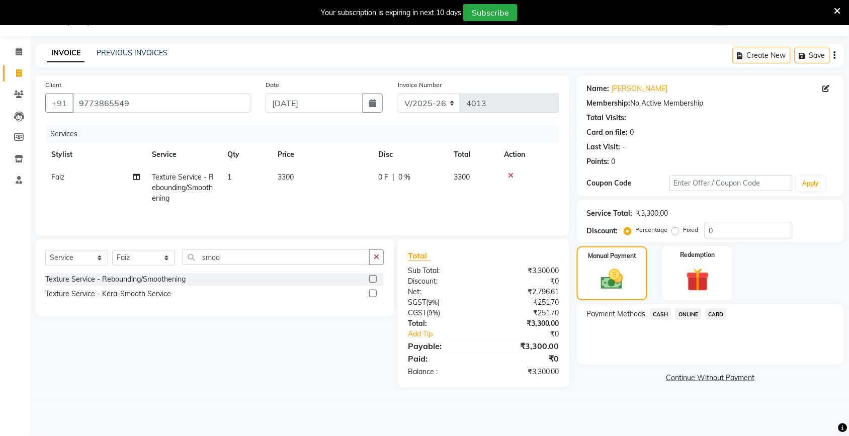
click at [687, 312] on span "ONLINE" at bounding box center [689, 314] width 26 height 12
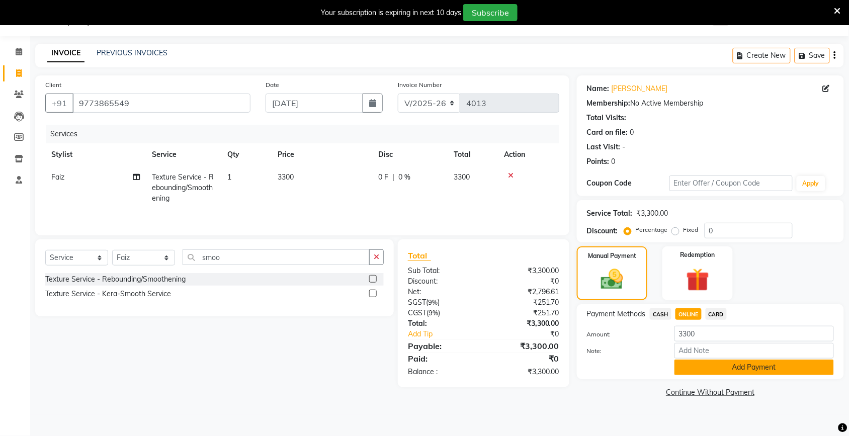
click at [697, 362] on button "Add Payment" at bounding box center [754, 368] width 159 height 16
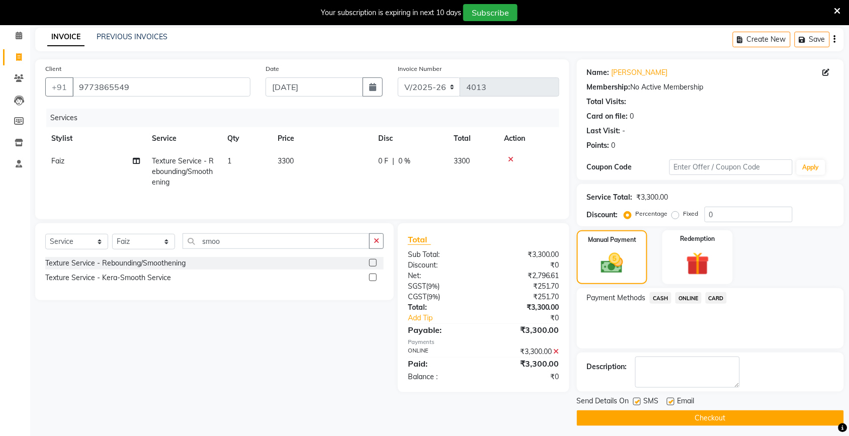
scroll to position [46, 0]
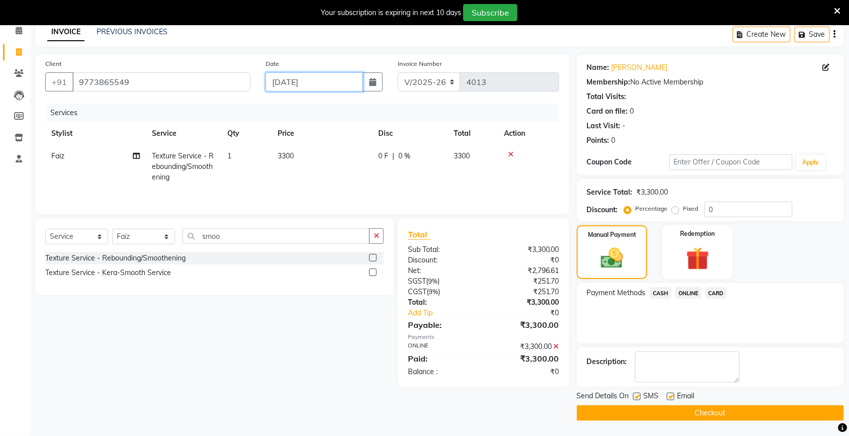
click at [304, 75] on input "[DATE]" at bounding box center [315, 81] width 98 height 19
select select "9"
select select "2025"
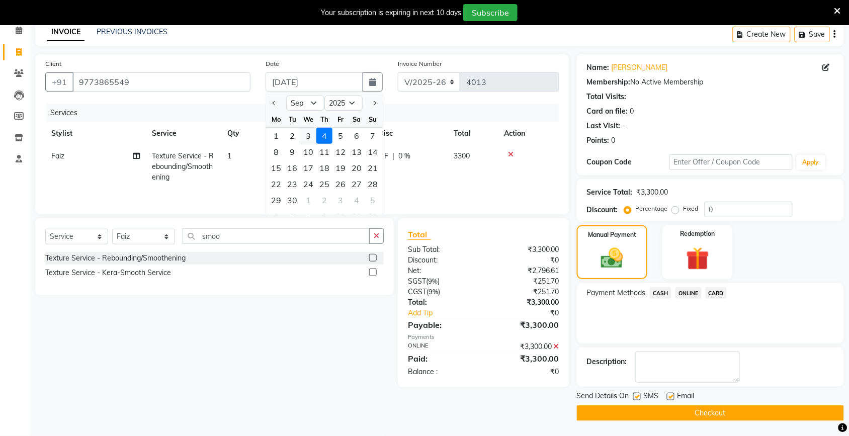
click at [306, 133] on div "3" at bounding box center [308, 136] width 16 height 16
type input "[DATE]"
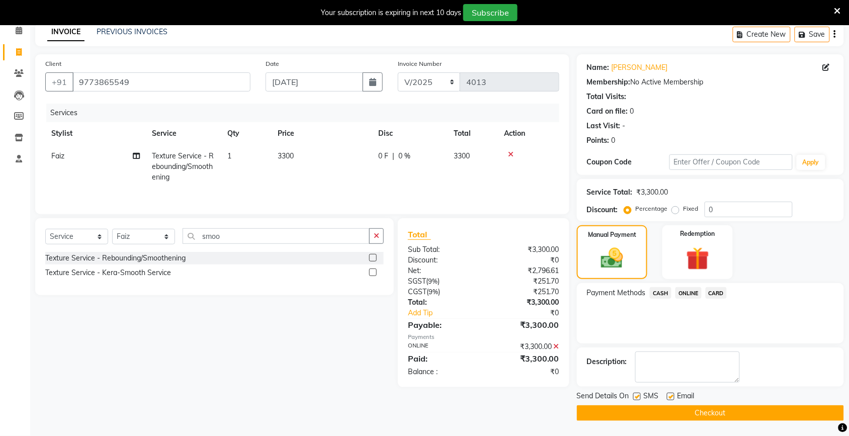
click at [642, 411] on button "Checkout" at bounding box center [710, 414] width 267 height 16
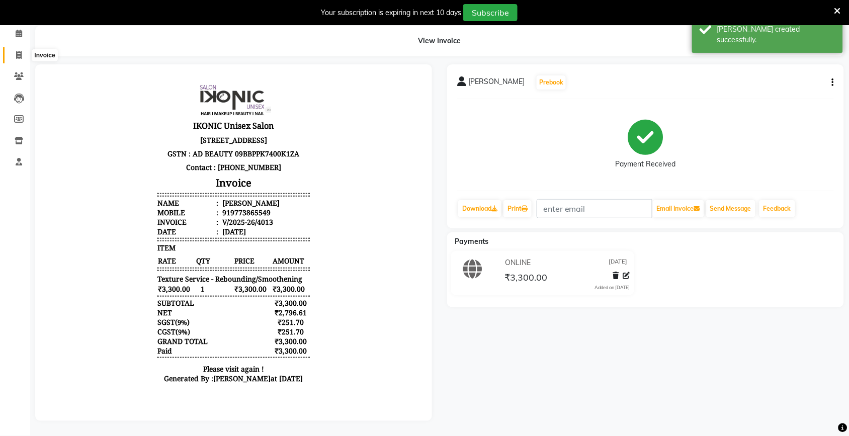
click at [18, 51] on icon at bounding box center [19, 55] width 6 height 8
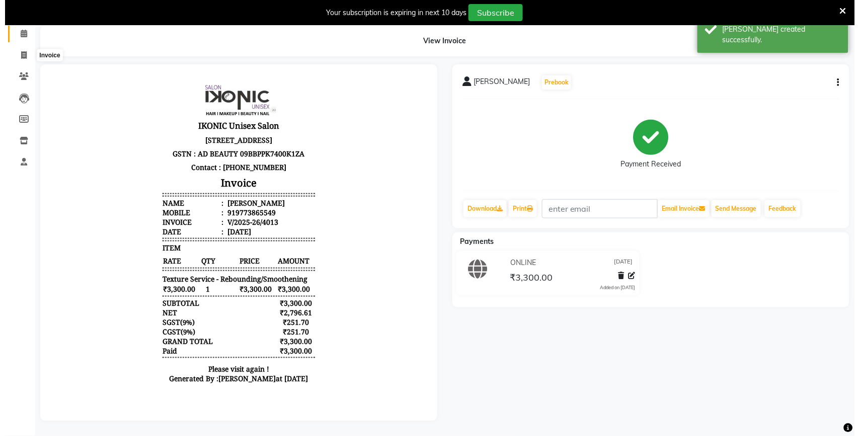
scroll to position [25, 0]
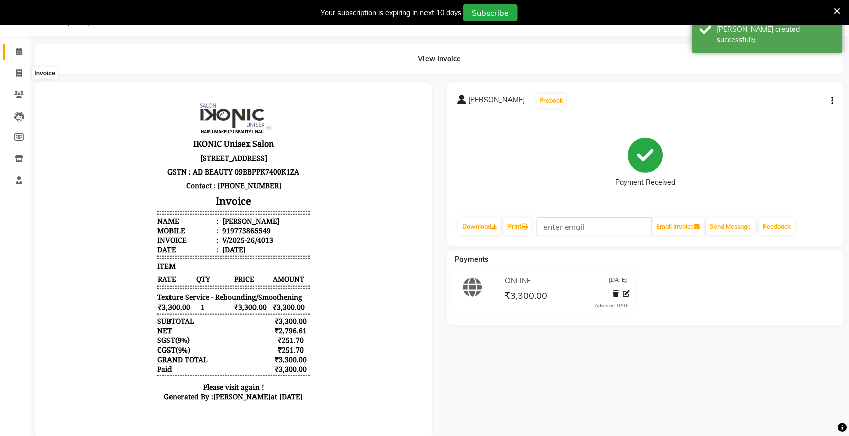
select select "service"
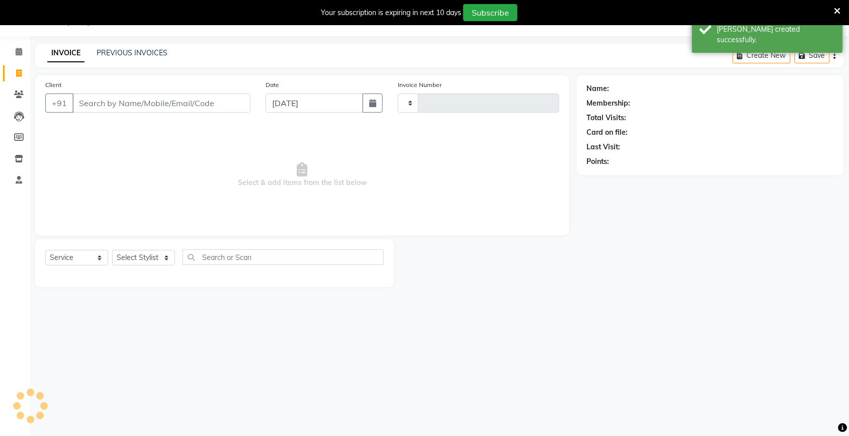
type input "4014"
select select "4931"
click at [85, 99] on input "Client" at bounding box center [161, 103] width 178 height 19
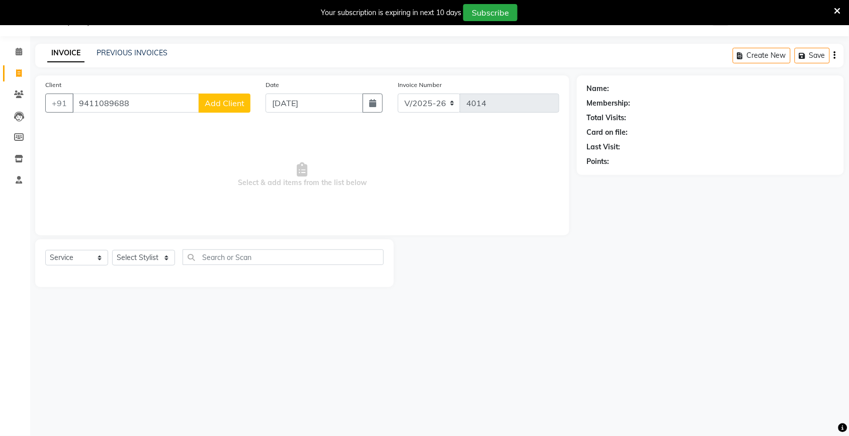
type input "9411089688"
click at [230, 96] on button "Add Client" at bounding box center [225, 103] width 52 height 19
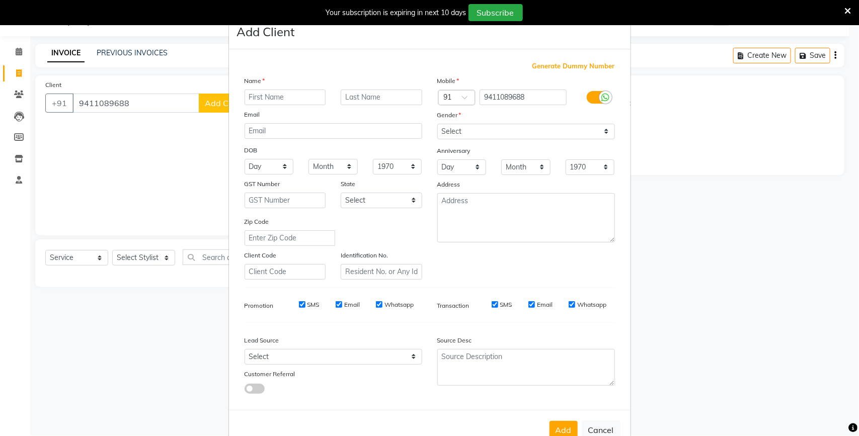
click at [278, 95] on input "text" at bounding box center [286, 98] width 82 height 16
type input "Client"
click at [502, 137] on select "Select Male Female Other Prefer Not To Say" at bounding box center [526, 132] width 178 height 16
select select "male"
click at [437, 124] on select "Select Male Female Other Prefer Not To Say" at bounding box center [526, 132] width 178 height 16
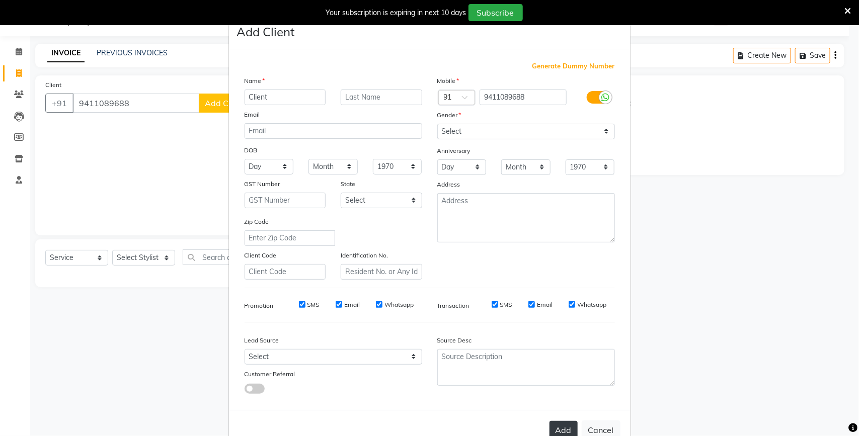
click at [556, 426] on button "Add" at bounding box center [563, 430] width 28 height 18
select select
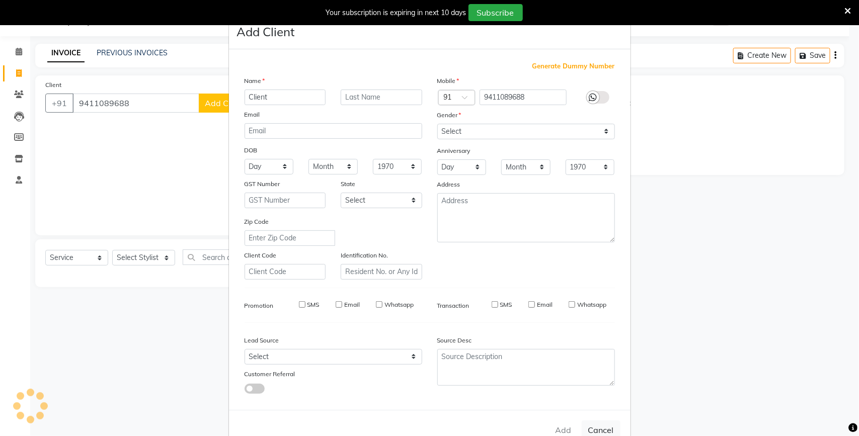
select select
checkbox input "false"
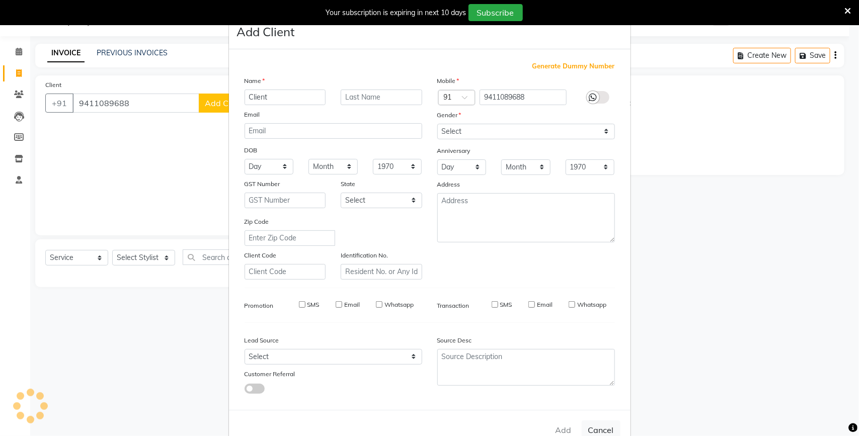
checkbox input "false"
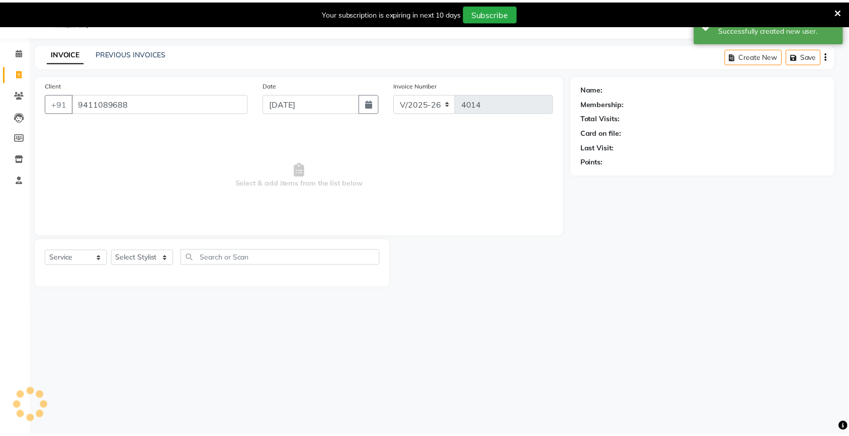
scroll to position [24, 0]
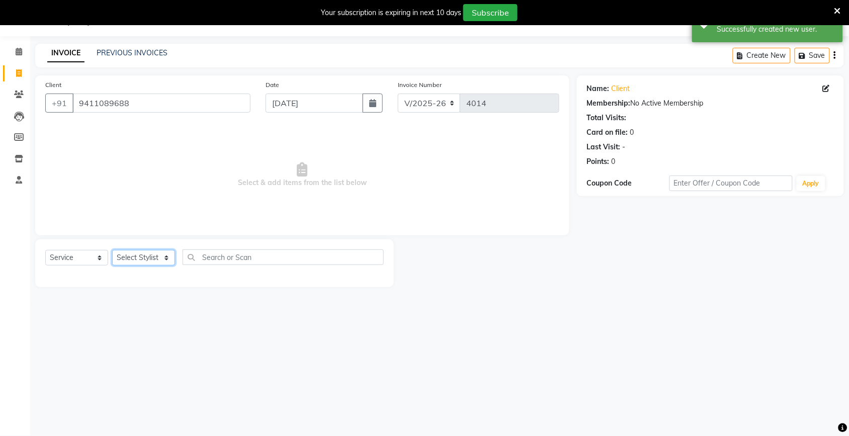
click at [144, 253] on select "Select Stylist [PERSON_NAME] [PERSON_NAME] Fiza Kajal Mahi [PERSON_NAME] [PERSO…" at bounding box center [143, 258] width 63 height 16
select select "82054"
click at [112, 250] on select "Select Stylist [PERSON_NAME] [PERSON_NAME] Fiza Kajal Mahi [PERSON_NAME] [PERSO…" at bounding box center [143, 258] width 63 height 16
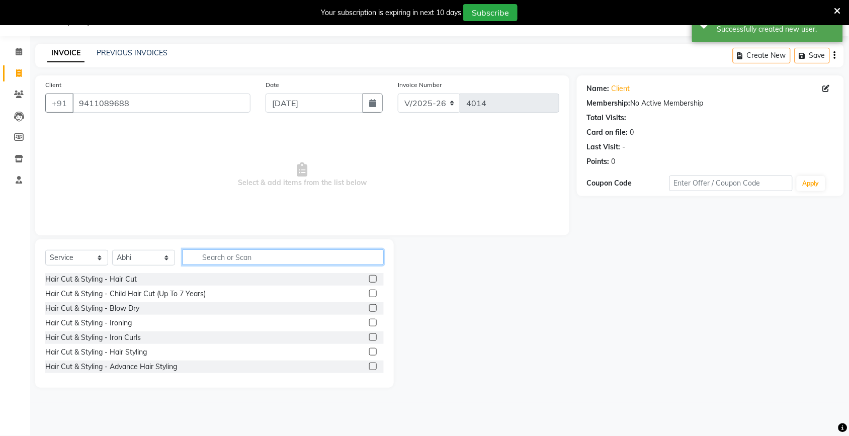
click at [275, 259] on input "text" at bounding box center [283, 258] width 201 height 16
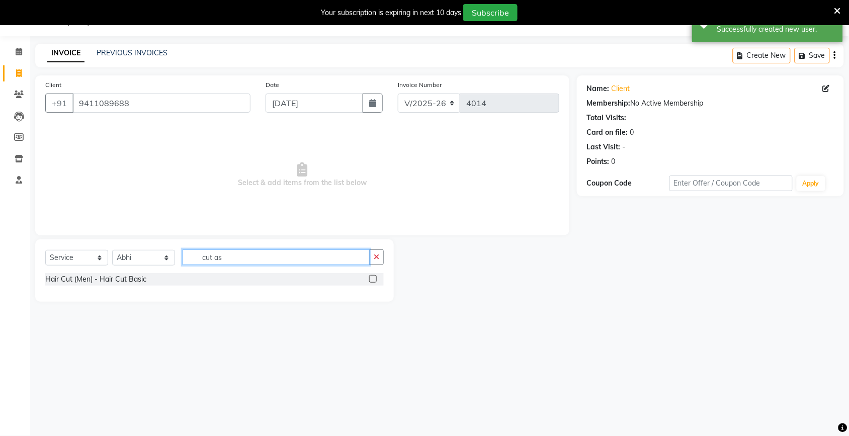
type input "cut as"
click at [369, 277] on label at bounding box center [373, 279] width 8 height 8
click at [369, 277] on input "checkbox" at bounding box center [372, 279] width 7 height 7
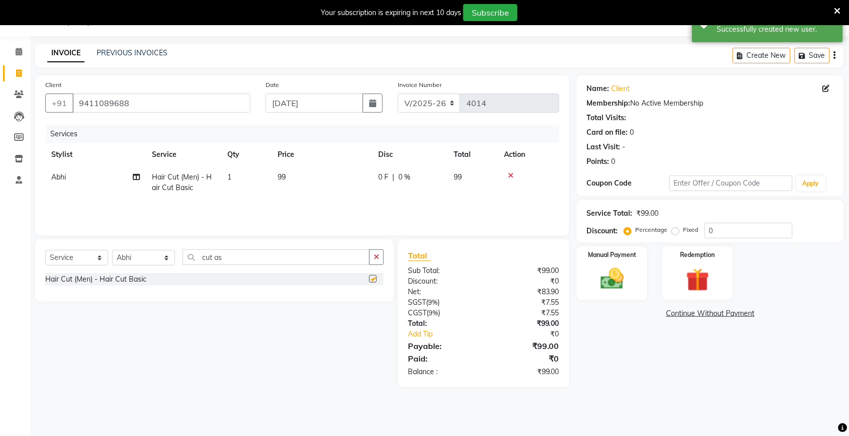
drag, startPoint x: 308, startPoint y: 192, endPoint x: 311, endPoint y: 186, distance: 6.8
click at [311, 186] on td "99" at bounding box center [322, 182] width 101 height 33
checkbox input "false"
click at [320, 181] on input "99" at bounding box center [343, 180] width 75 height 16
click at [324, 180] on input "99" at bounding box center [343, 180] width 75 height 16
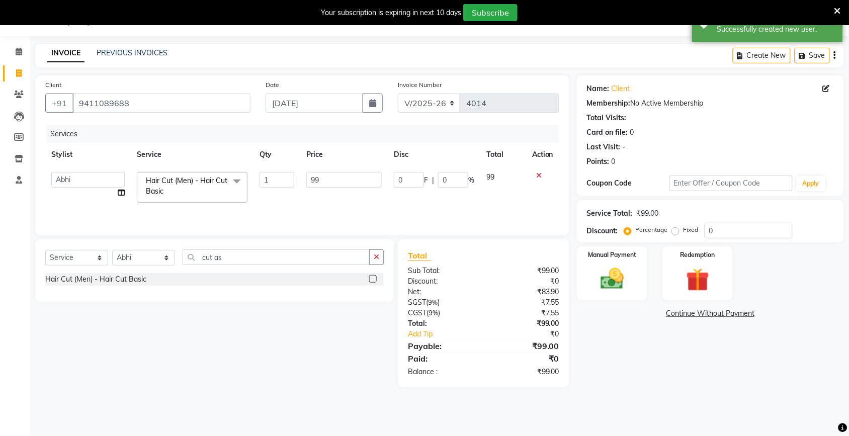
type input "9"
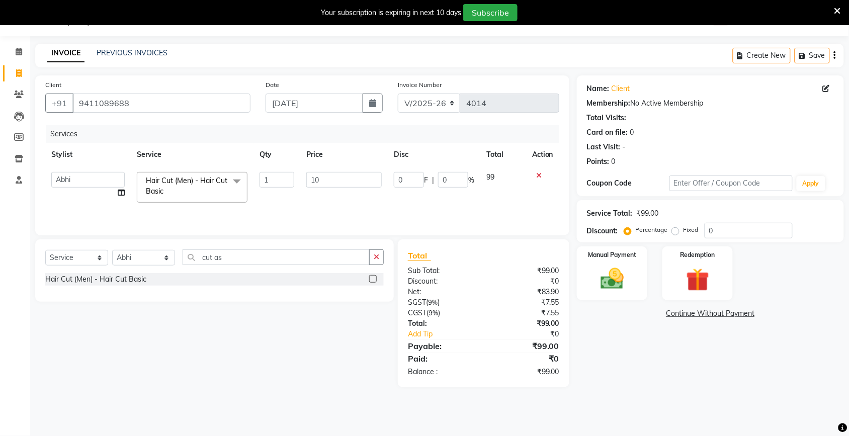
type input "100"
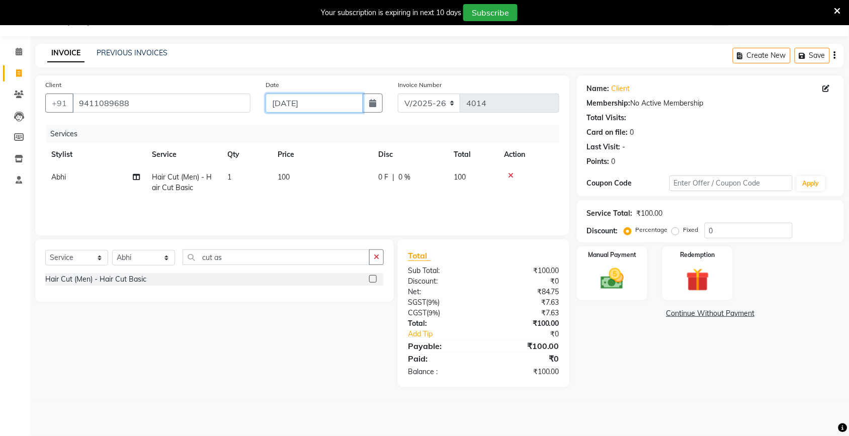
click at [315, 107] on input "[DATE]" at bounding box center [315, 103] width 98 height 19
select select "9"
select select "2025"
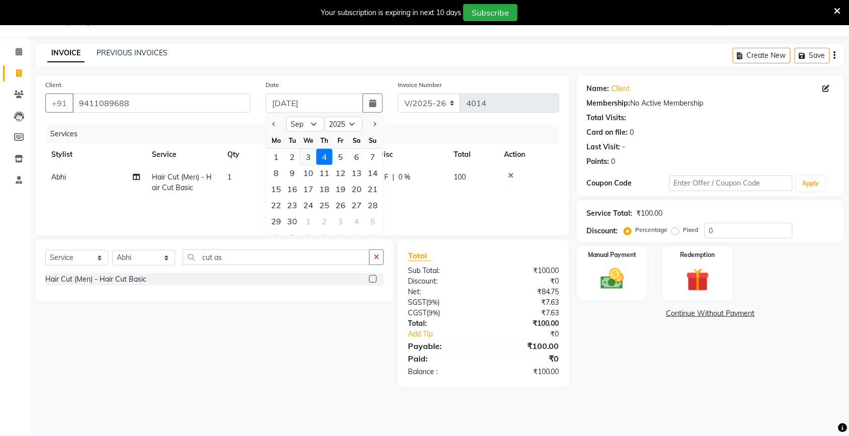
click at [309, 151] on div "3" at bounding box center [308, 157] width 16 height 16
type input "[DATE]"
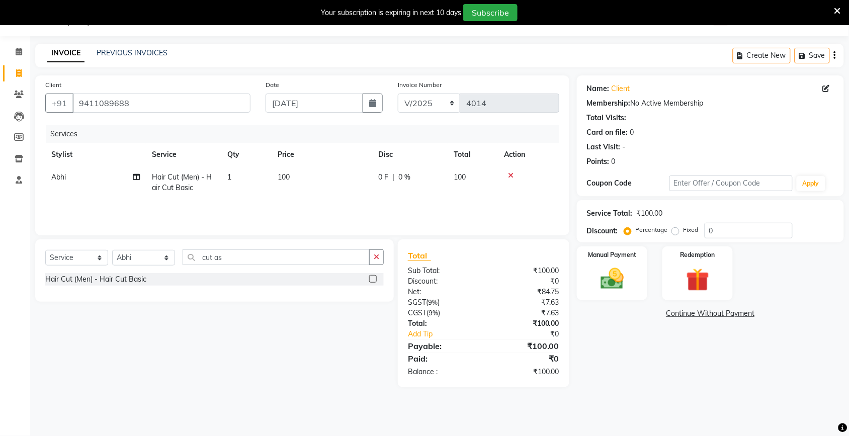
drag, startPoint x: 731, startPoint y: 390, endPoint x: 668, endPoint y: 336, distance: 83.1
click at [726, 387] on main "INVOICE PREVIOUS INVOICES Create New Save Client +91 9411089688 Date 03-09-2025…" at bounding box center [439, 223] width 819 height 359
click at [605, 278] on img at bounding box center [612, 279] width 39 height 28
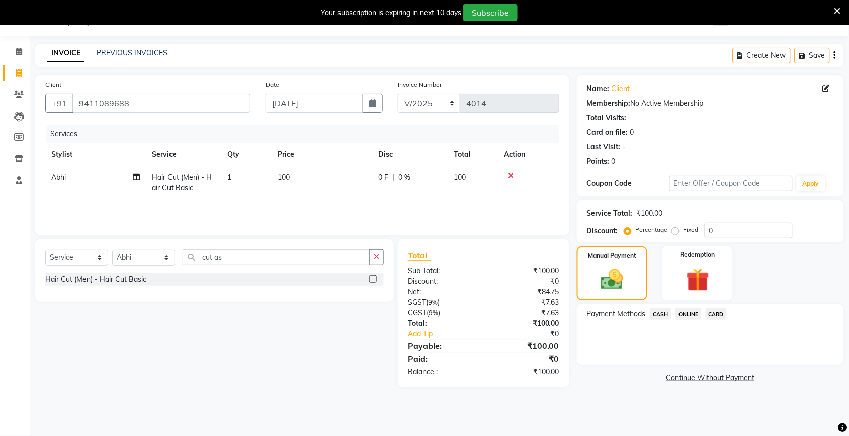
click at [688, 314] on span "ONLINE" at bounding box center [689, 314] width 26 height 12
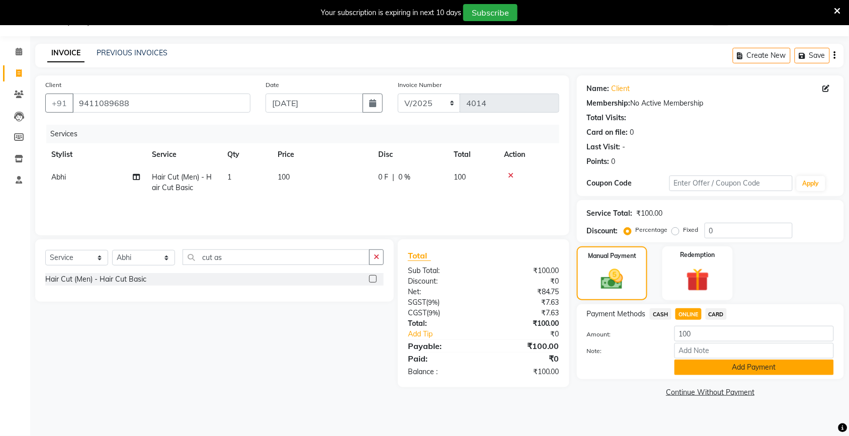
click at [703, 368] on button "Add Payment" at bounding box center [754, 368] width 159 height 16
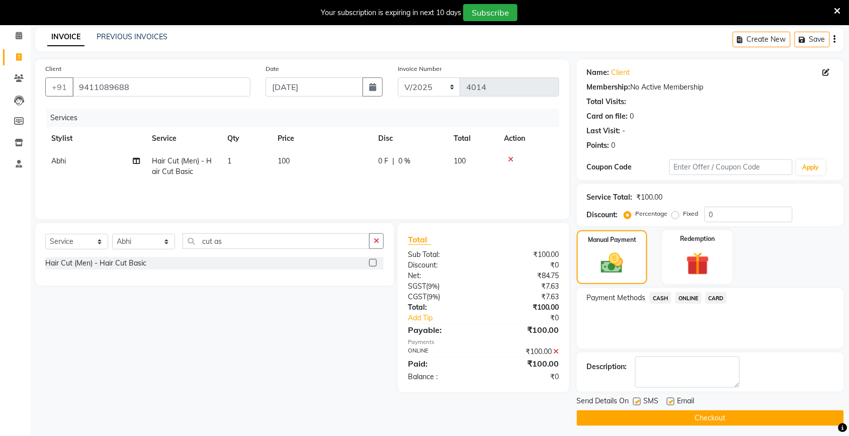
scroll to position [46, 0]
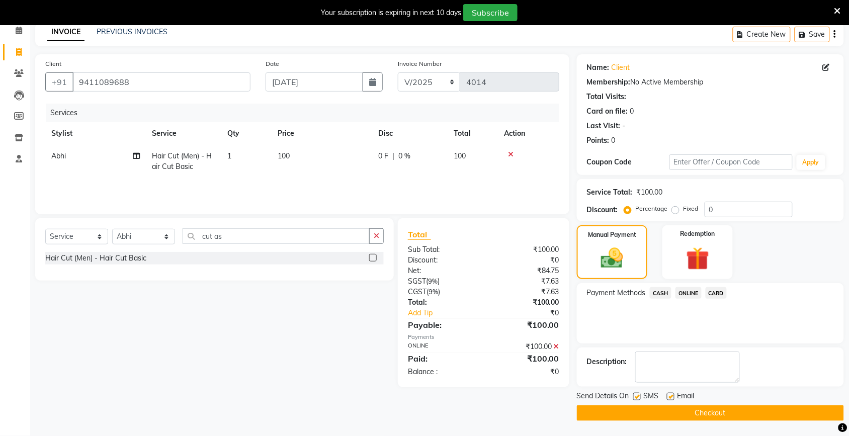
click at [691, 411] on button "Checkout" at bounding box center [710, 414] width 267 height 16
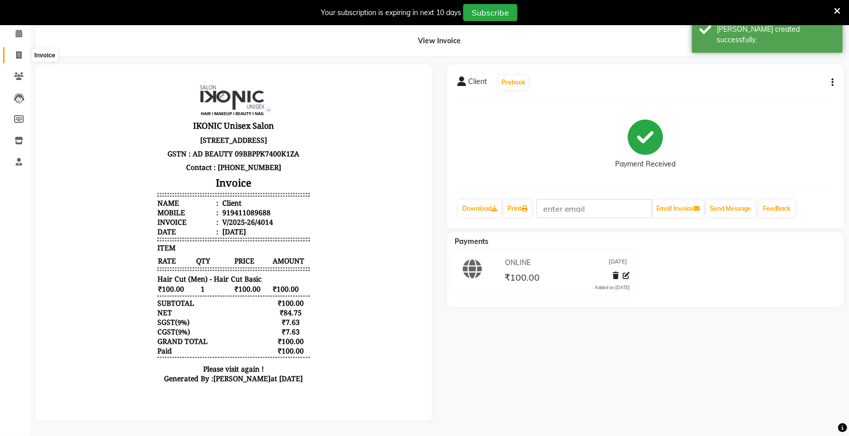
click at [20, 54] on icon at bounding box center [19, 55] width 6 height 8
select select "service"
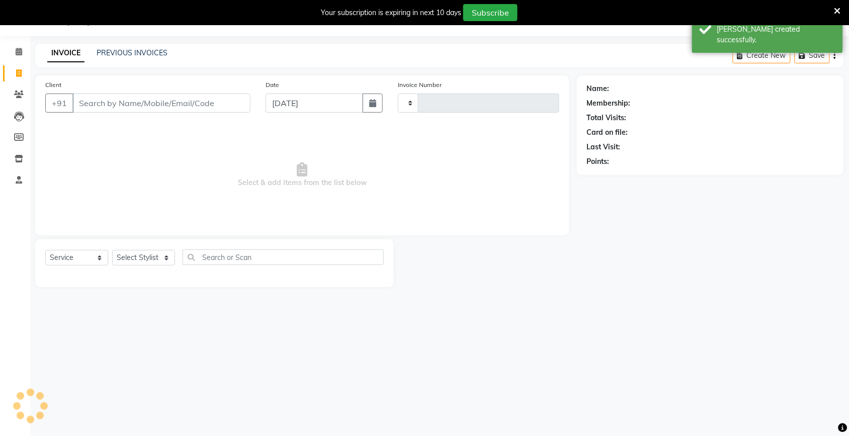
scroll to position [25, 0]
type input "4015"
select select "4931"
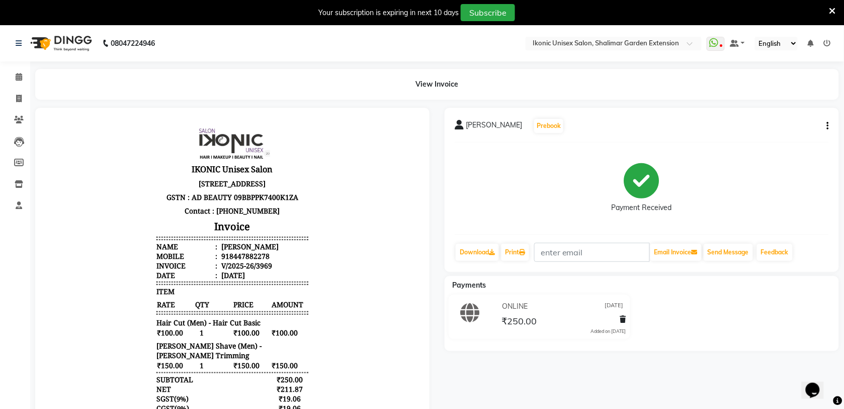
click at [825, 124] on button "button" at bounding box center [826, 126] width 6 height 11
click at [788, 99] on div "Cancel Invoice" at bounding box center [778, 101] width 69 height 13
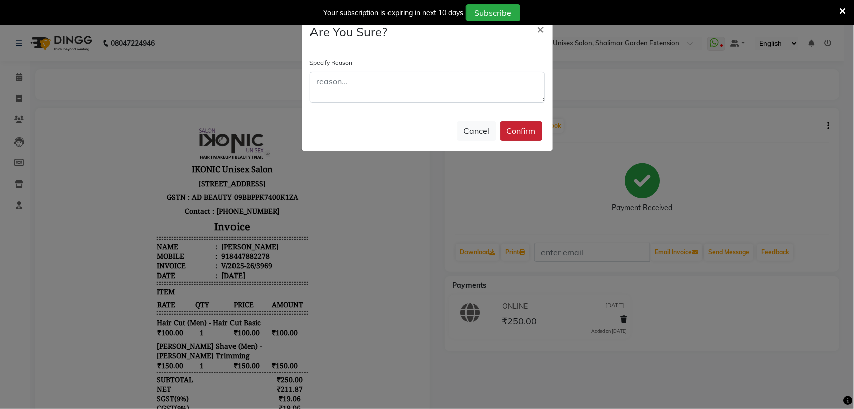
click at [522, 134] on button "Confirm" at bounding box center [521, 130] width 42 height 19
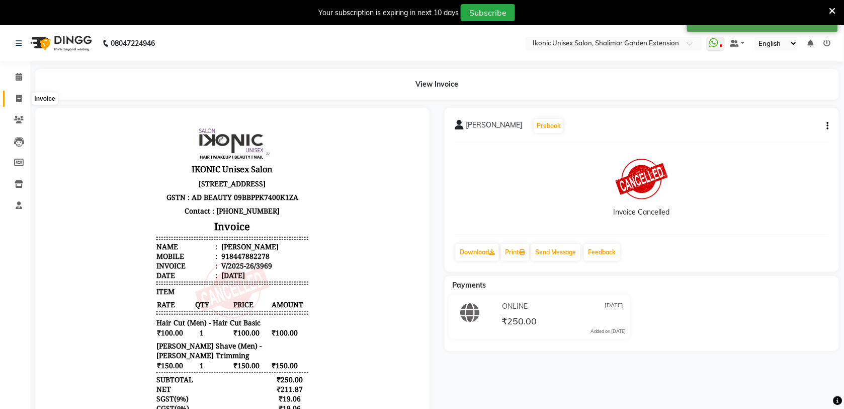
click at [19, 99] on icon at bounding box center [19, 99] width 6 height 8
select select "4931"
select select "service"
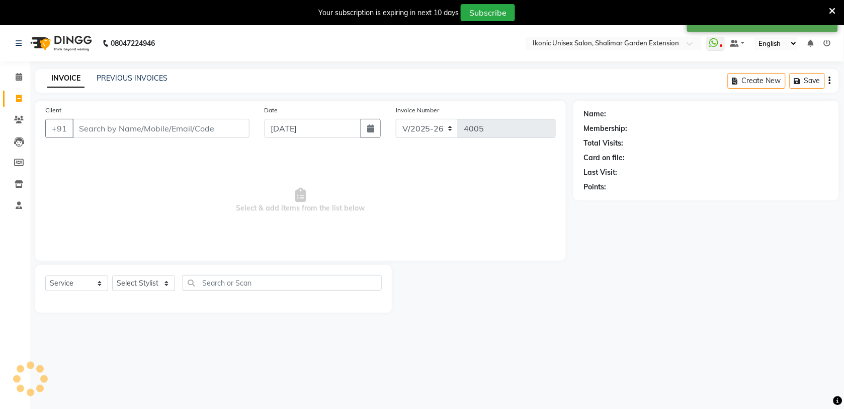
scroll to position [25, 0]
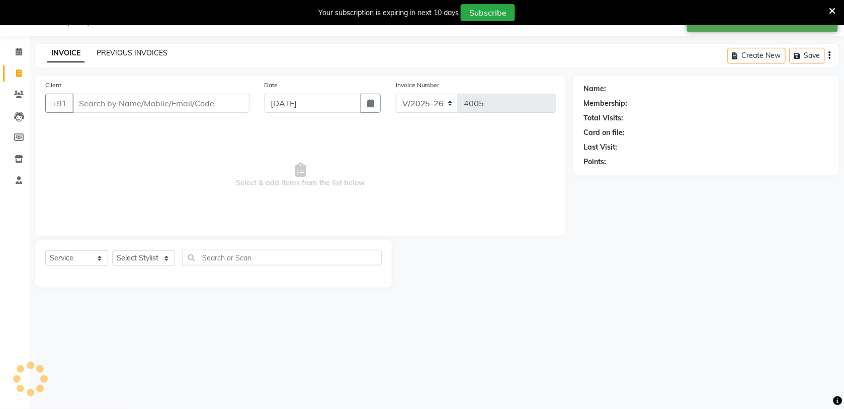
click at [149, 53] on link "PREVIOUS INVOICES" at bounding box center [132, 52] width 71 height 9
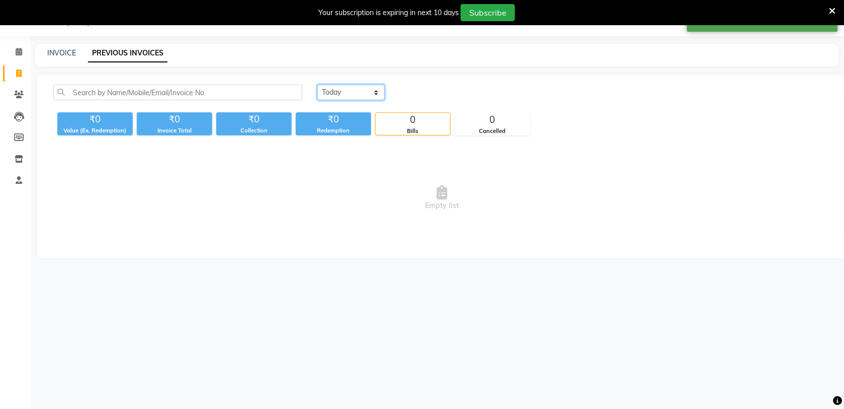
click at [346, 90] on select "[DATE] [DATE] Custom Range" at bounding box center [350, 93] width 67 height 16
select select "range"
click at [317, 85] on select "[DATE] [DATE] Custom Range" at bounding box center [350, 93] width 67 height 16
click at [438, 90] on input "[DATE]" at bounding box center [433, 93] width 70 height 14
select select "9"
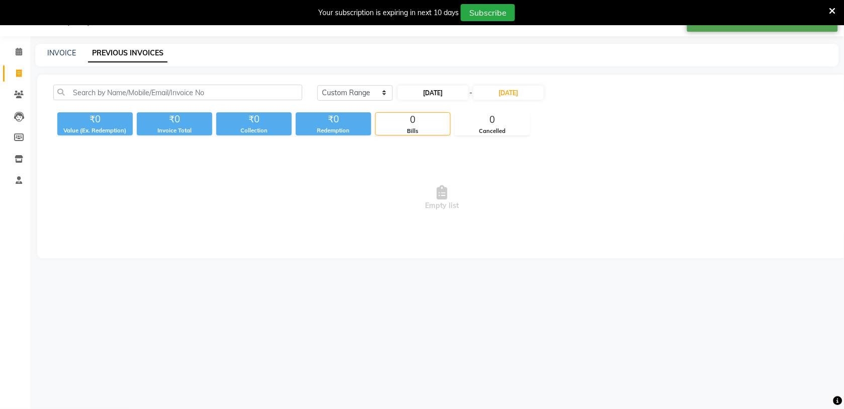
select select "2025"
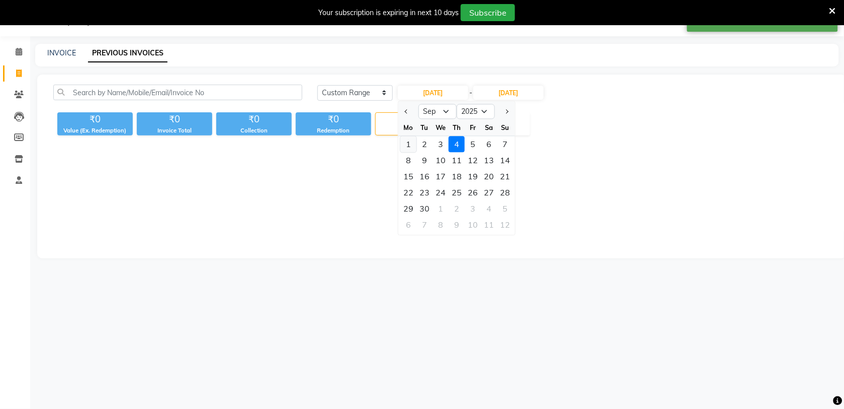
click at [409, 144] on div "1" at bounding box center [409, 144] width 16 height 16
type input "[DATE]"
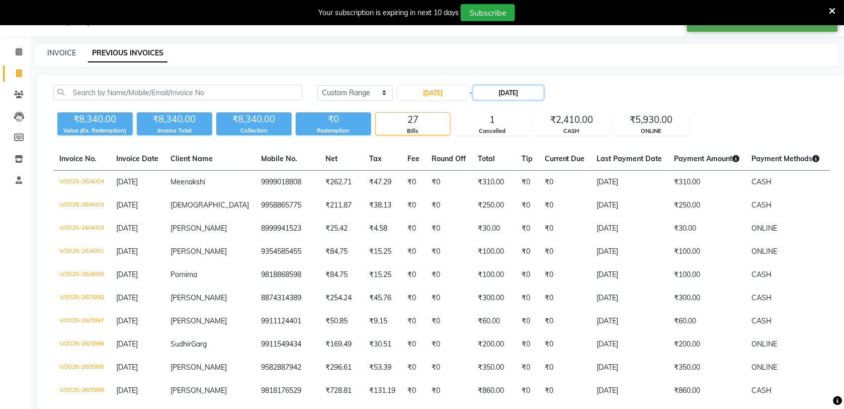
click at [503, 92] on input "[DATE]" at bounding box center [508, 93] width 70 height 14
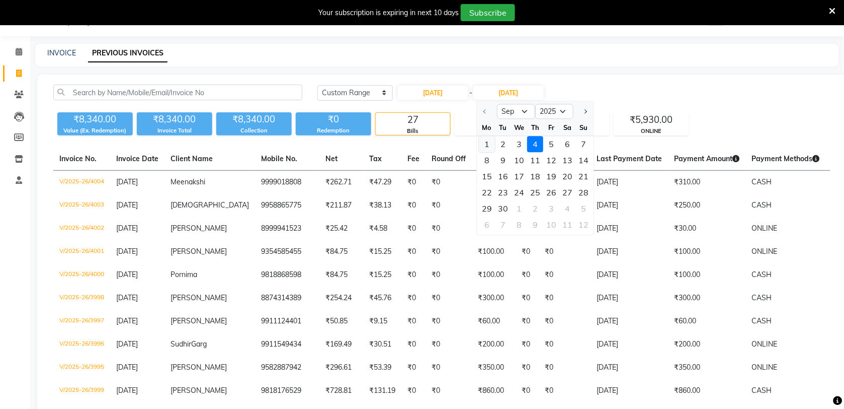
click at [488, 142] on div "1" at bounding box center [487, 144] width 16 height 16
type input "[DATE]"
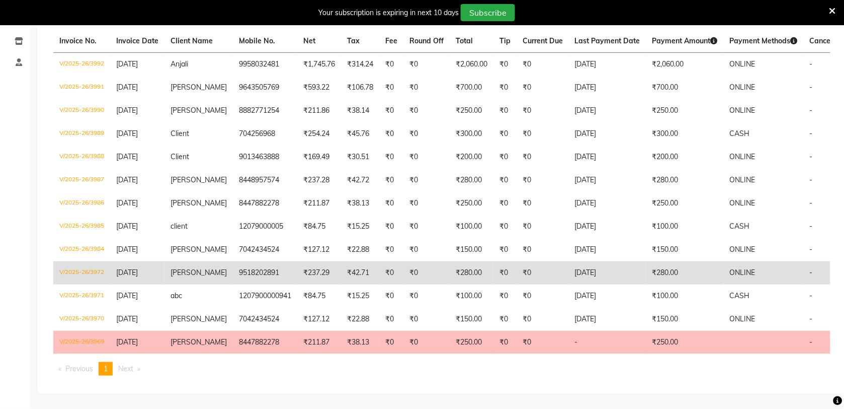
scroll to position [147, 0]
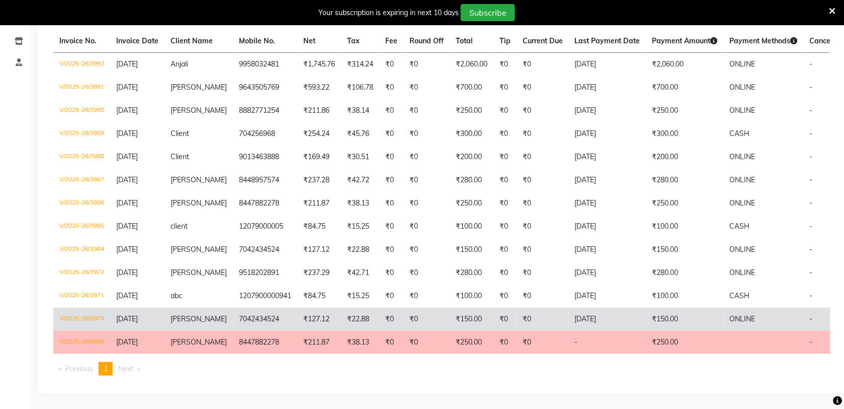
click at [599, 308] on td "[DATE]" at bounding box center [607, 318] width 77 height 23
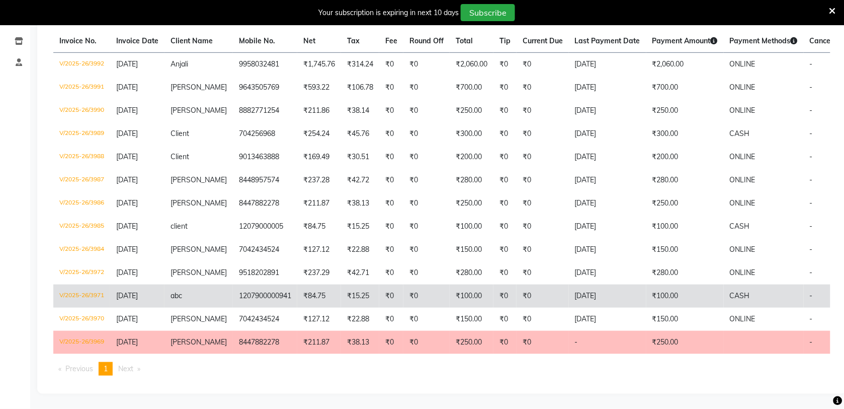
click at [494, 286] on td "₹0" at bounding box center [505, 295] width 23 height 23
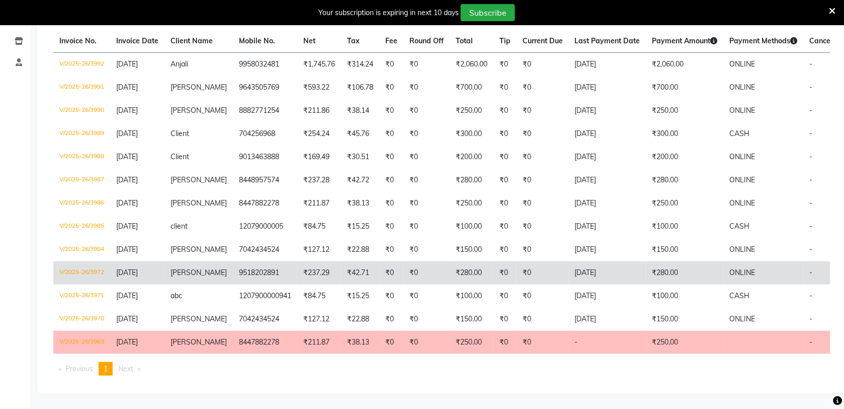
click at [653, 261] on td "₹280.00" at bounding box center [685, 272] width 77 height 23
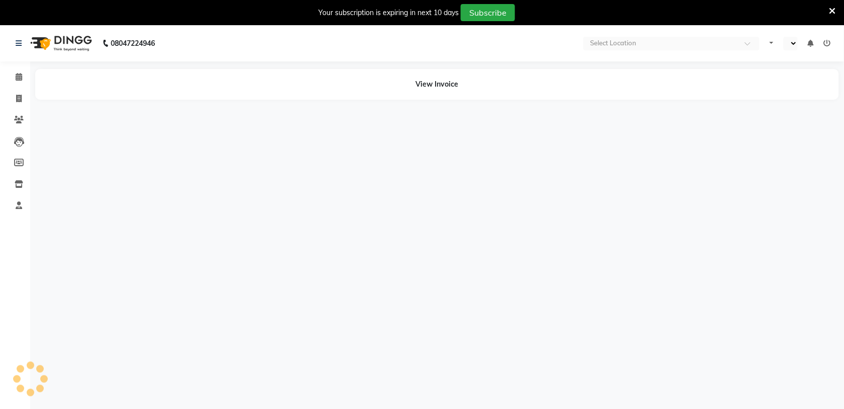
select select "en"
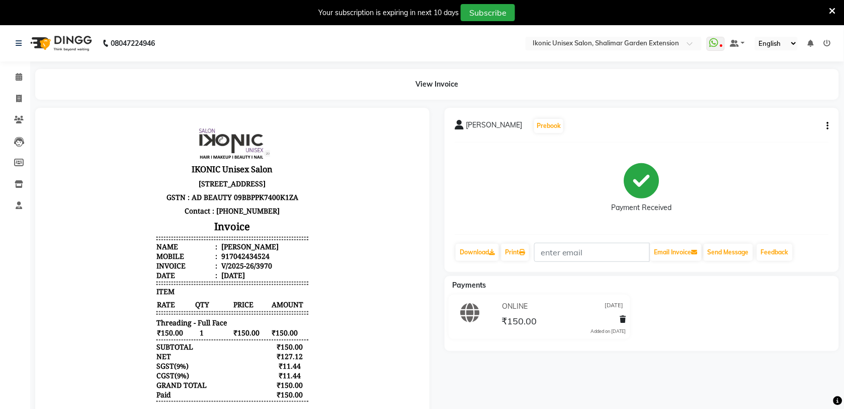
click at [831, 123] on div "Ekta Prebook Payment Received Download Print Email Invoice Send Message Feedback" at bounding box center [642, 190] width 394 height 164
click at [828, 126] on icon "button" at bounding box center [828, 126] width 2 height 1
click at [795, 98] on div "Cancel Invoice" at bounding box center [778, 101] width 69 height 13
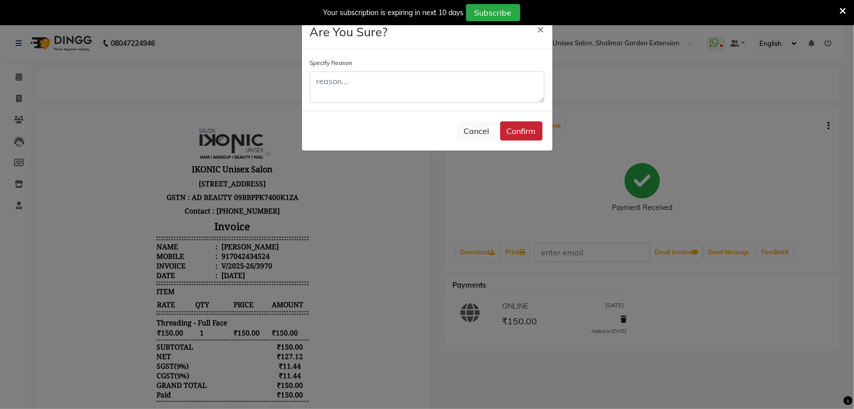
click at [518, 136] on button "Confirm" at bounding box center [521, 130] width 42 height 19
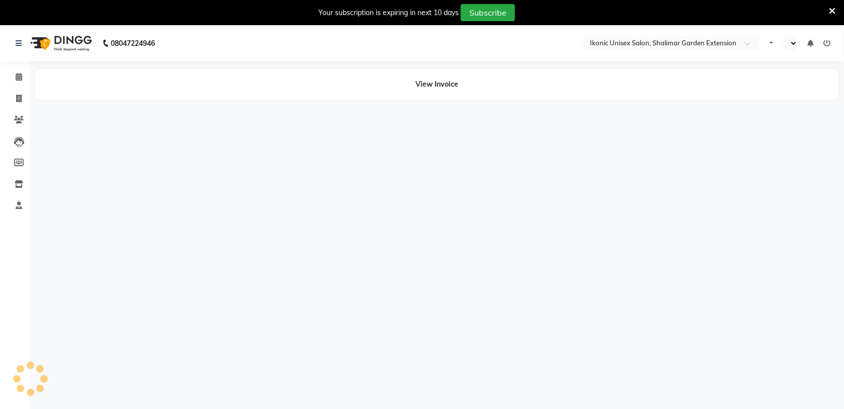
select select "en"
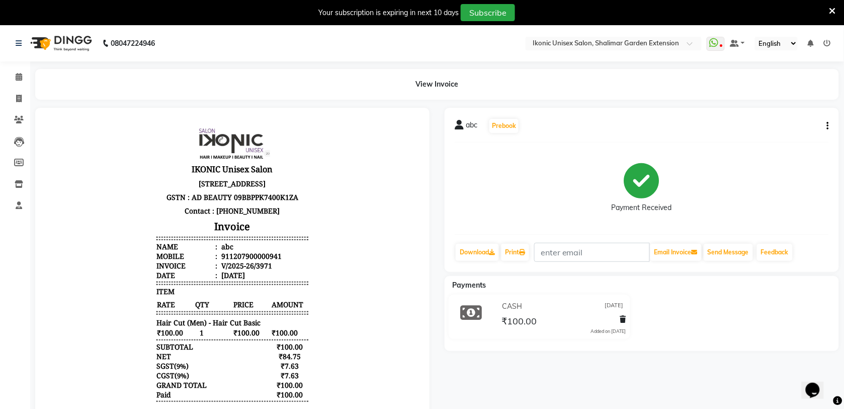
click at [830, 124] on div "abc Prebook Payment Received Download Print Email Invoice Send Message Feedback" at bounding box center [642, 190] width 394 height 164
click at [828, 126] on icon "button" at bounding box center [828, 126] width 2 height 1
click at [789, 101] on div "Cancel Invoice" at bounding box center [778, 101] width 69 height 13
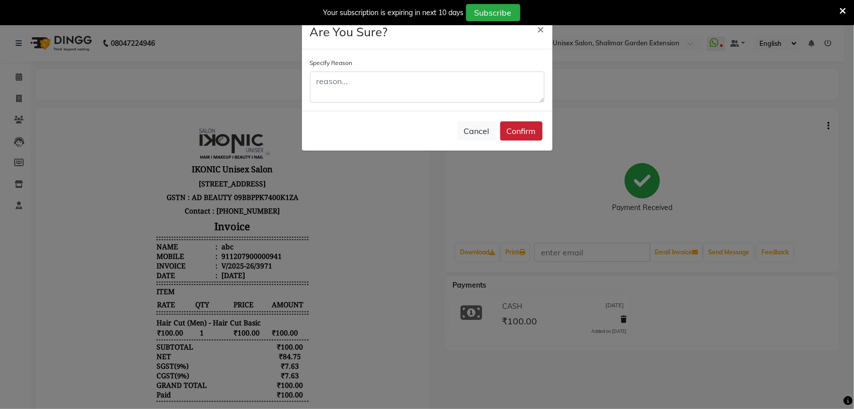
click at [513, 132] on button "Confirm" at bounding box center [521, 130] width 42 height 19
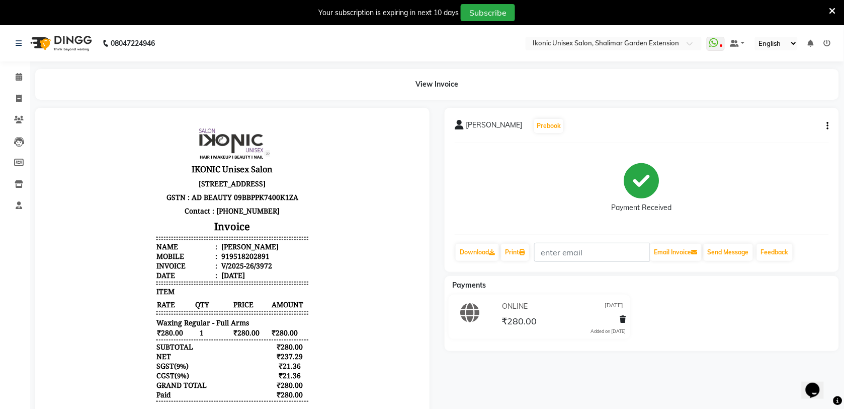
click at [828, 126] on icon "button" at bounding box center [828, 126] width 2 height 1
click at [794, 101] on div "Cancel Invoice" at bounding box center [778, 101] width 69 height 13
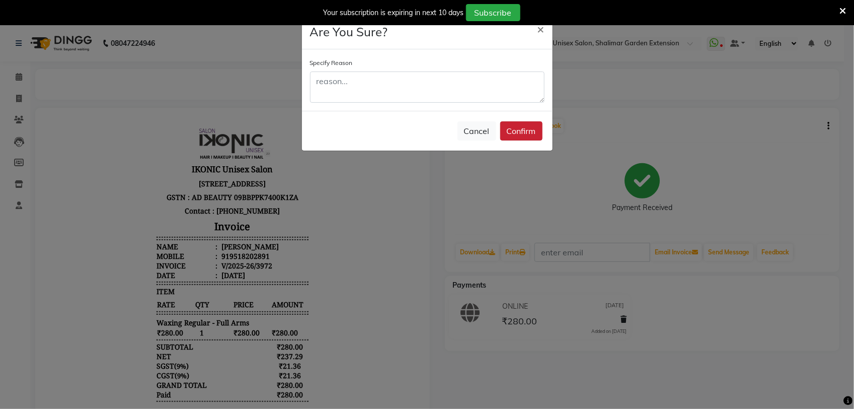
click at [517, 130] on button "Confirm" at bounding box center [521, 130] width 42 height 19
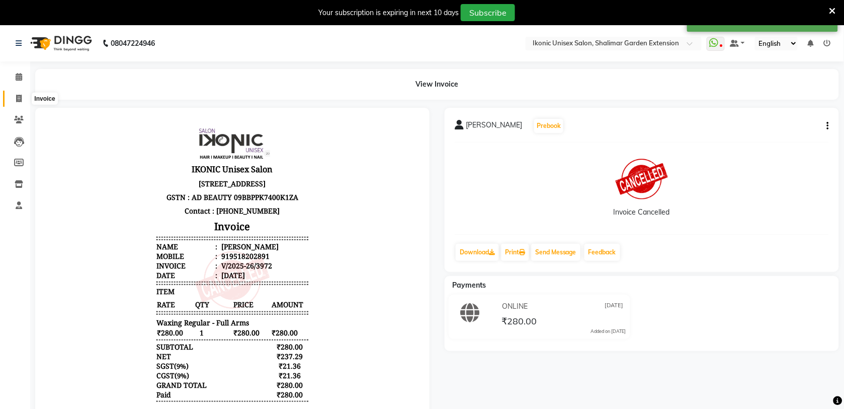
click at [23, 100] on span at bounding box center [19, 99] width 18 height 12
select select "service"
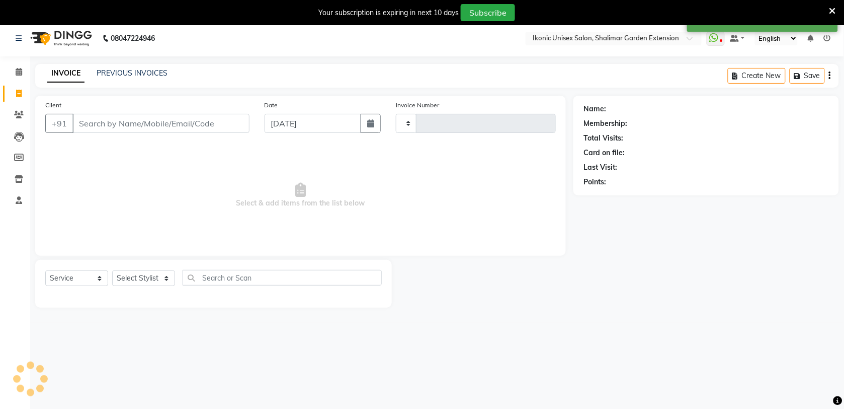
scroll to position [25, 0]
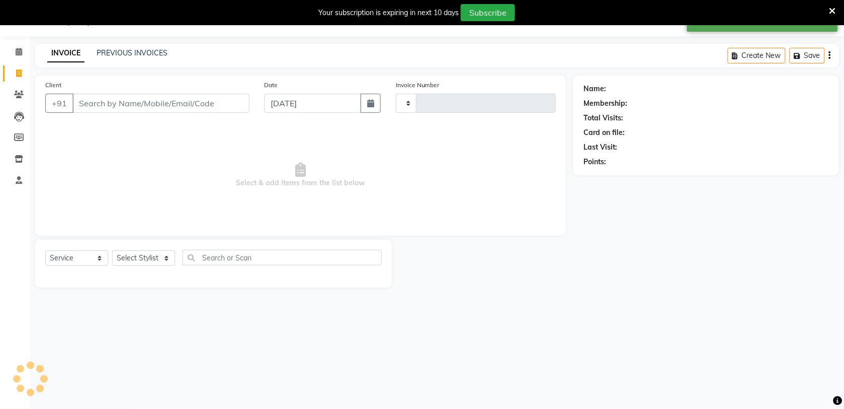
type input "4005"
select select "4931"
click at [137, 54] on link "PREVIOUS INVOICES" at bounding box center [132, 52] width 71 height 9
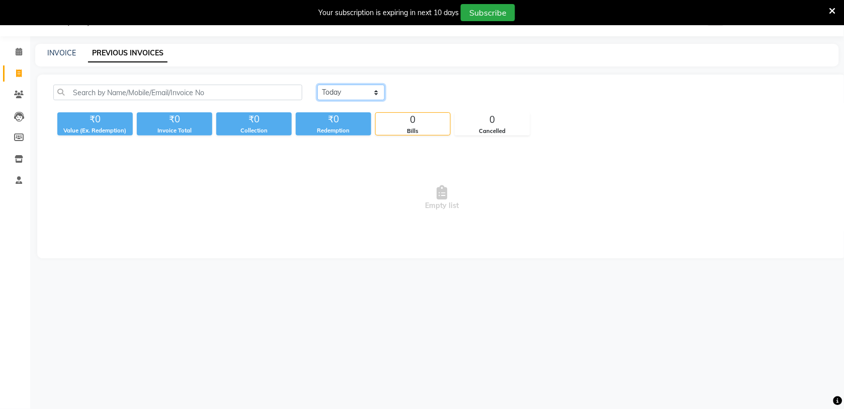
click at [339, 96] on select "[DATE] [DATE] Custom Range" at bounding box center [350, 93] width 67 height 16
select select "range"
click at [317, 85] on select "[DATE] [DATE] Custom Range" at bounding box center [350, 93] width 67 height 16
click at [438, 87] on input "[DATE]" at bounding box center [433, 93] width 70 height 14
select select "9"
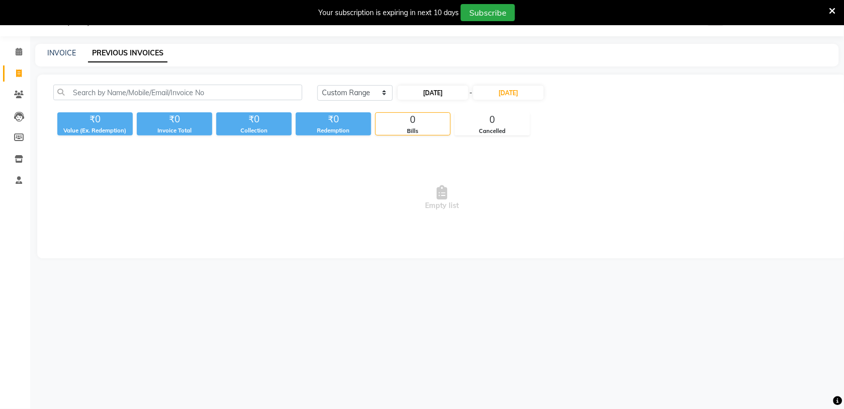
select select "2025"
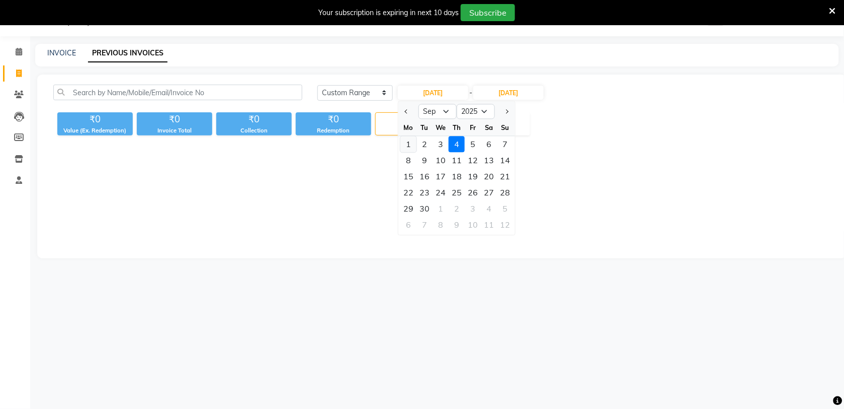
click at [409, 143] on div "1" at bounding box center [409, 144] width 16 height 16
type input "[DATE]"
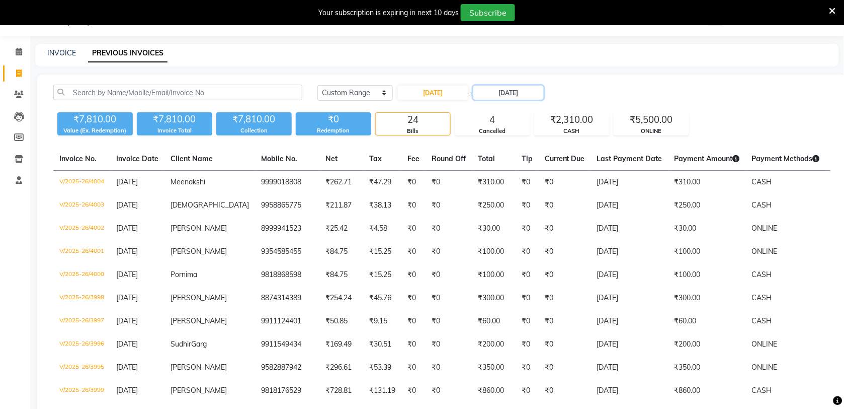
drag, startPoint x: 499, startPoint y: 94, endPoint x: 502, endPoint y: 100, distance: 6.3
click at [501, 94] on input "[DATE]" at bounding box center [508, 93] width 70 height 14
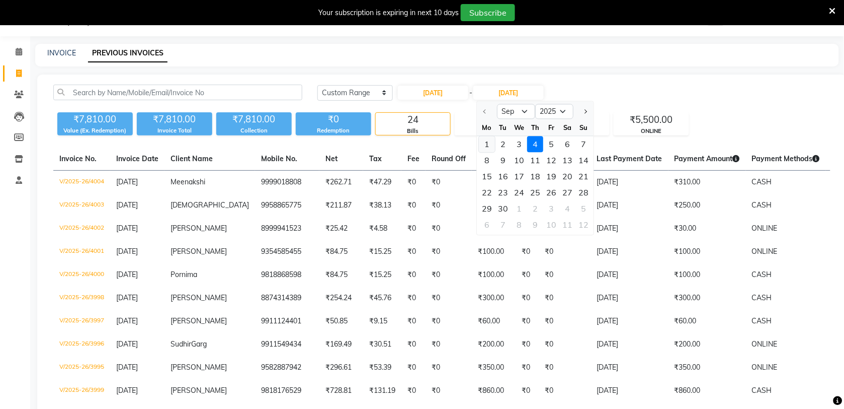
click at [486, 144] on div "1" at bounding box center [487, 144] width 16 height 16
type input "[DATE]"
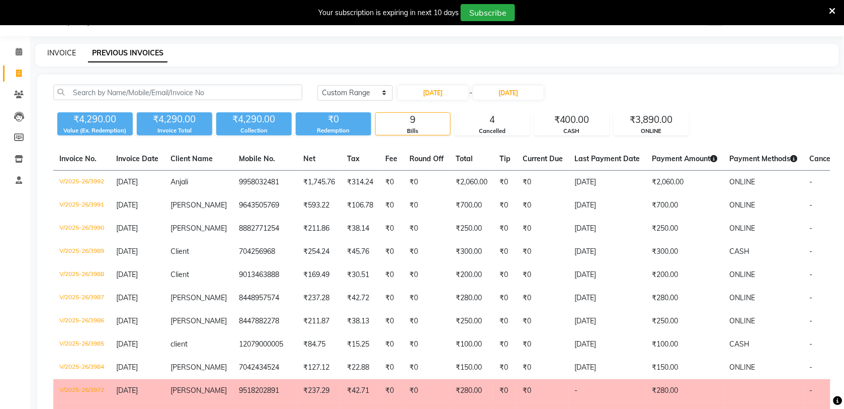
click at [53, 52] on link "INVOICE" at bounding box center [61, 52] width 29 height 9
select select "service"
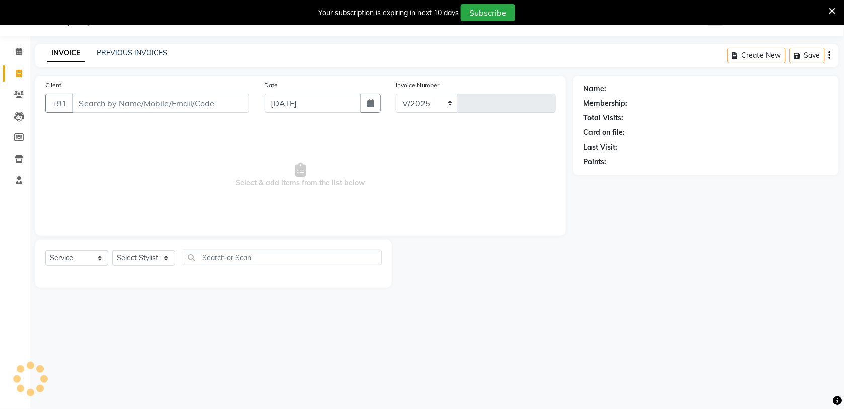
select select "4931"
type input "4005"
click at [101, 97] on input "Client" at bounding box center [160, 103] width 177 height 19
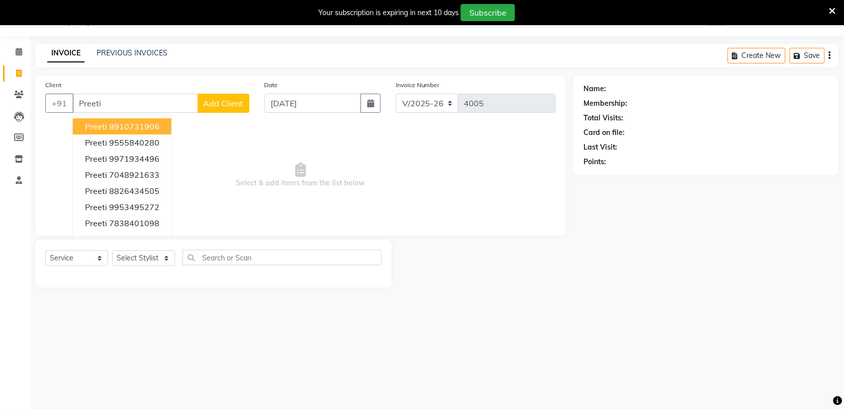
click at [140, 124] on ngb-highlight "9910731906" at bounding box center [134, 126] width 50 height 10
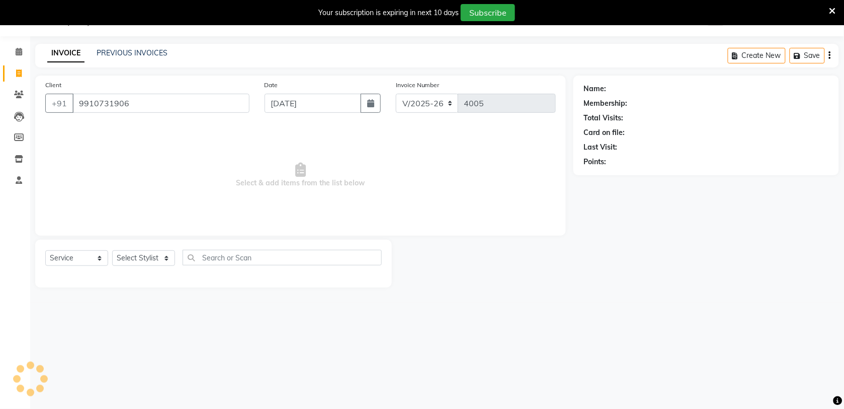
type input "9910731906"
click at [147, 251] on select "Select Stylist [PERSON_NAME] [PERSON_NAME] Fiza Kajal Mahi [PERSON_NAME] [PERSO…" at bounding box center [143, 258] width 63 height 16
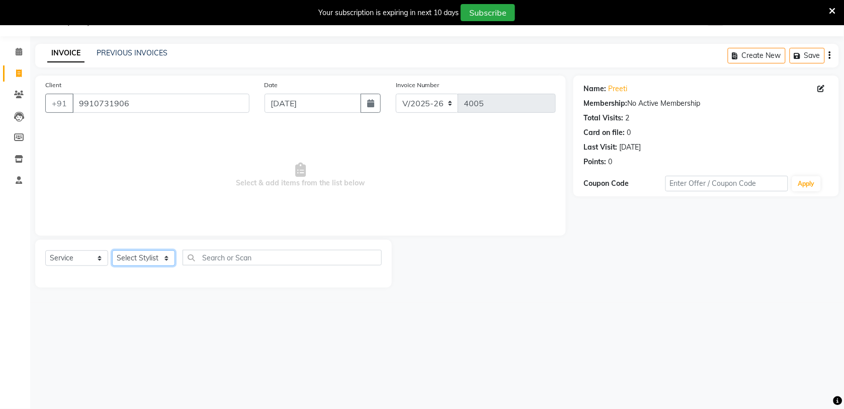
select select "30786"
click at [112, 250] on select "Select Stylist [PERSON_NAME] [PERSON_NAME] Fiza Kajal Mahi [PERSON_NAME] [PERSO…" at bounding box center [143, 258] width 63 height 16
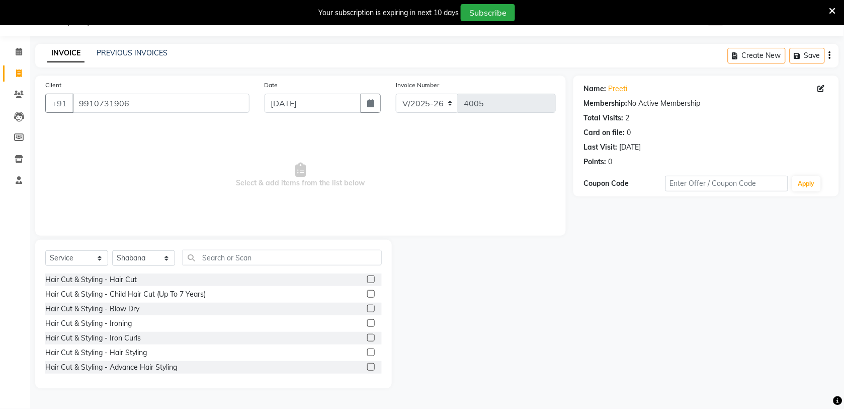
drag, startPoint x: 197, startPoint y: 270, endPoint x: 198, endPoint y: 265, distance: 5.1
click at [197, 269] on div "Select Service Product Membership Package Voucher Prepaid Gift Card Select Styl…" at bounding box center [213, 262] width 337 height 24
click at [199, 263] on input "text" at bounding box center [282, 258] width 199 height 16
click at [321, 102] on input "[DATE]" at bounding box center [313, 103] width 97 height 19
select select "9"
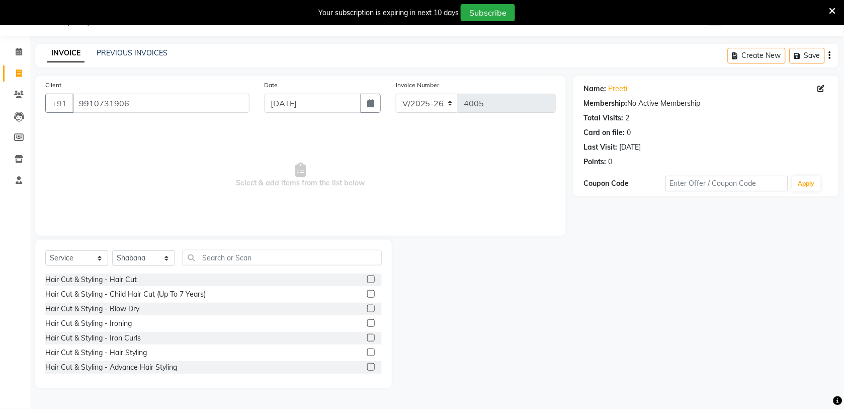
select select "2025"
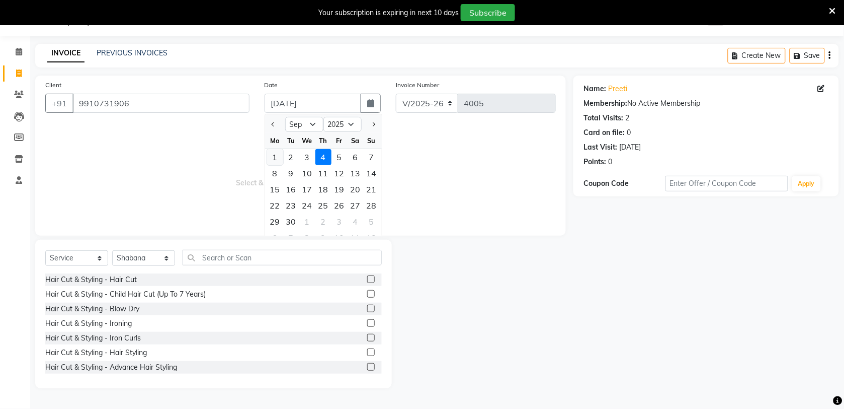
click at [277, 159] on div "1" at bounding box center [275, 157] width 16 height 16
type input "[DATE]"
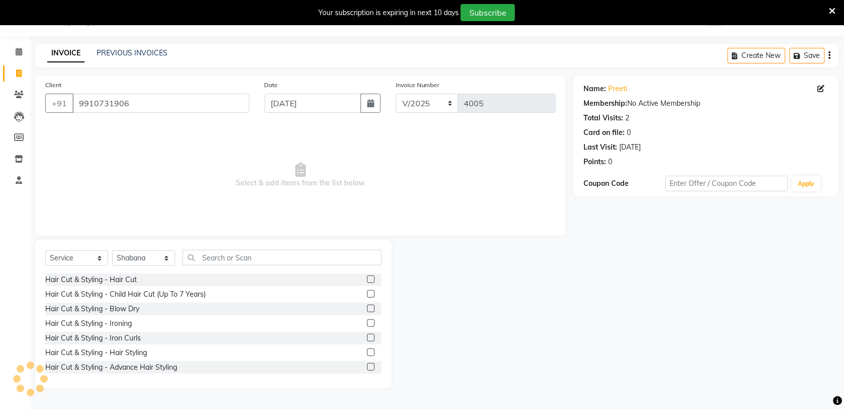
click at [280, 248] on div "Select Service Product Membership Package Voucher Prepaid Gift Card Select Styl…" at bounding box center [213, 313] width 357 height 148
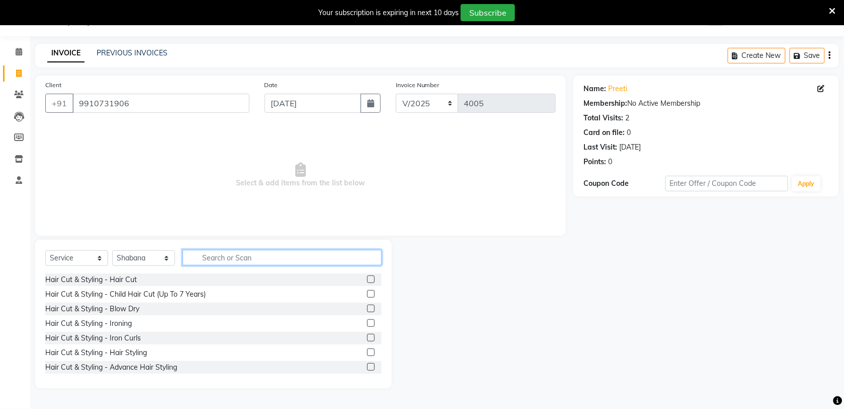
click at [269, 253] on input "text" at bounding box center [282, 258] width 199 height 16
type input "ful"
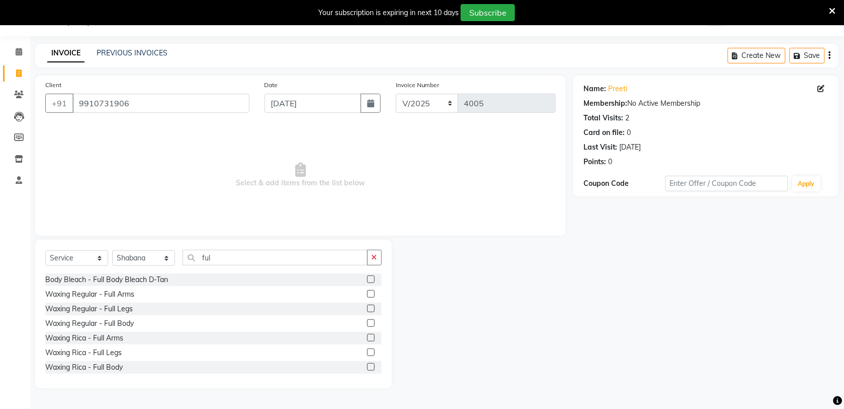
click at [367, 351] on label at bounding box center [371, 352] width 8 height 8
click at [367, 351] on input "checkbox" at bounding box center [370, 352] width 7 height 7
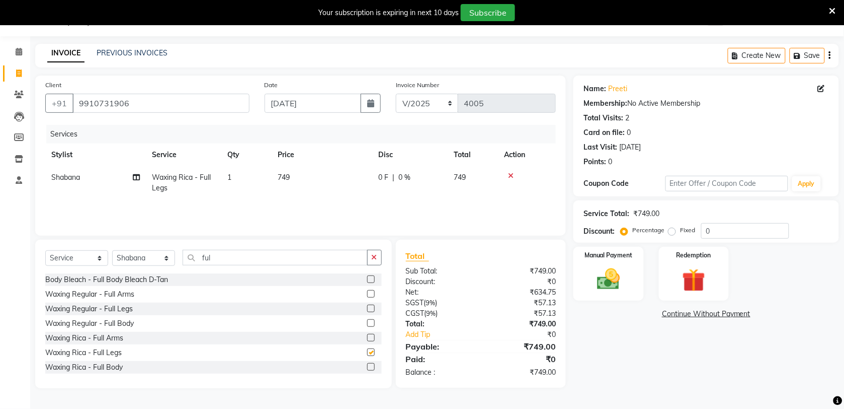
checkbox input "false"
click at [341, 255] on input "ful" at bounding box center [275, 258] width 185 height 16
type input "f"
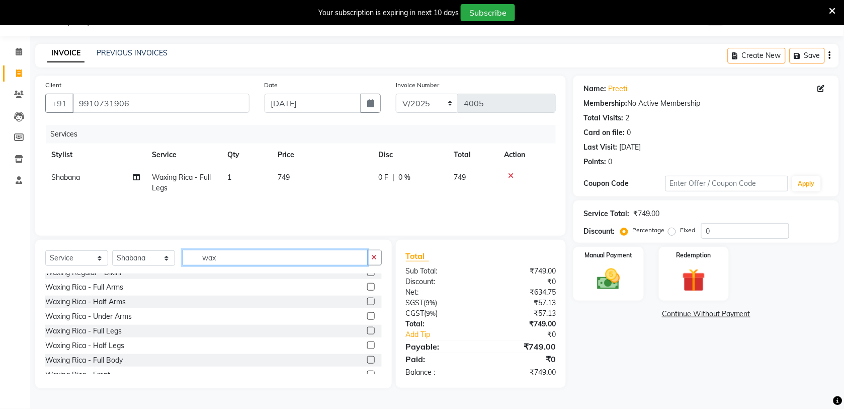
scroll to position [187, 0]
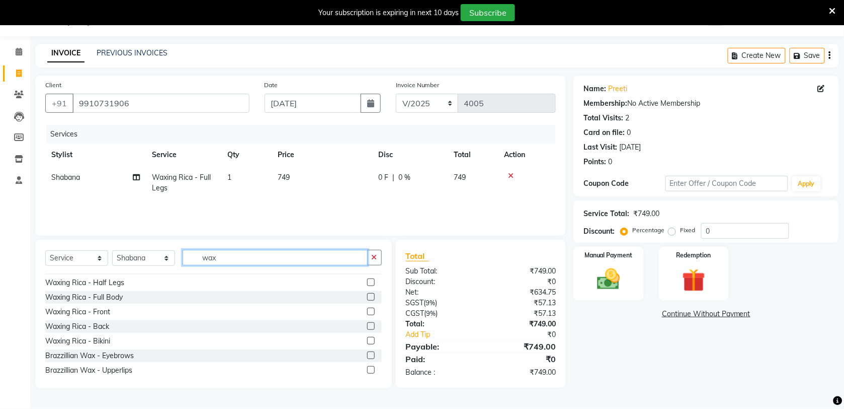
type input "wax"
drag, startPoint x: 362, startPoint y: 282, endPoint x: 359, endPoint y: 275, distance: 8.3
click at [367, 278] on label at bounding box center [371, 282] width 8 height 8
click at [367, 279] on input "checkbox" at bounding box center [370, 282] width 7 height 7
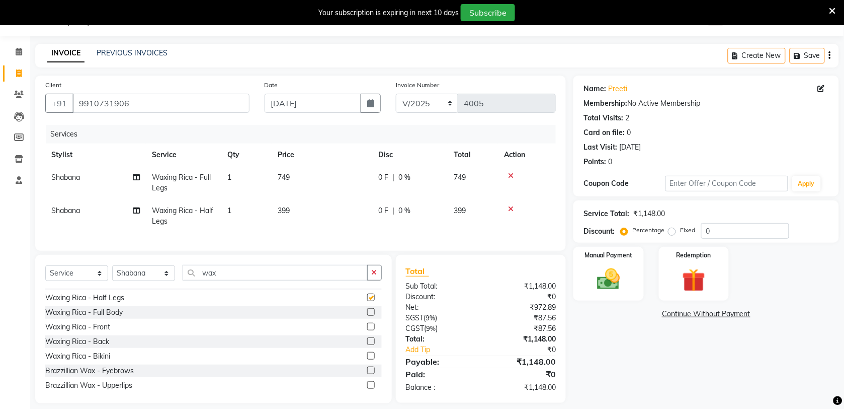
drag, startPoint x: 352, startPoint y: 182, endPoint x: 338, endPoint y: 210, distance: 32.2
click at [352, 187] on td "749" at bounding box center [322, 182] width 101 height 33
checkbox input "false"
click at [338, 209] on td "399" at bounding box center [322, 215] width 101 height 33
select select "30786"
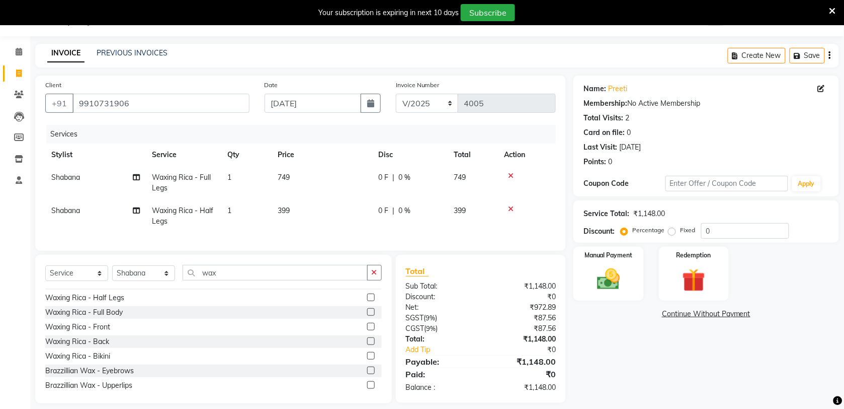
select select "30786"
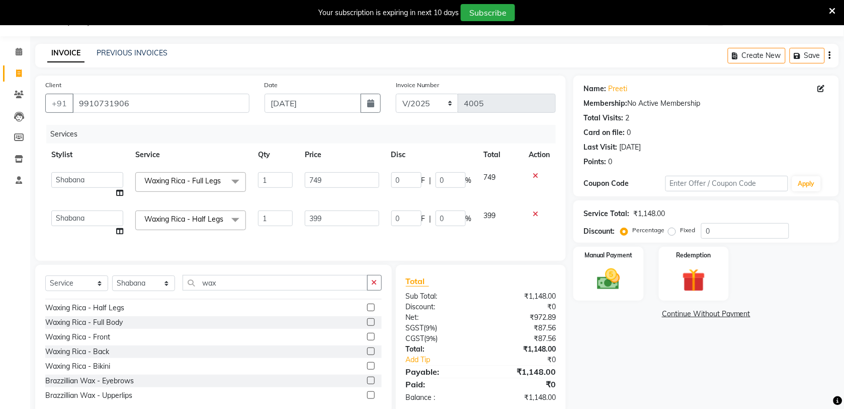
click at [336, 206] on td "399" at bounding box center [342, 223] width 87 height 38
click at [343, 224] on input "399" at bounding box center [342, 218] width 74 height 16
type input "3"
type input "400"
drag, startPoint x: 351, startPoint y: 205, endPoint x: 353, endPoint y: 199, distance: 6.5
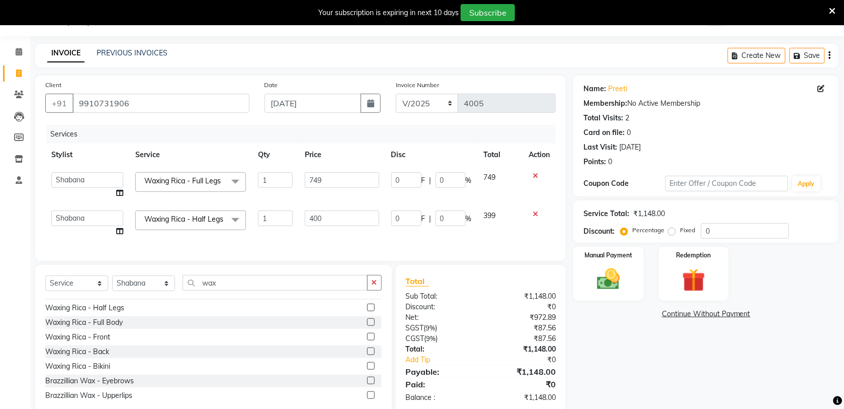
click at [353, 203] on tbody "[PERSON_NAME] [PERSON_NAME] Fiza Kajal Mahi [PERSON_NAME] [PERSON_NAME] [PERSON…" at bounding box center [300, 204] width 511 height 76
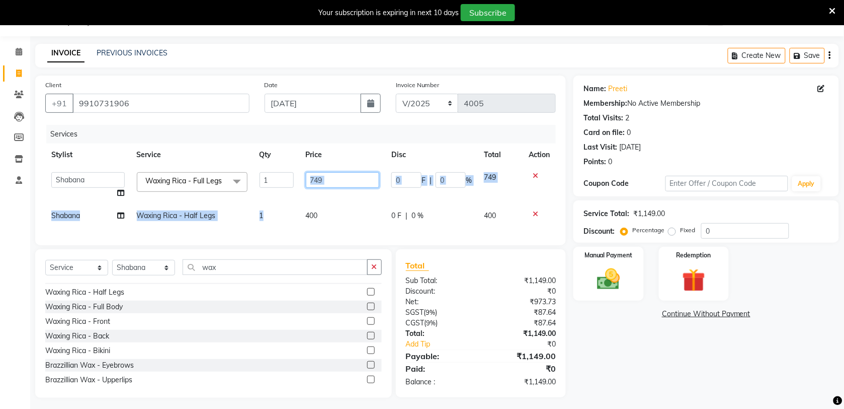
drag, startPoint x: 353, startPoint y: 199, endPoint x: 358, endPoint y: 184, distance: 15.8
click at [358, 184] on input "749" at bounding box center [342, 180] width 73 height 16
click at [355, 178] on input "749" at bounding box center [342, 180] width 73 height 16
click at [350, 179] on input "749" at bounding box center [342, 180] width 73 height 16
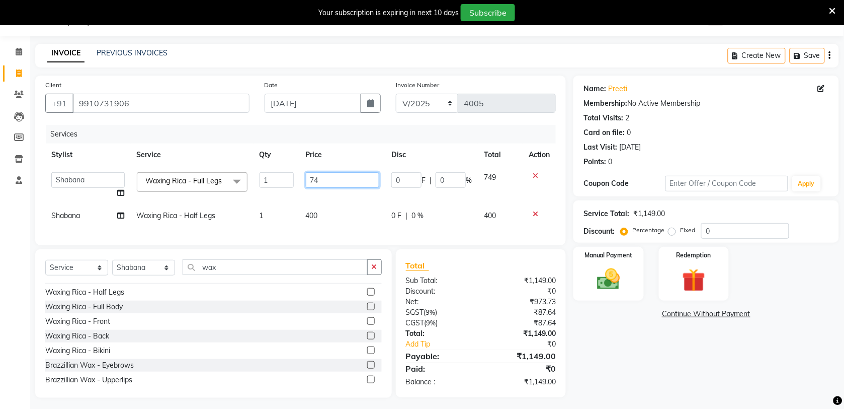
type input "7"
type input "400"
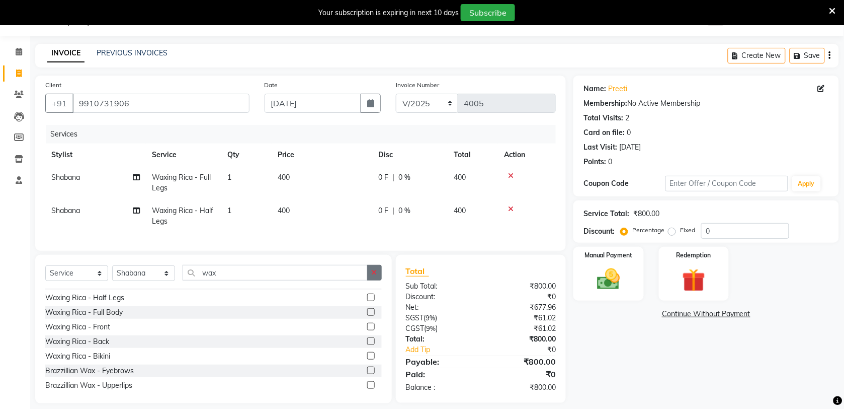
click at [372, 276] on icon "button" at bounding box center [375, 272] width 6 height 7
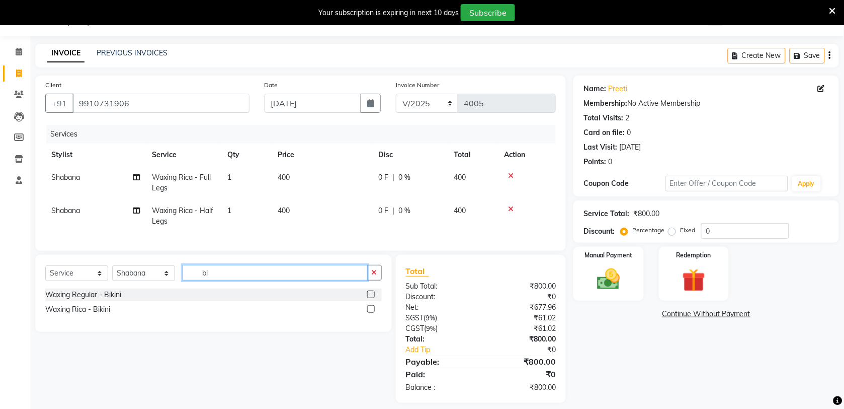
scroll to position [0, 0]
type input "biki"
click at [373, 312] on label at bounding box center [371, 309] width 8 height 8
click at [373, 312] on input "checkbox" at bounding box center [370, 309] width 7 height 7
checkbox input "true"
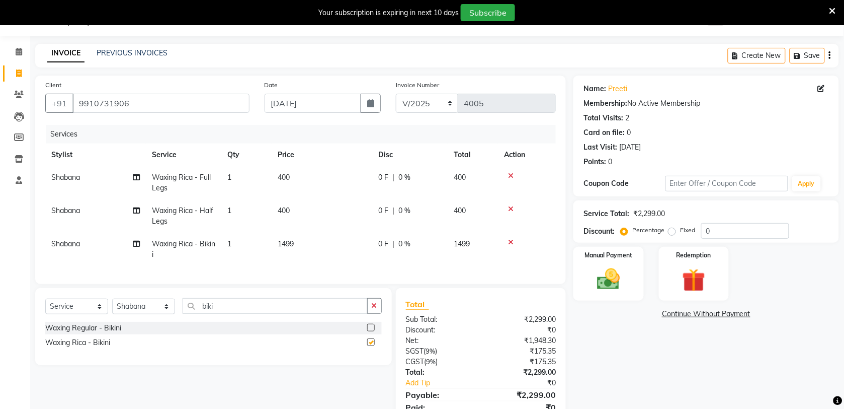
click at [333, 242] on td "1499" at bounding box center [322, 248] width 101 height 33
select select "30786"
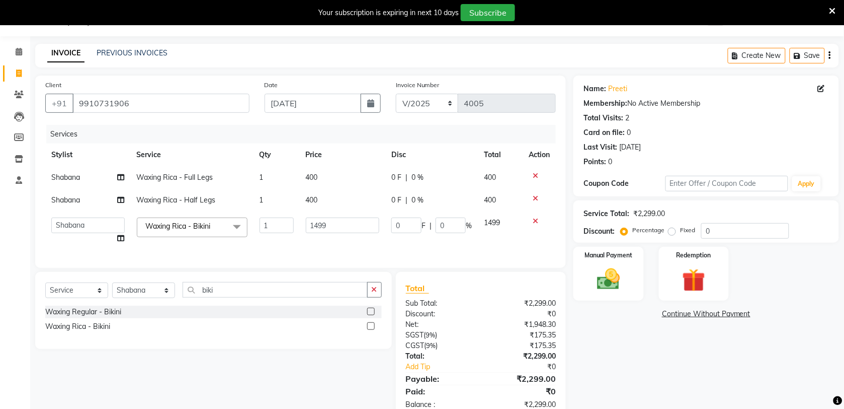
checkbox input "false"
click at [333, 242] on td "1499" at bounding box center [343, 230] width 86 height 38
click at [341, 232] on input "1499" at bounding box center [342, 225] width 73 height 16
type input "1200"
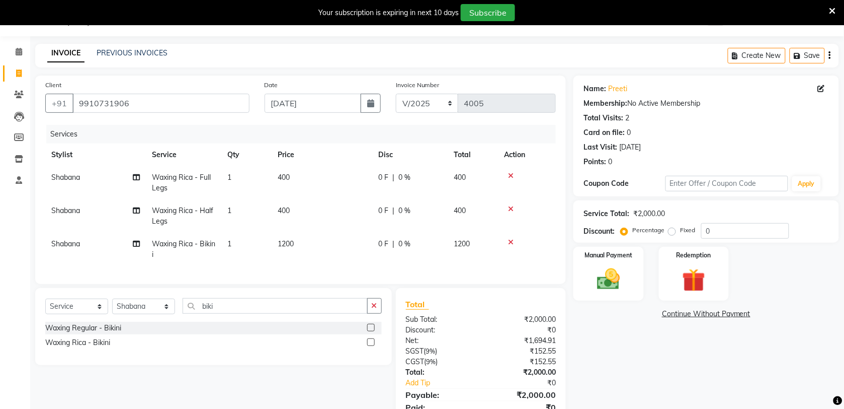
drag, startPoint x: 657, startPoint y: 385, endPoint x: 582, endPoint y: 341, distance: 87.3
click at [657, 385] on div "Name: Preeti Membership: No Active Membership Total Visits: 2 Card on file: 0 L…" at bounding box center [710, 255] width 273 height 360
click at [372, 309] on icon "button" at bounding box center [375, 305] width 6 height 7
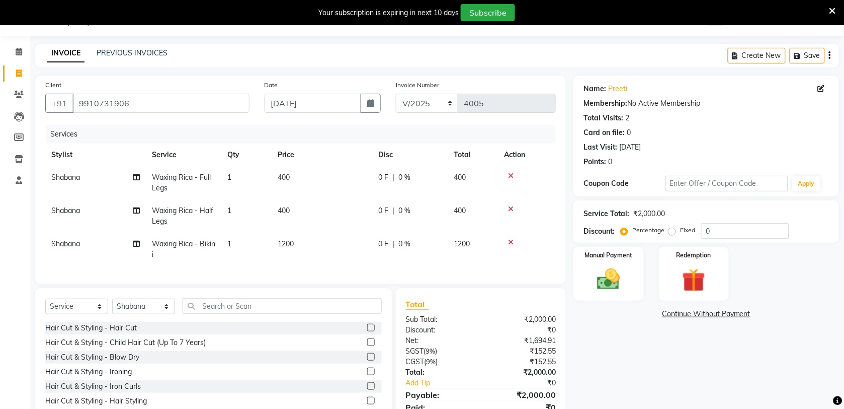
click at [317, 214] on td "400" at bounding box center [322, 215] width 101 height 33
select select "30786"
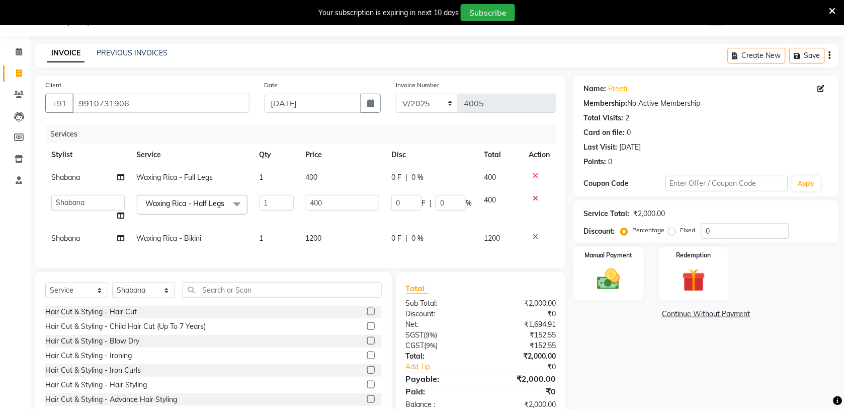
click at [533, 197] on icon at bounding box center [536, 198] width 6 height 7
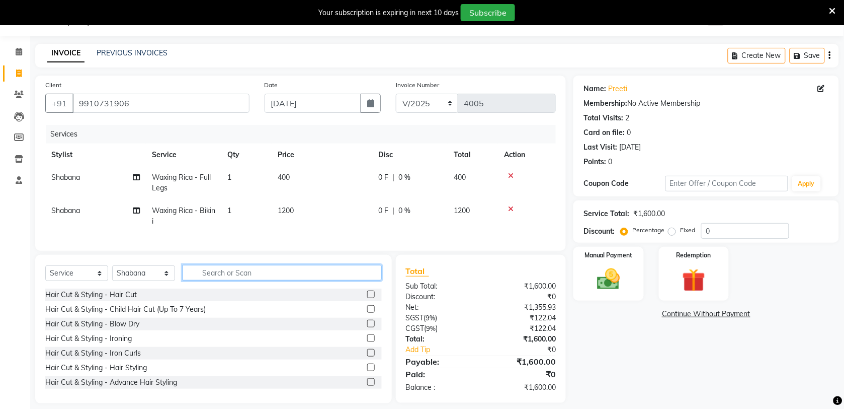
click at [323, 280] on input "text" at bounding box center [282, 273] width 199 height 16
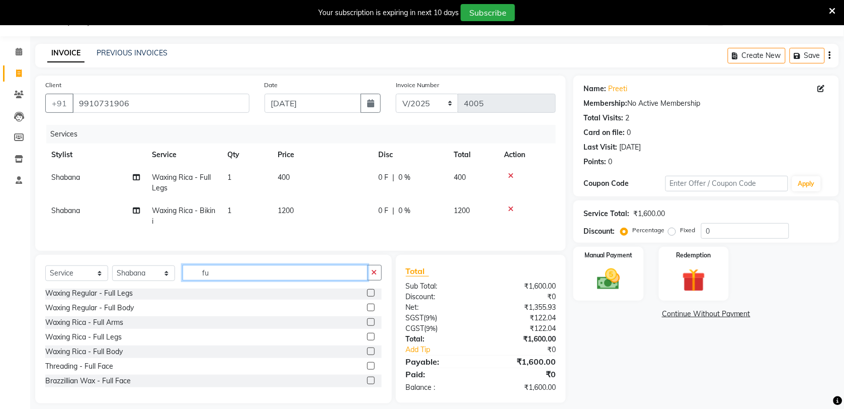
type input "fu"
click at [367, 340] on label at bounding box center [371, 337] width 8 height 8
click at [367, 340] on input "checkbox" at bounding box center [370, 337] width 7 height 7
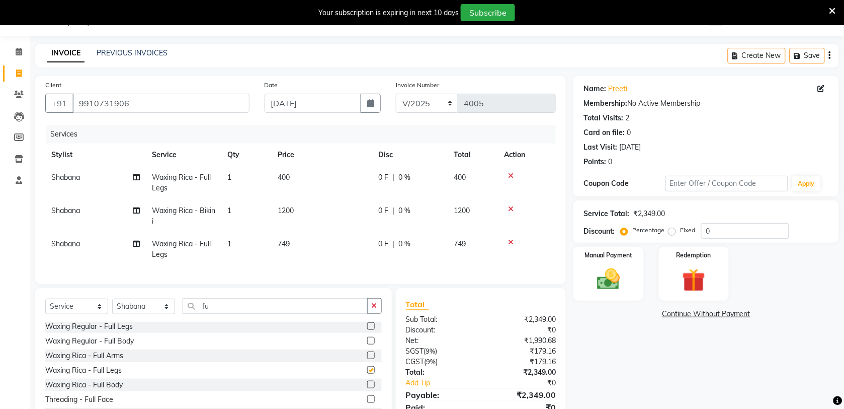
drag, startPoint x: 349, startPoint y: 262, endPoint x: 350, endPoint y: 248, distance: 14.2
click at [350, 258] on td "749" at bounding box center [322, 248] width 101 height 33
checkbox input "false"
select select "30786"
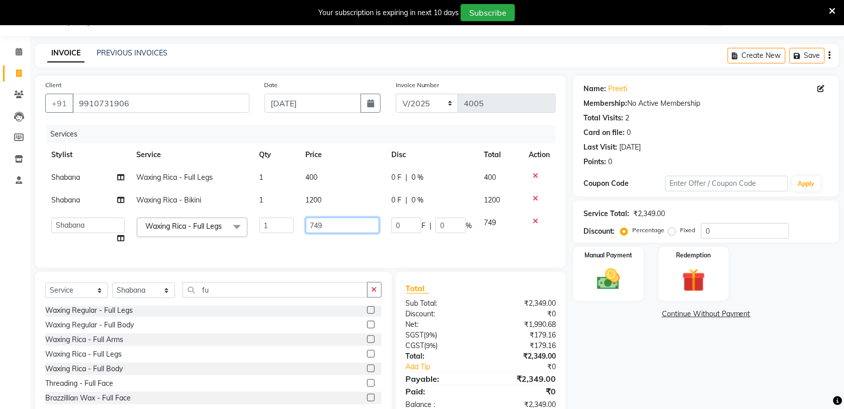
click at [351, 248] on td "749" at bounding box center [343, 230] width 86 height 38
click at [351, 239] on td "749" at bounding box center [343, 230] width 86 height 38
select select "30786"
click at [345, 235] on td "749" at bounding box center [343, 230] width 86 height 38
click at [340, 225] on input "749" at bounding box center [342, 225] width 73 height 16
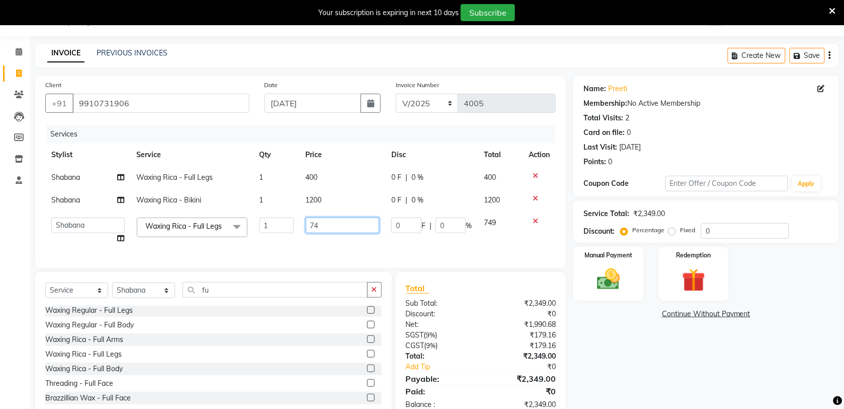
type input "7"
type input "600"
drag, startPoint x: 700, startPoint y: 388, endPoint x: 694, endPoint y: 388, distance: 5.5
click at [697, 388] on div "Name: Preeti Membership: No Active Membership Total Visits: 2 Card on file: 0 L…" at bounding box center [710, 247] width 273 height 345
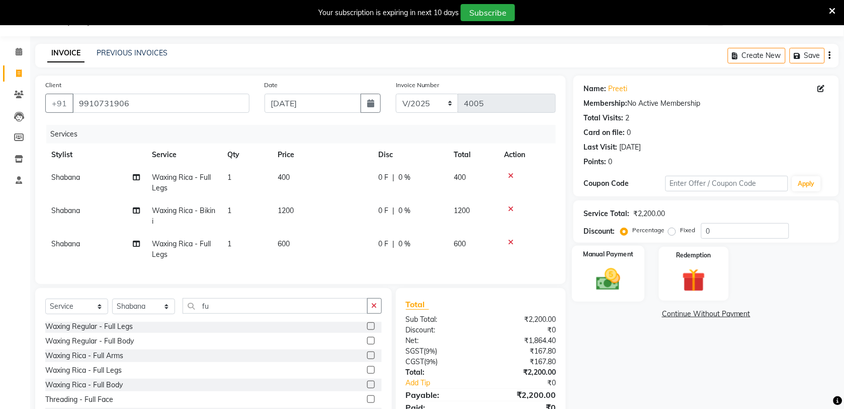
click at [610, 285] on img at bounding box center [608, 279] width 39 height 28
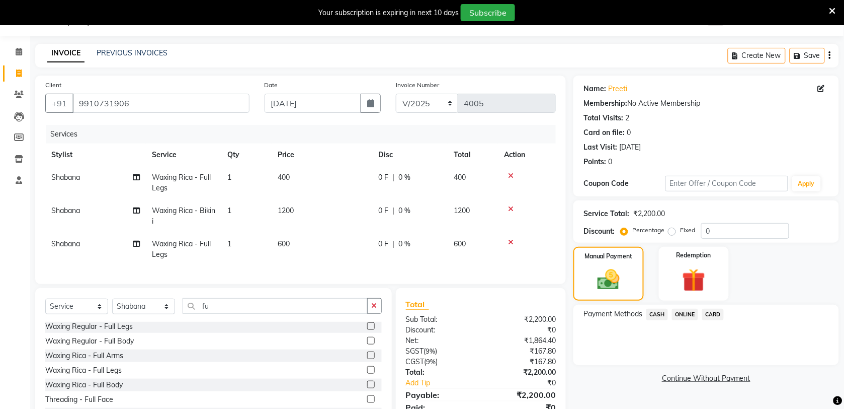
click at [715, 314] on span "CARD" at bounding box center [713, 314] width 22 height 12
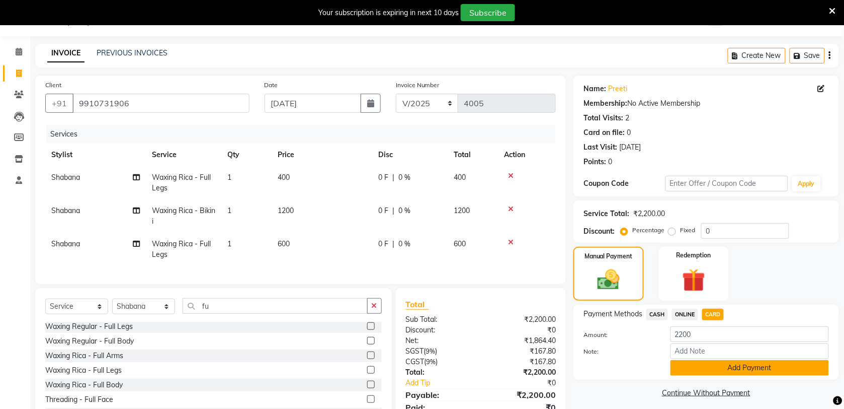
click at [720, 366] on button "Add Payment" at bounding box center [750, 368] width 158 height 16
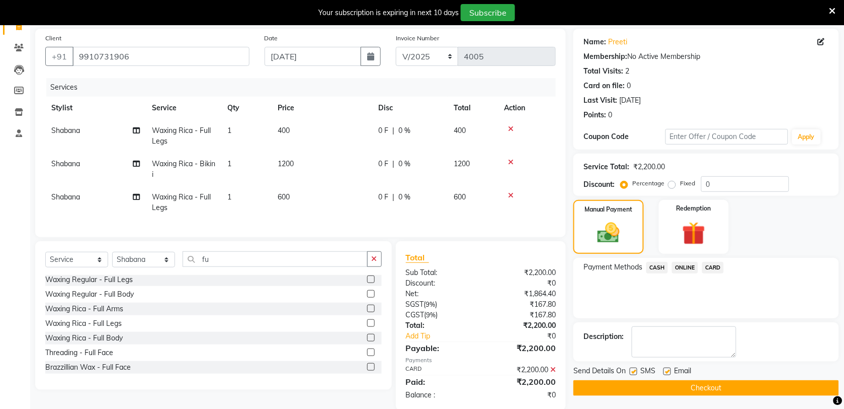
scroll to position [97, 0]
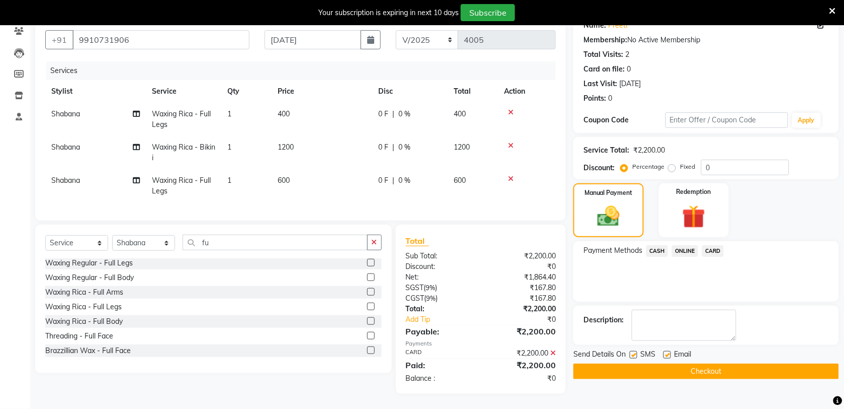
click at [695, 364] on button "Checkout" at bounding box center [707, 371] width 266 height 16
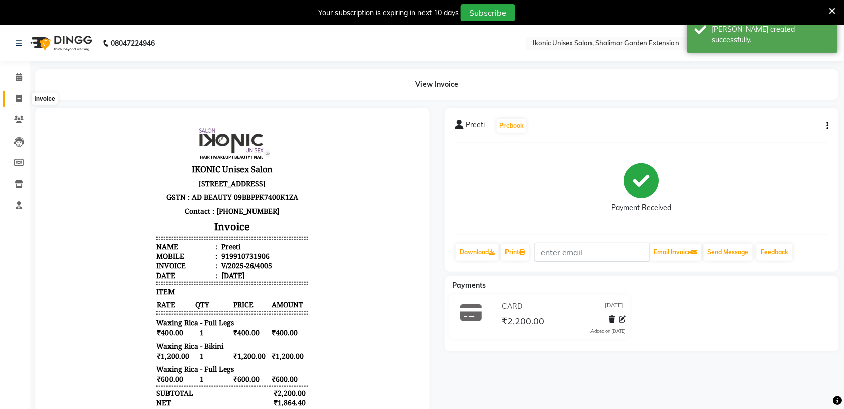
click at [13, 97] on span at bounding box center [19, 99] width 18 height 12
select select "service"
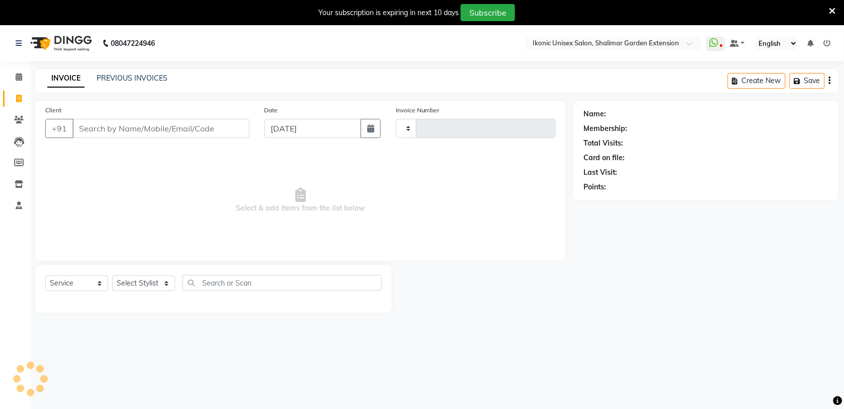
type input "4006"
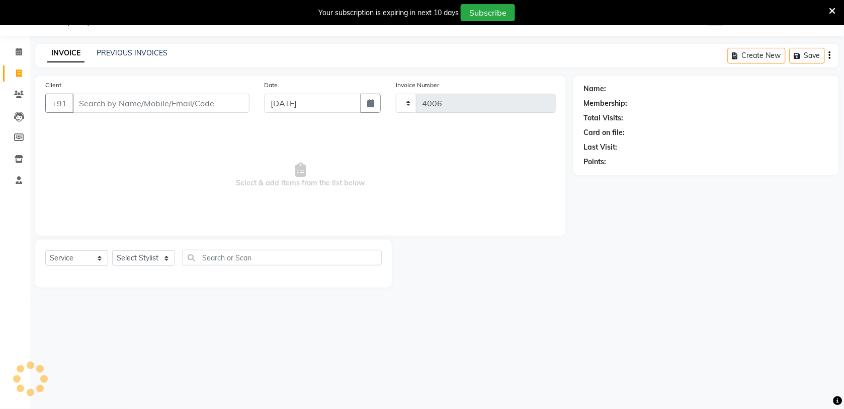
select select "4931"
click at [150, 53] on link "PREVIOUS INVOICES" at bounding box center [132, 52] width 71 height 9
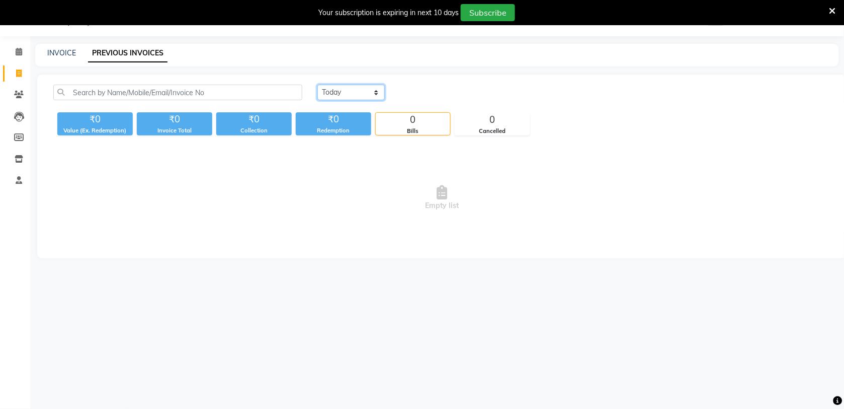
click at [337, 93] on select "[DATE] [DATE] Custom Range" at bounding box center [350, 93] width 67 height 16
select select "range"
click at [317, 85] on select "[DATE] [DATE] Custom Range" at bounding box center [350, 93] width 67 height 16
click at [426, 91] on input "[DATE]" at bounding box center [433, 93] width 70 height 14
select select "9"
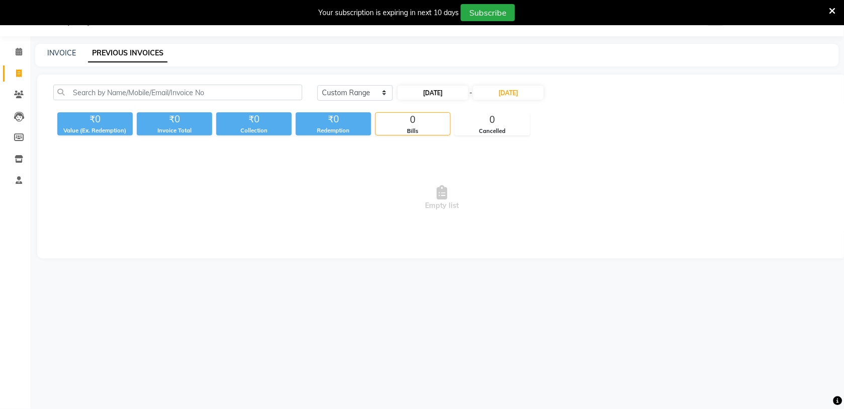
select select "2025"
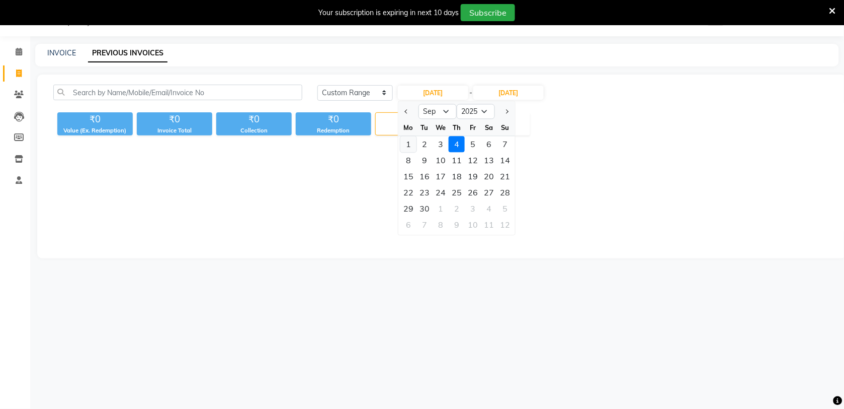
click at [409, 144] on div "1" at bounding box center [409, 144] width 16 height 16
type input "[DATE]"
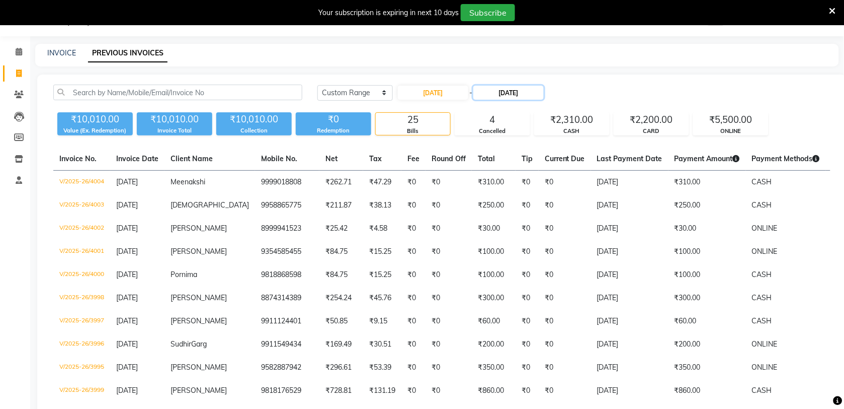
click at [489, 95] on input "[DATE]" at bounding box center [508, 93] width 70 height 14
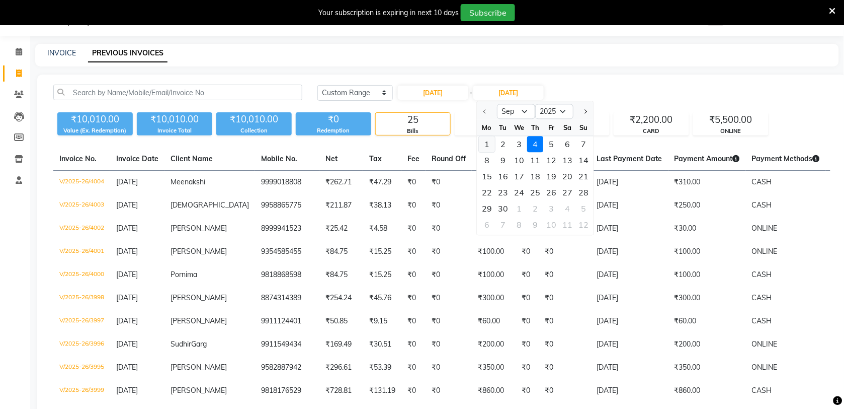
click at [487, 141] on div "1" at bounding box center [487, 144] width 16 height 16
type input "[DATE]"
